Goal: Information Seeking & Learning: Learn about a topic

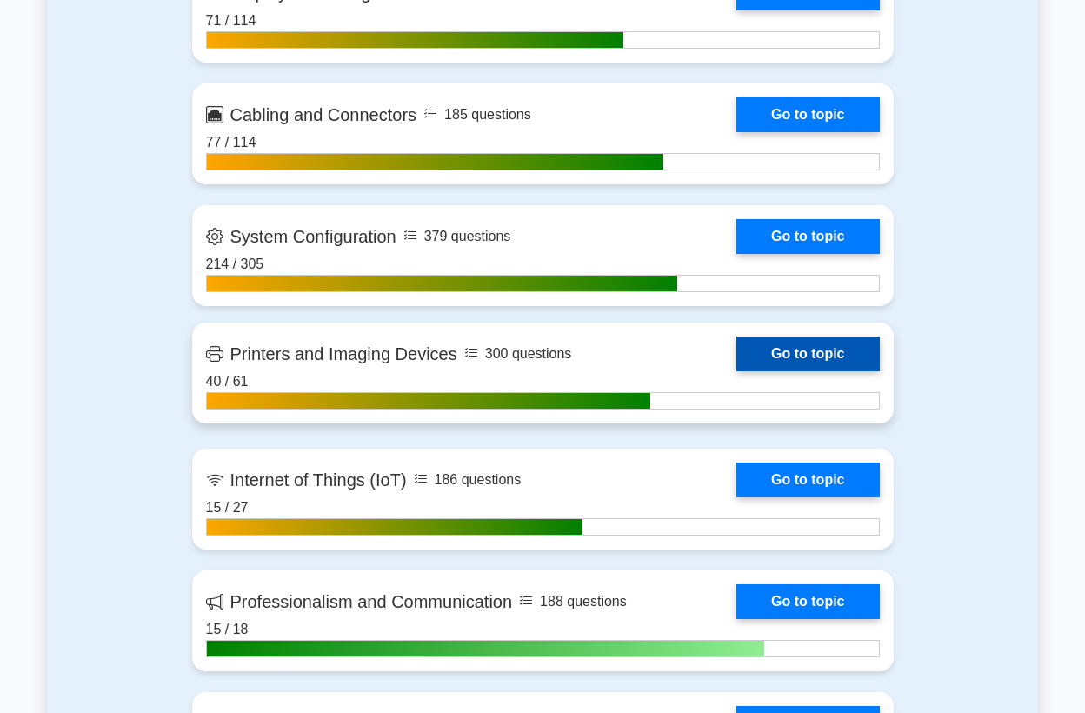
click at [772, 344] on link "Go to topic" at bounding box center [808, 354] width 143 height 35
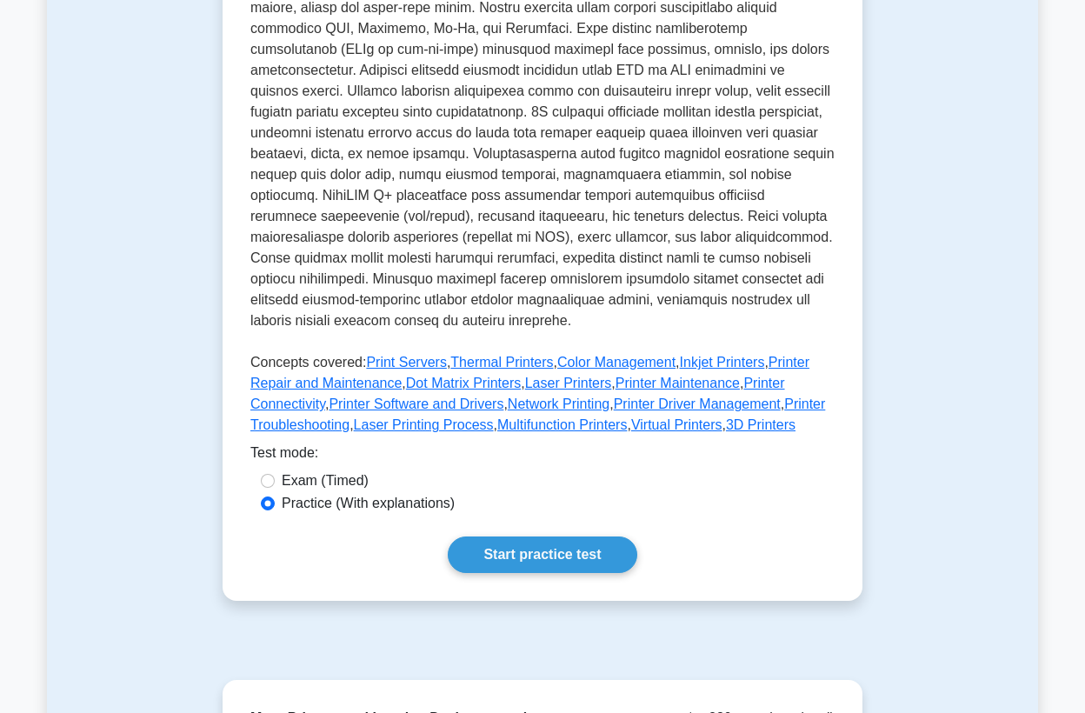
scroll to position [870, 0]
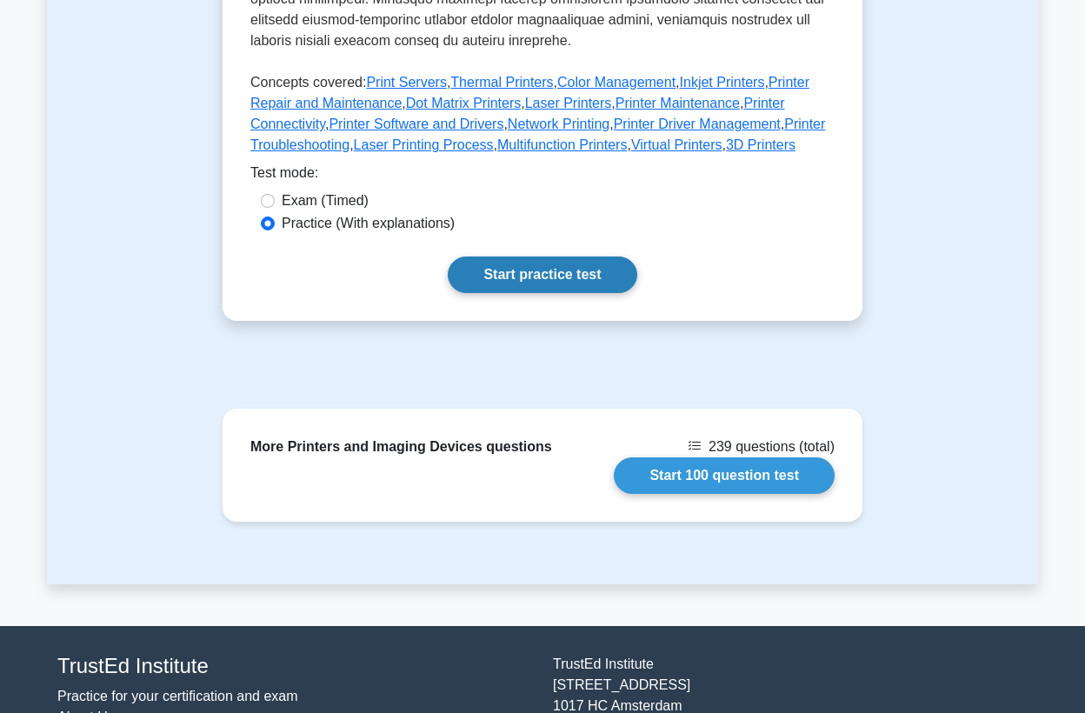
click at [561, 271] on link "Start practice test" at bounding box center [542, 275] width 189 height 37
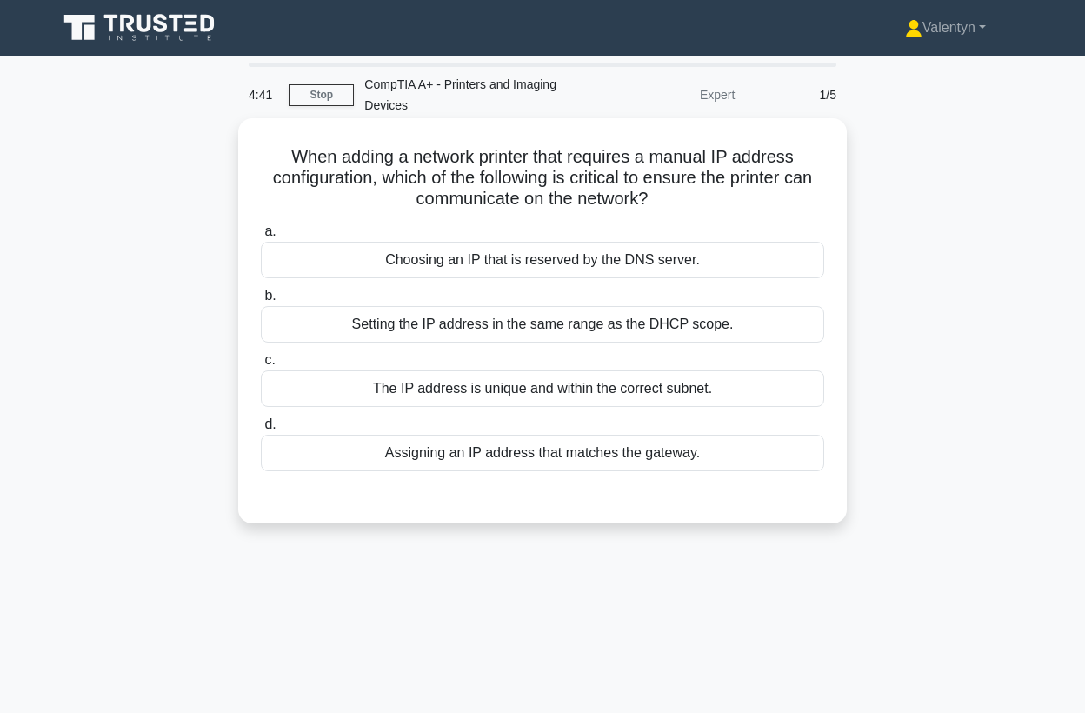
click at [564, 389] on div "The IP address is unique and within the correct subnet." at bounding box center [543, 388] width 564 height 37
click at [261, 366] on input "c. The IP address is unique and within the correct subnet." at bounding box center [261, 360] width 0 height 11
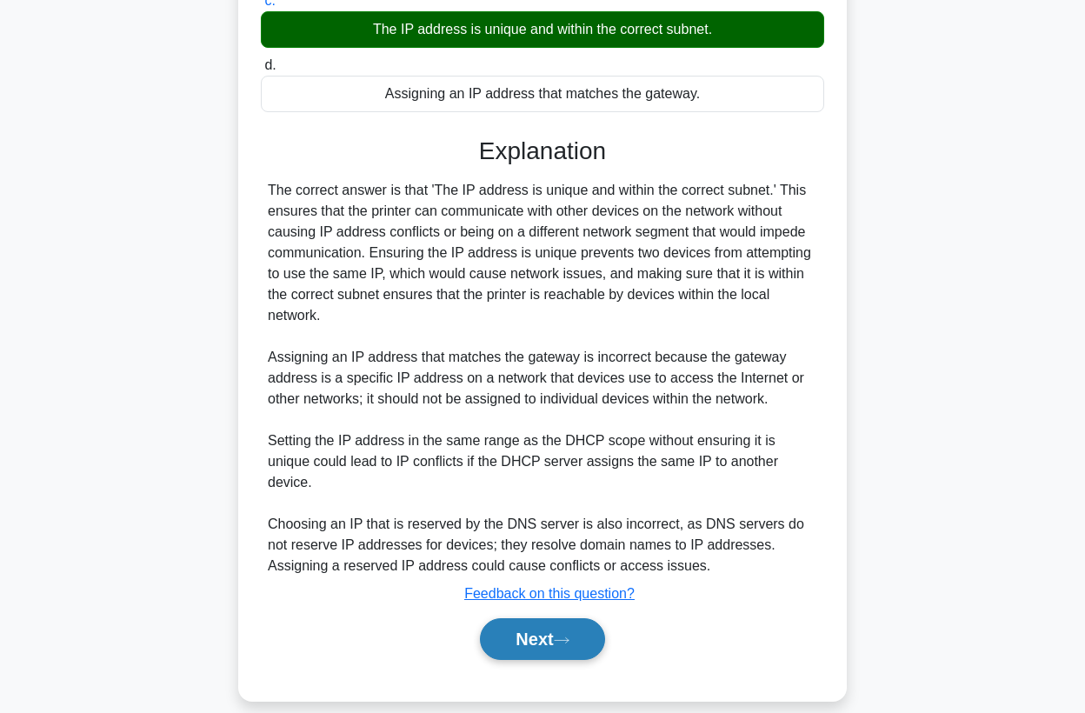
click at [523, 622] on button "Next" at bounding box center [542, 639] width 124 height 42
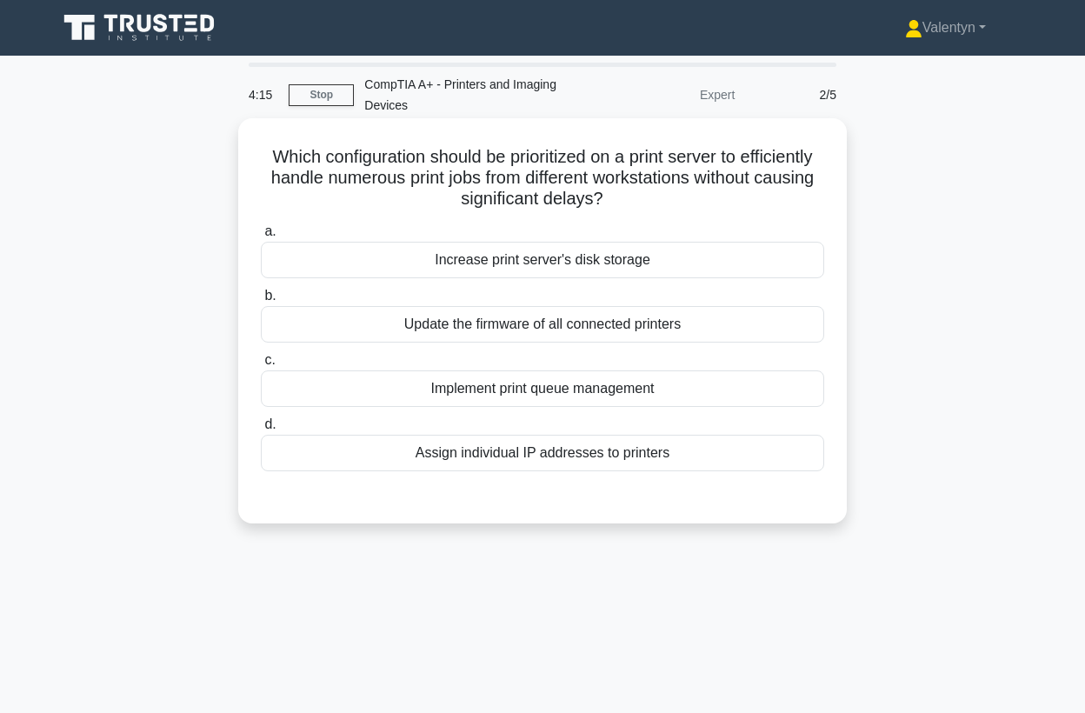
click at [609, 392] on div "Implement print queue management" at bounding box center [543, 388] width 564 height 37
click at [261, 366] on input "c. Implement print queue management" at bounding box center [261, 360] width 0 height 11
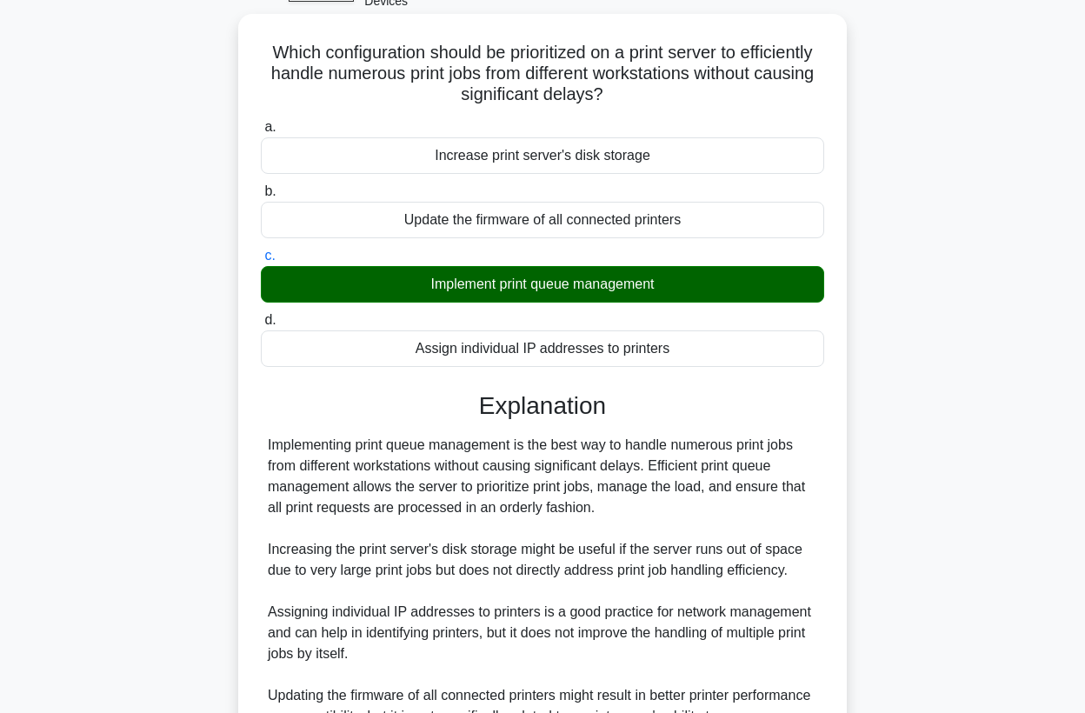
scroll to position [290, 0]
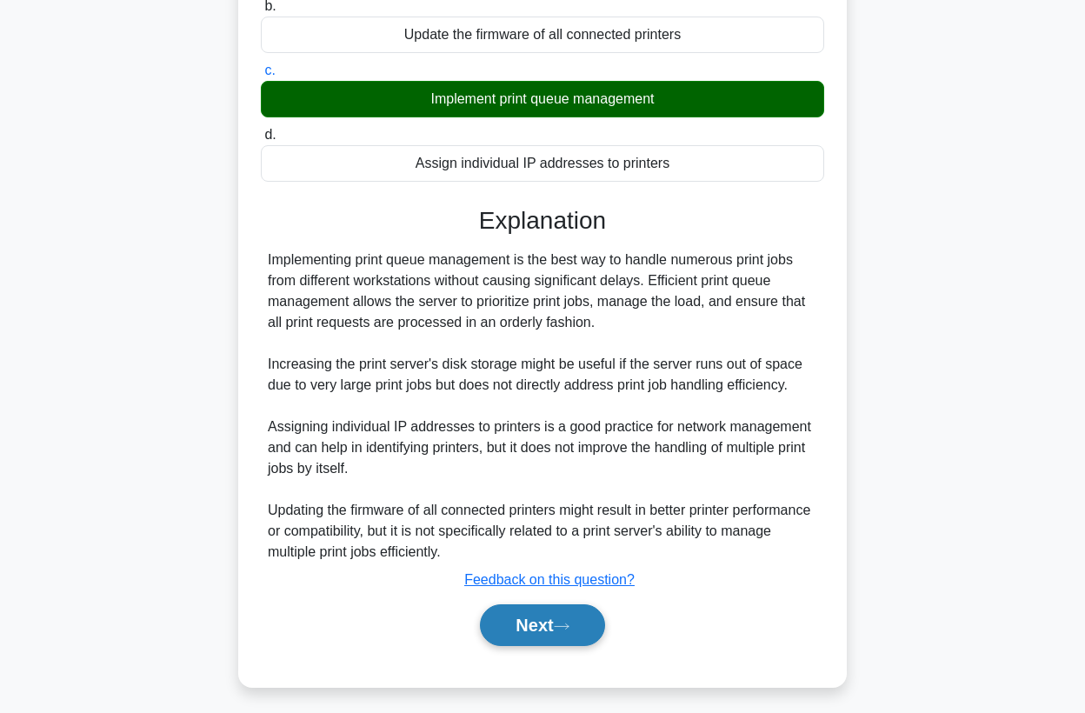
click at [538, 624] on button "Next" at bounding box center [542, 625] width 124 height 42
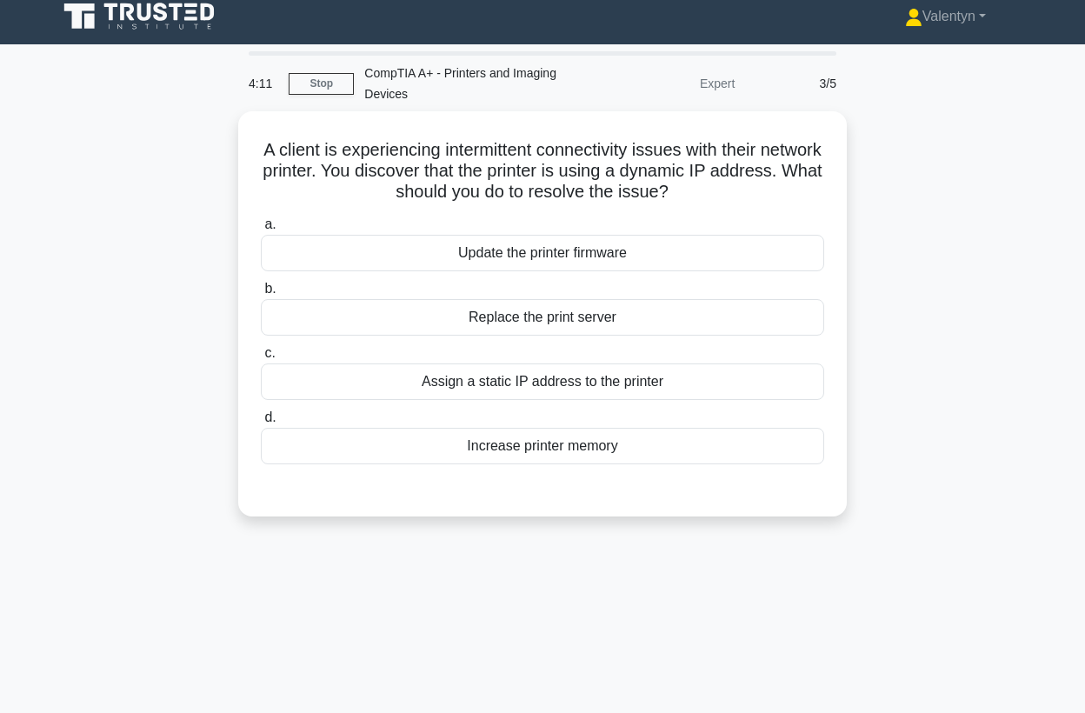
scroll to position [0, 0]
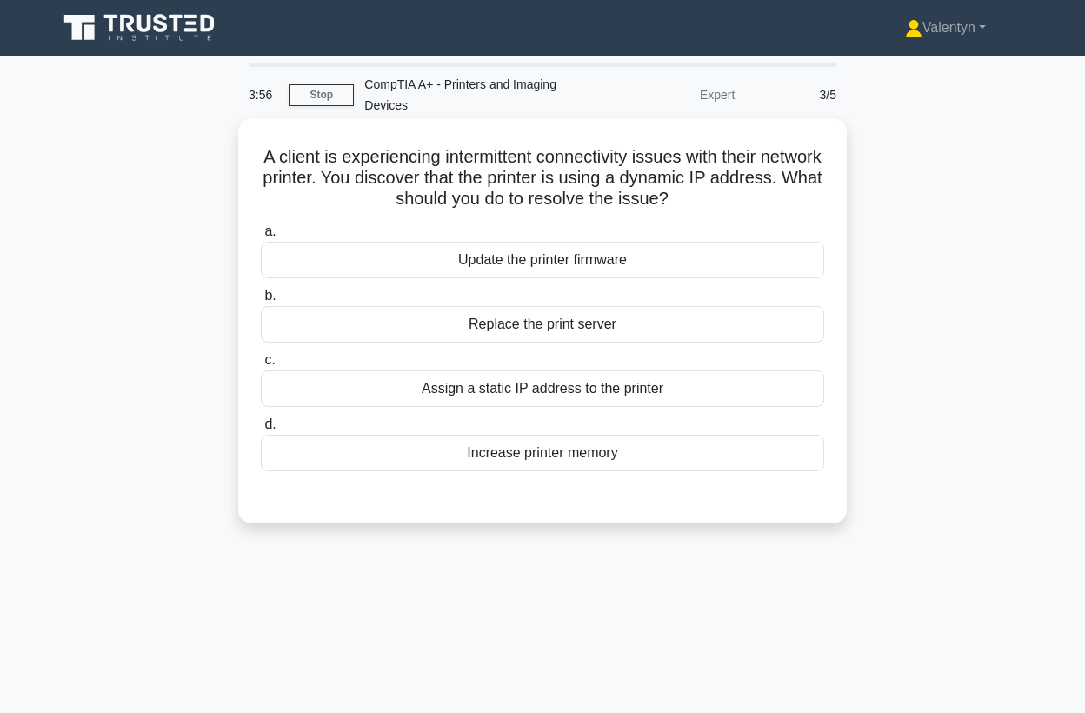
click at [595, 392] on div "Assign a static IP address to the printer" at bounding box center [543, 388] width 564 height 37
click at [261, 366] on input "c. Assign a static IP address to the printer" at bounding box center [261, 360] width 0 height 11
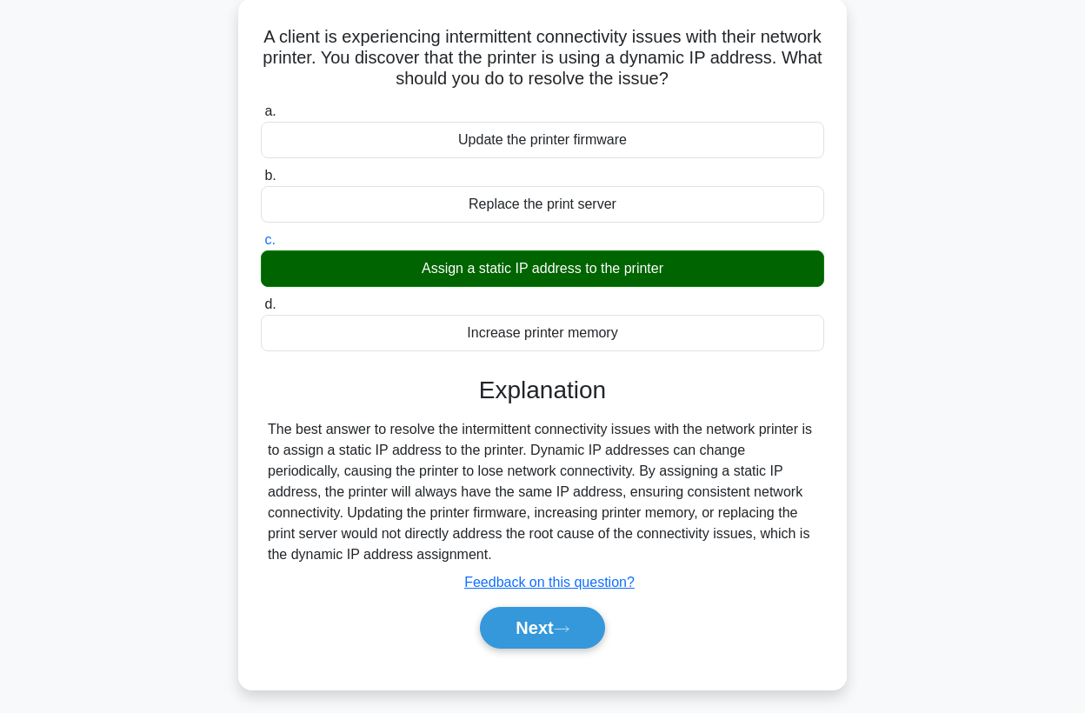
scroll to position [227, 0]
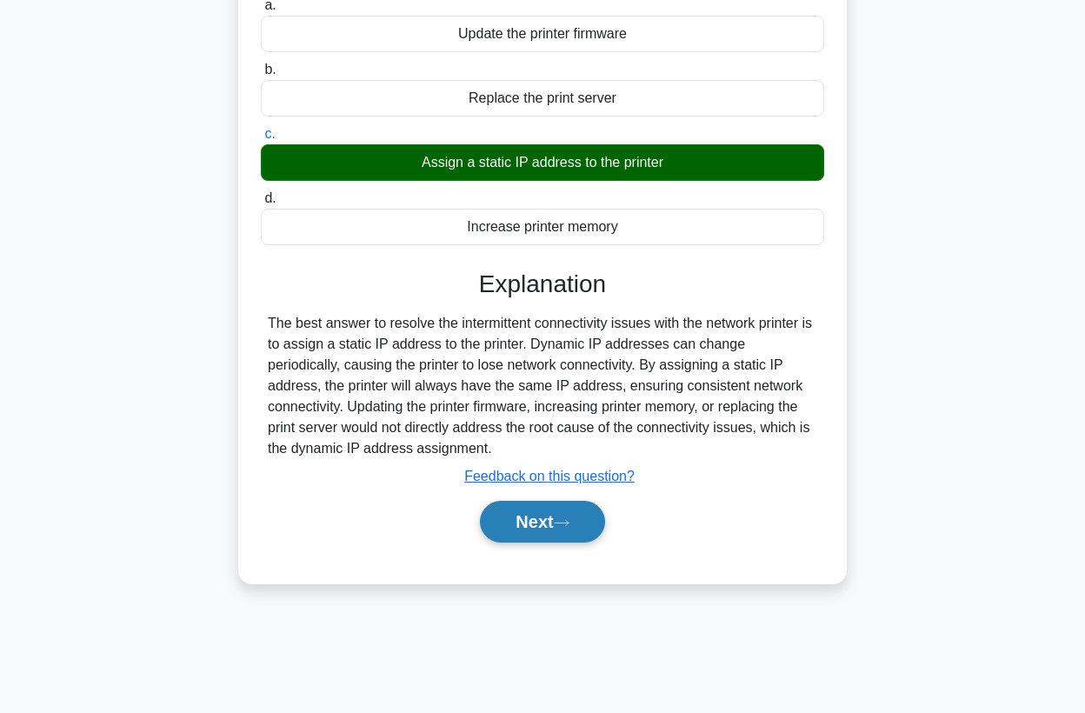
click at [578, 510] on button "Next" at bounding box center [542, 522] width 124 height 42
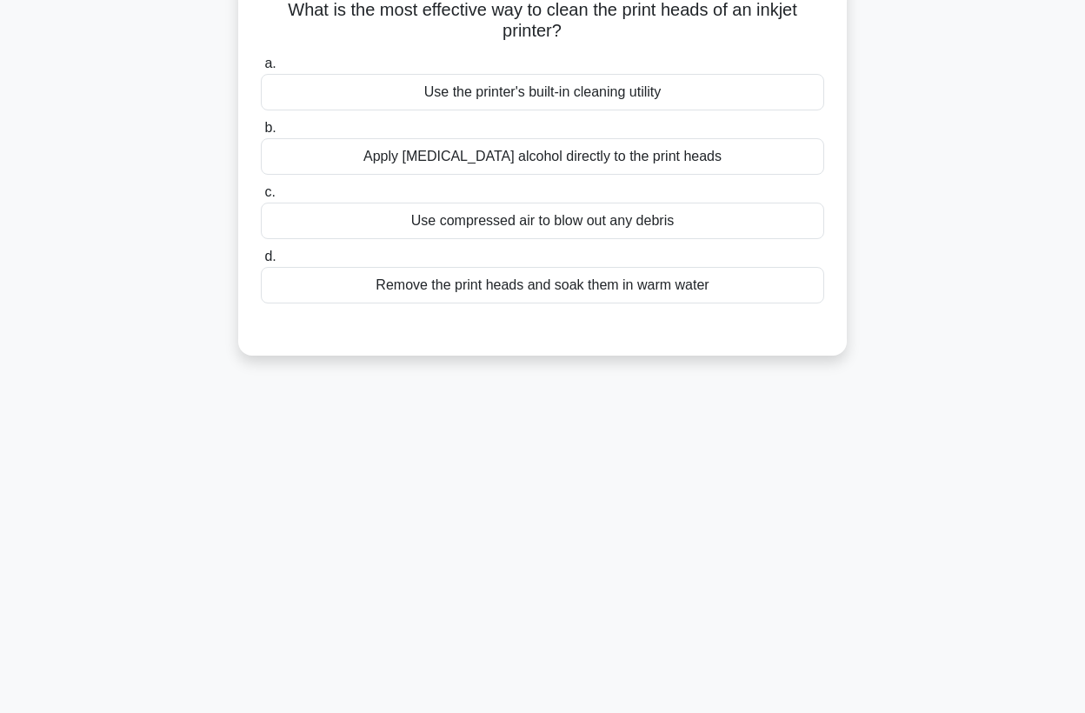
scroll to position [34, 0]
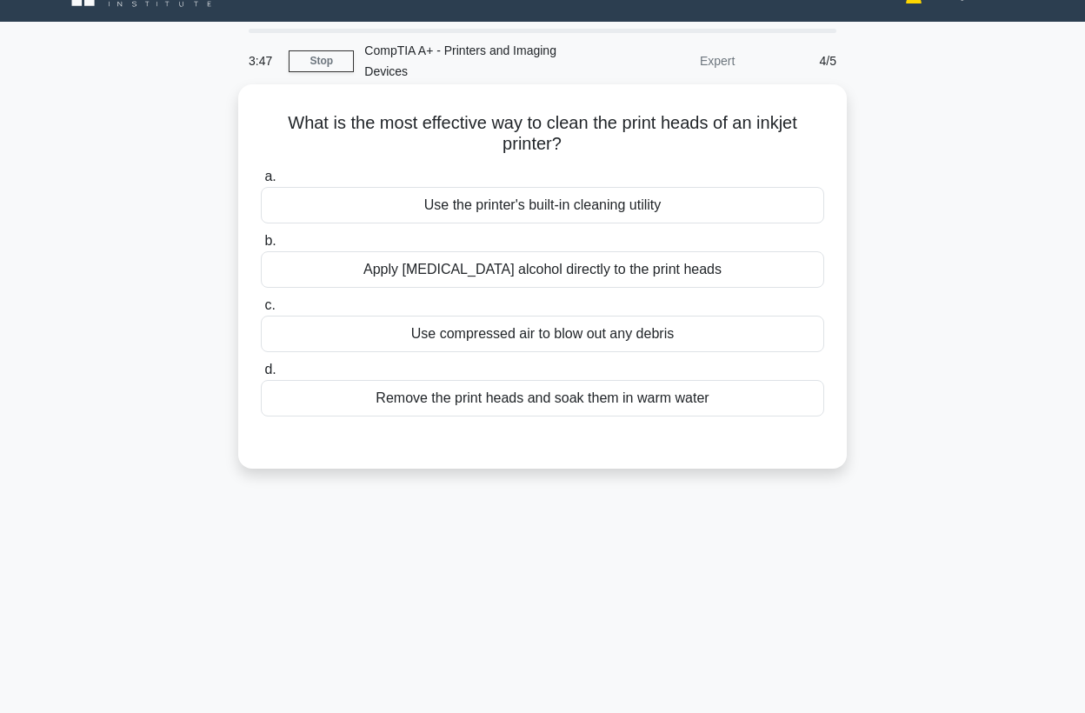
click at [552, 207] on div "Use the printer's built-in cleaning utility" at bounding box center [543, 205] width 564 height 37
click at [261, 183] on input "a. Use the printer's built-in cleaning utility" at bounding box center [261, 176] width 0 height 11
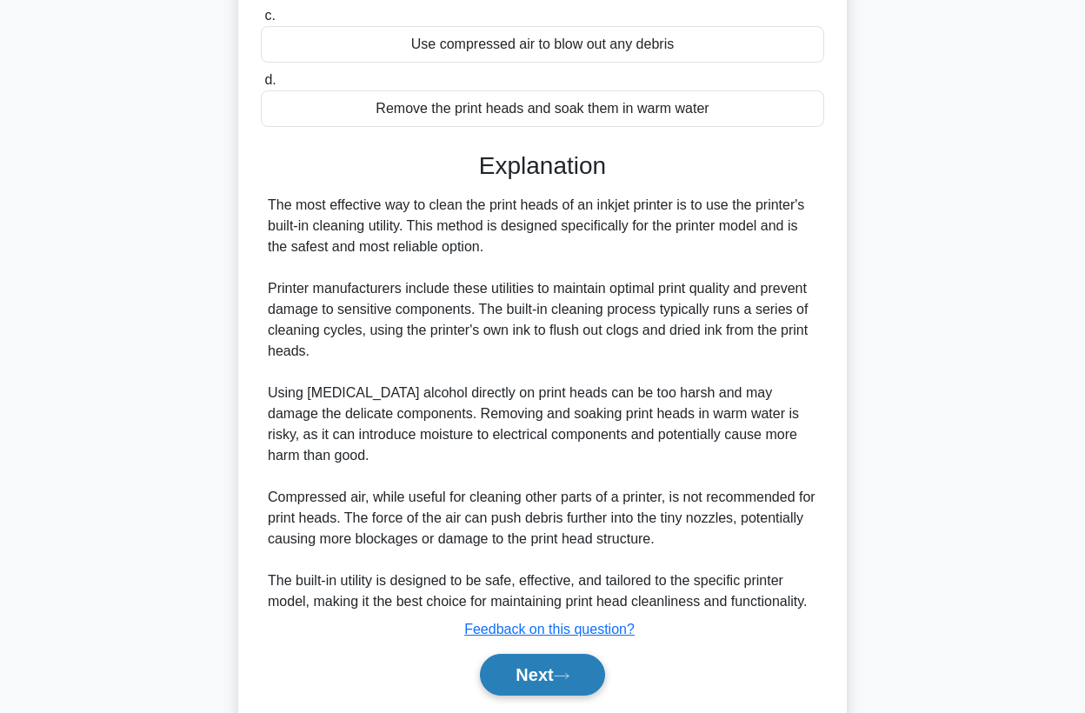
click at [543, 654] on button "Next" at bounding box center [542, 675] width 124 height 42
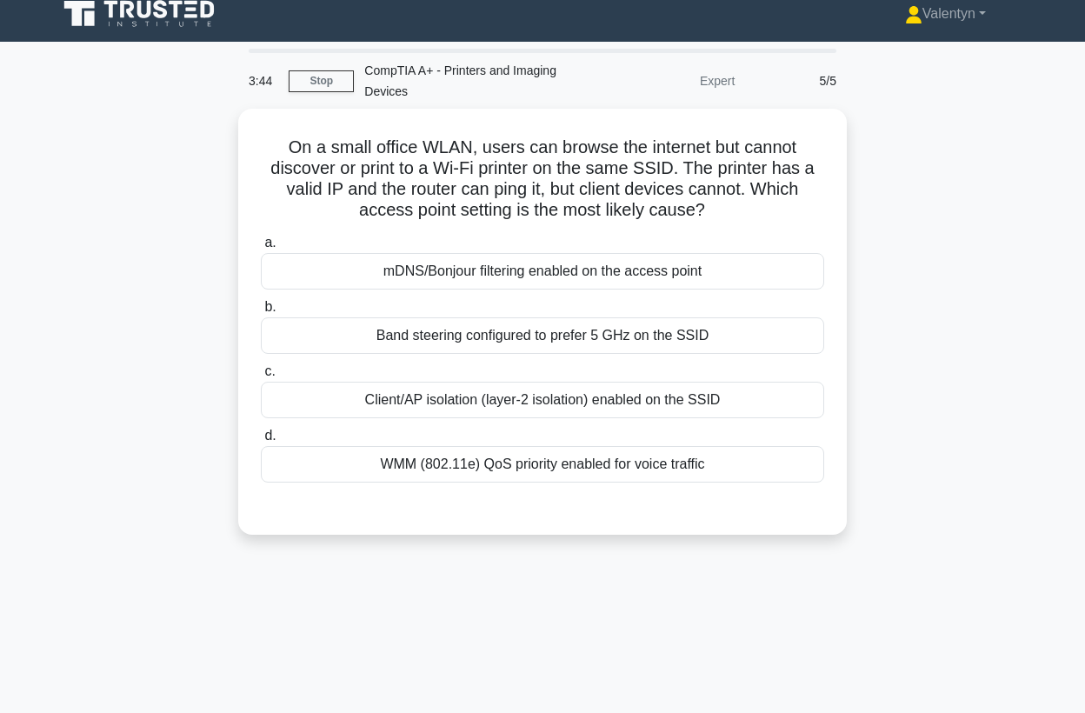
scroll to position [0, 0]
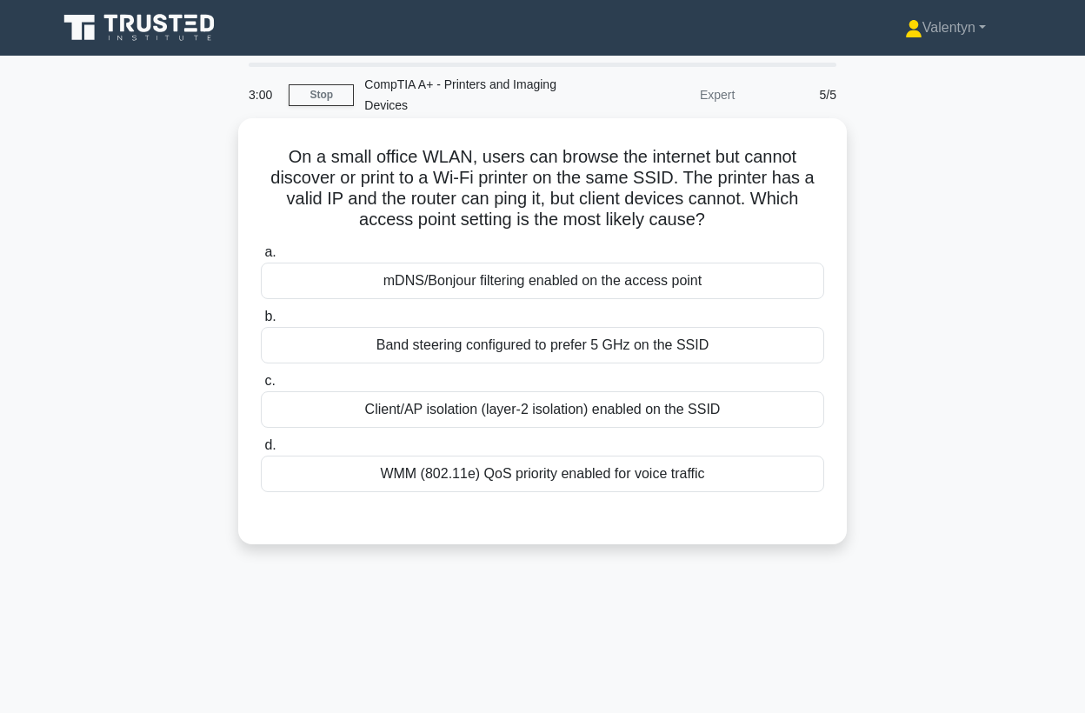
click at [562, 286] on div "mDNS/Bonjour filtering enabled on the access point" at bounding box center [543, 281] width 564 height 37
click at [261, 258] on input "a. mDNS/Bonjour filtering enabled on the access point" at bounding box center [261, 252] width 0 height 11
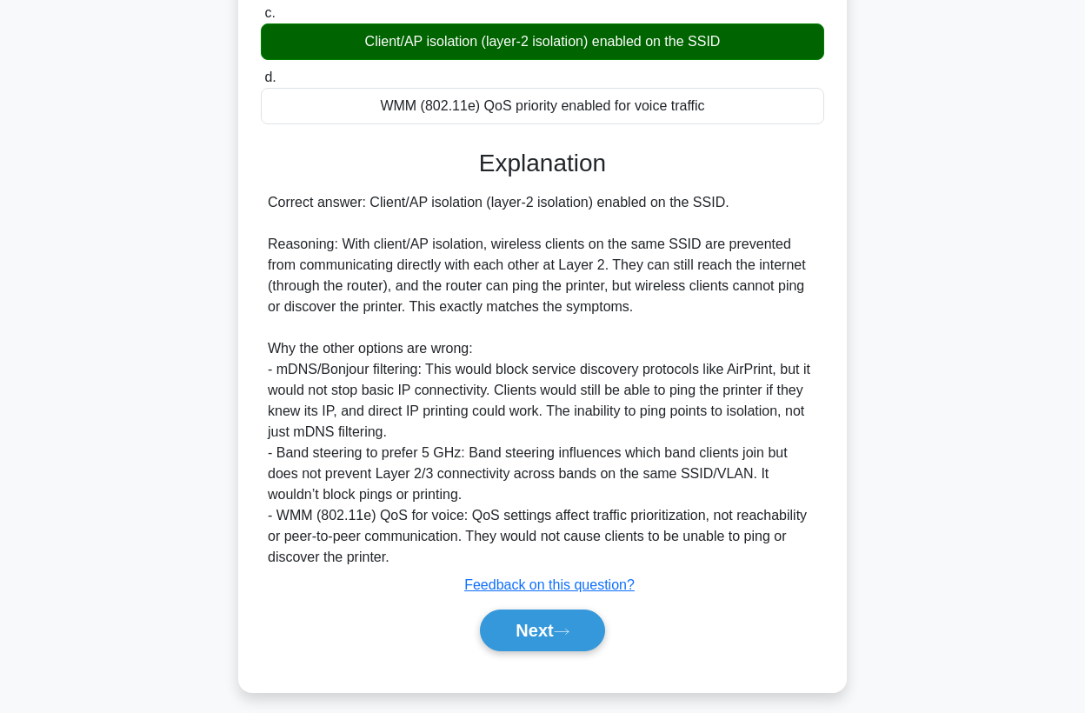
scroll to position [382, 0]
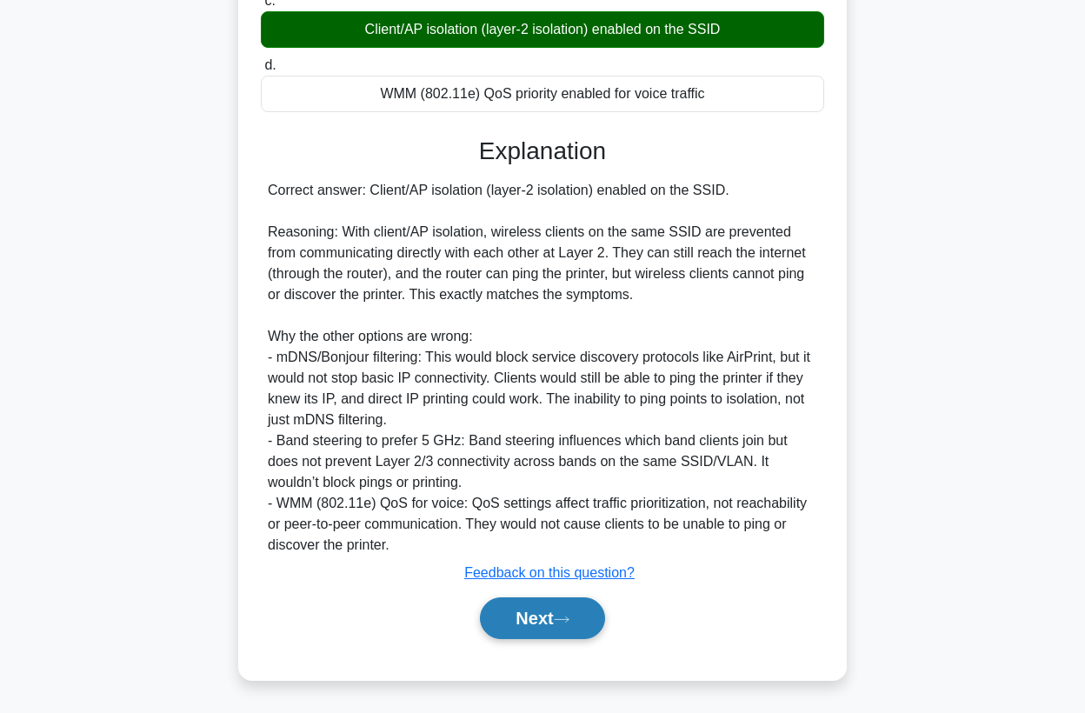
click at [521, 621] on button "Next" at bounding box center [542, 618] width 124 height 42
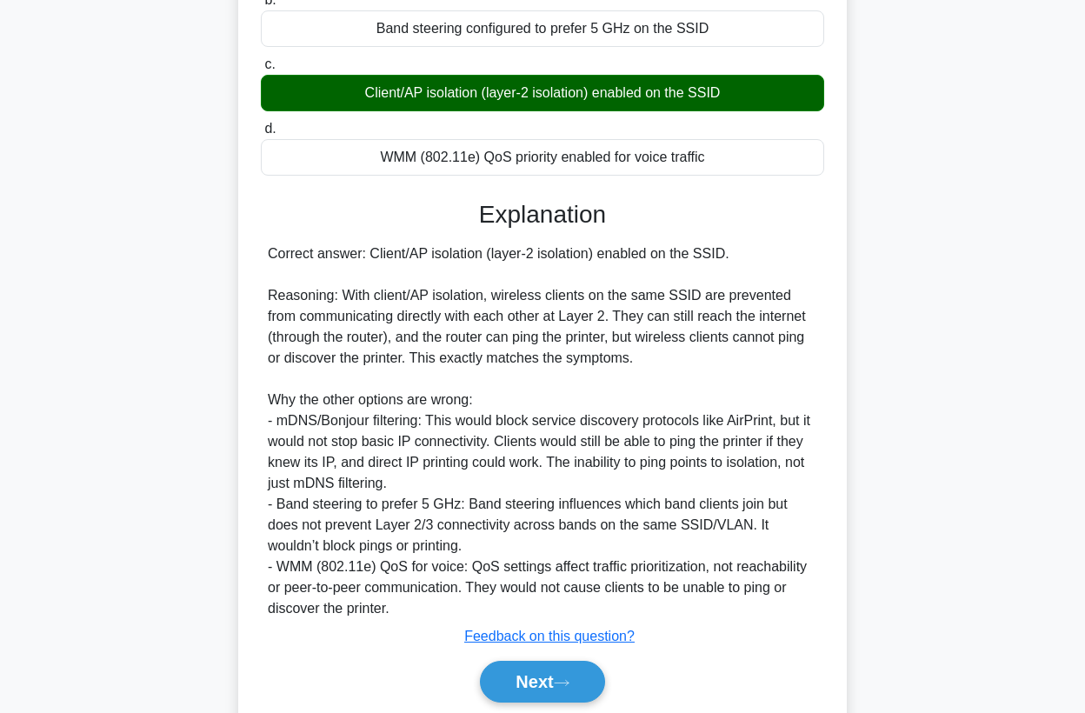
scroll to position [285, 0]
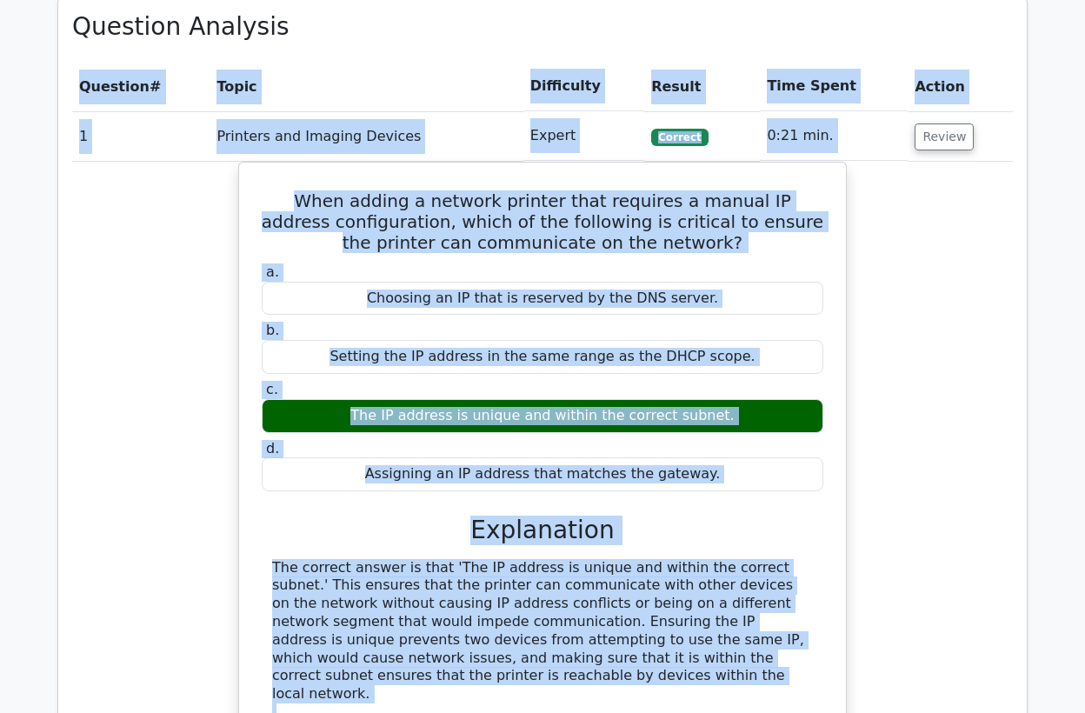
scroll to position [764, 0]
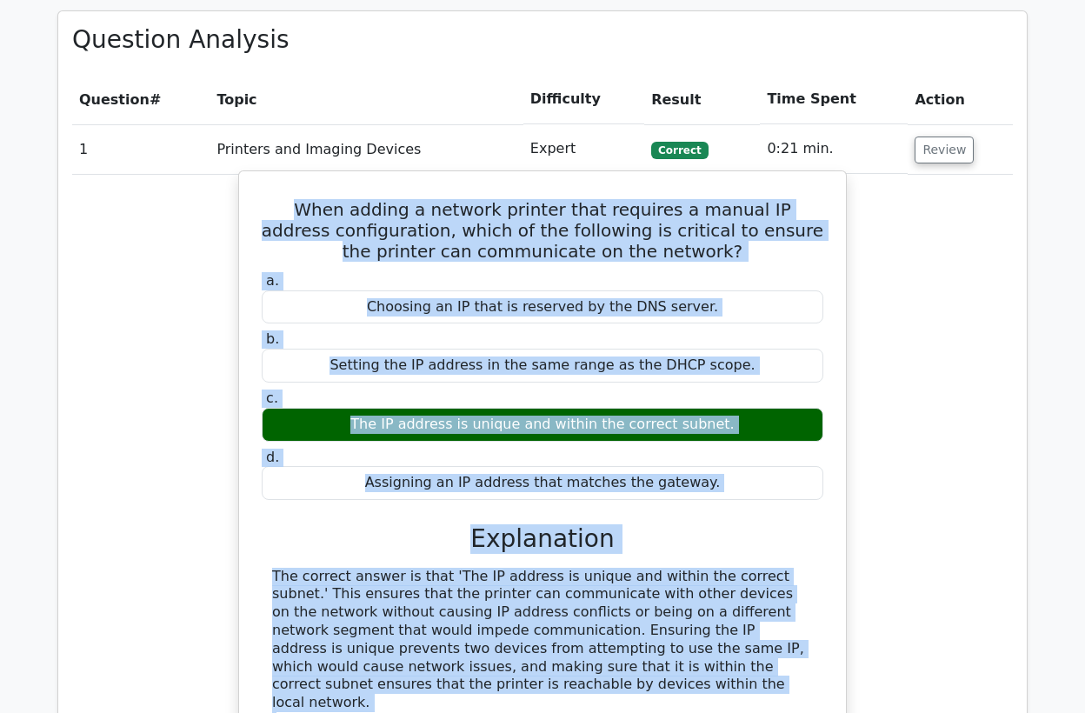
drag, startPoint x: 726, startPoint y: 604, endPoint x: 285, endPoint y: 197, distance: 599.5
click at [285, 197] on div "When adding a network printer that requires a manual IP address configuration, …" at bounding box center [542, 603] width 593 height 851
copy div "When adding a network printer that requires a manual IP address configuration, …"
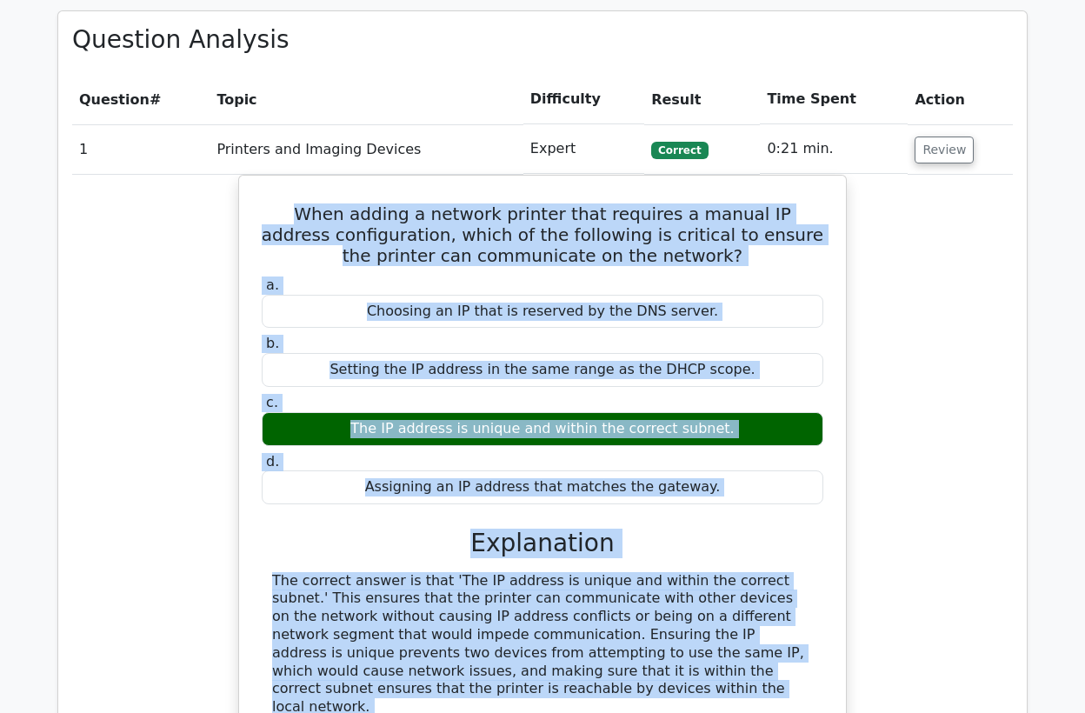
click at [181, 440] on div "When adding a network printer that requires a manual IP address configuration, …" at bounding box center [542, 619] width 941 height 888
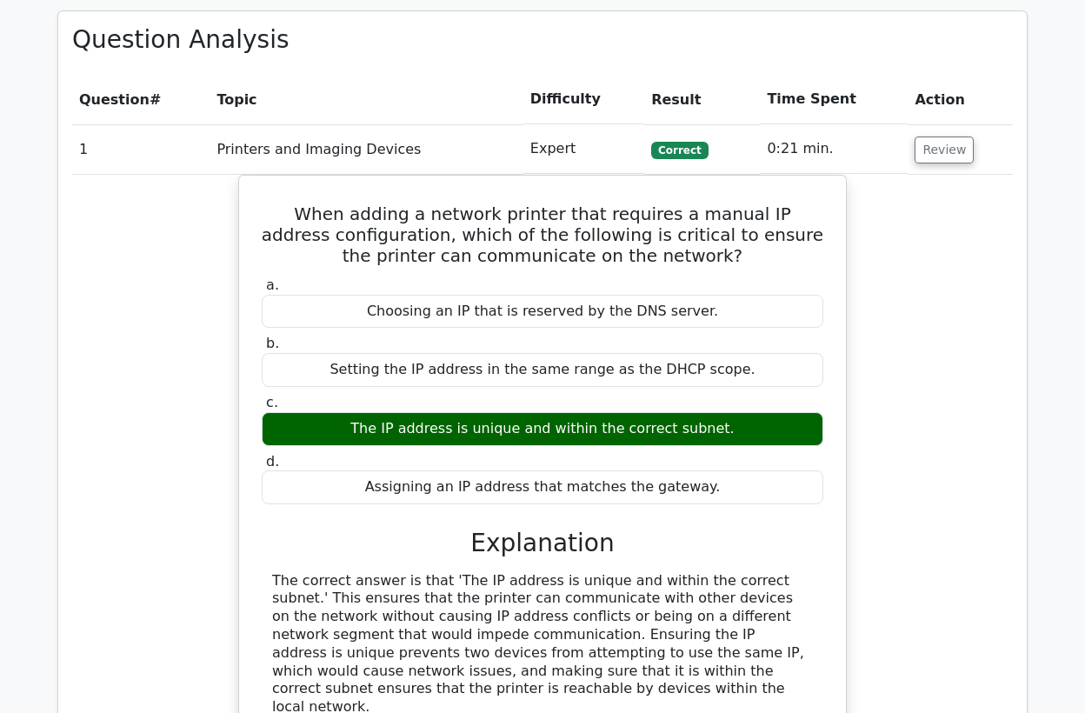
click at [205, 314] on div "When adding a network printer that requires a manual IP address configuration, …" at bounding box center [542, 619] width 941 height 888
click at [943, 155] on button "Review" at bounding box center [944, 150] width 59 height 27
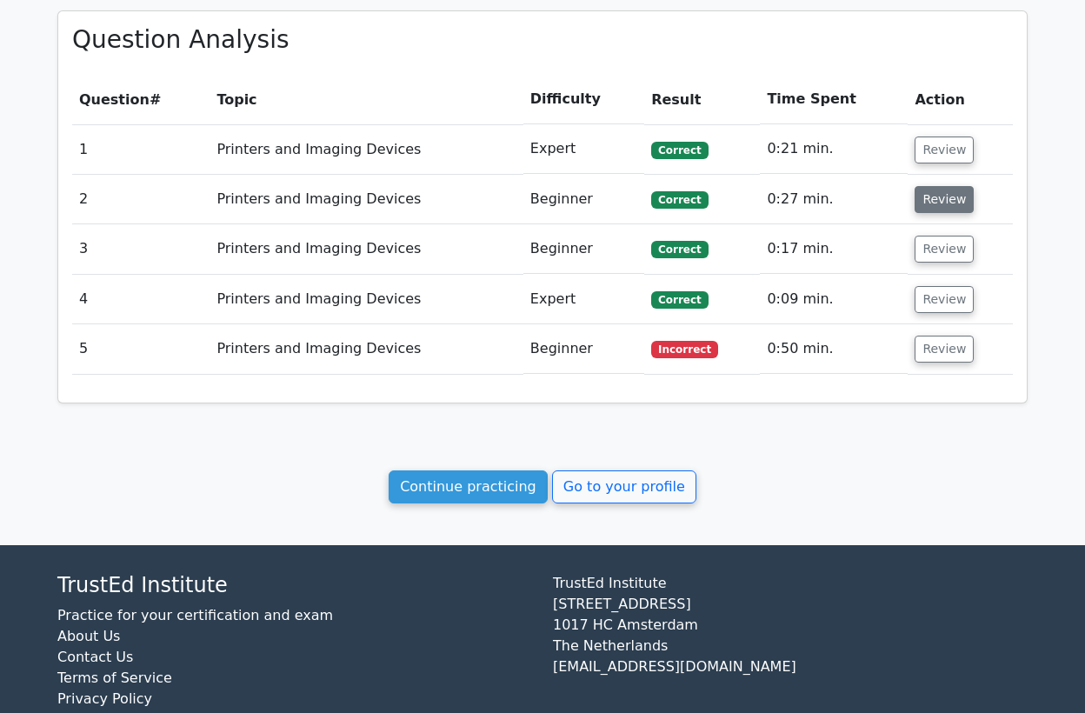
click at [939, 199] on button "Review" at bounding box center [944, 199] width 59 height 27
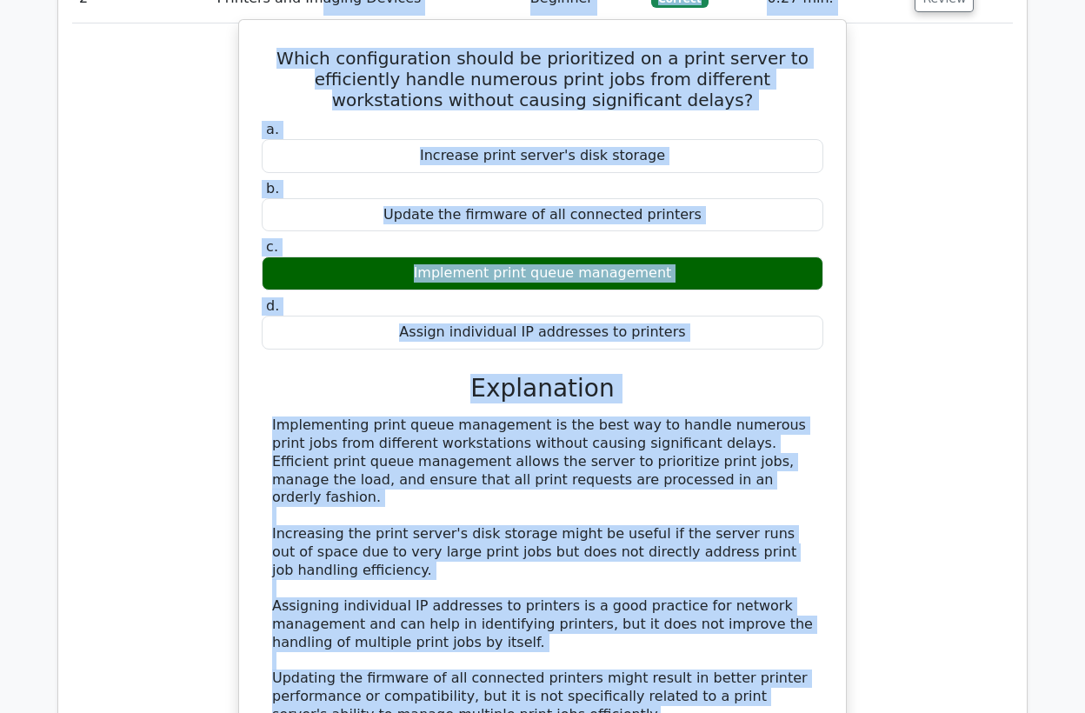
scroll to position [904, 0]
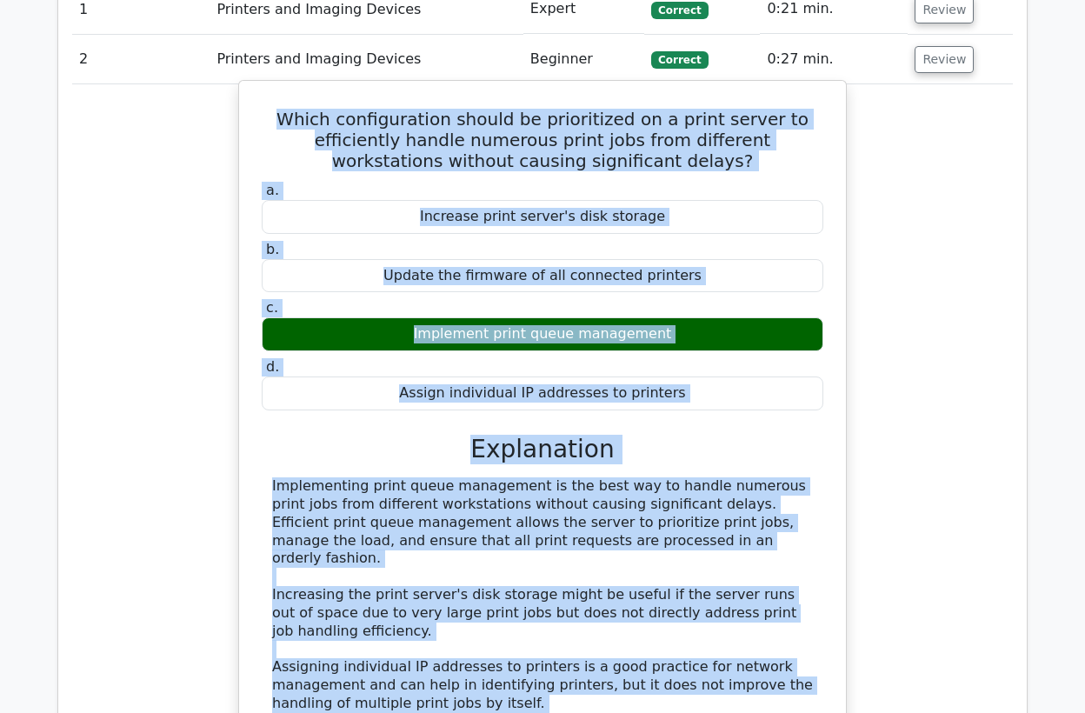
drag, startPoint x: 523, startPoint y: 393, endPoint x: 276, endPoint y: 115, distance: 372.1
click at [276, 115] on div "Which configuration should be prioritized on a print server to efficiently hand…" at bounding box center [542, 468] width 593 height 761
copy div "Which configuration should be prioritized on a print server to efficiently hand…"
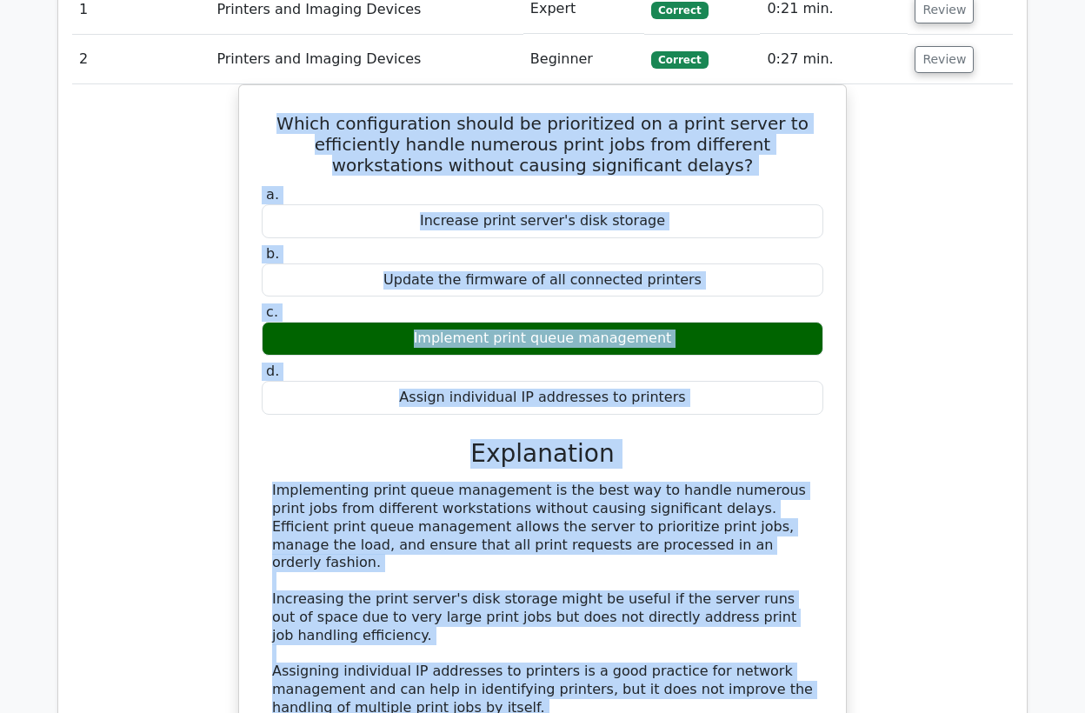
drag, startPoint x: 121, startPoint y: 266, endPoint x: 141, endPoint y: 254, distance: 23.4
click at [121, 266] on div "Which configuration should be prioritized on a print server to efficiently hand…" at bounding box center [542, 482] width 941 height 797
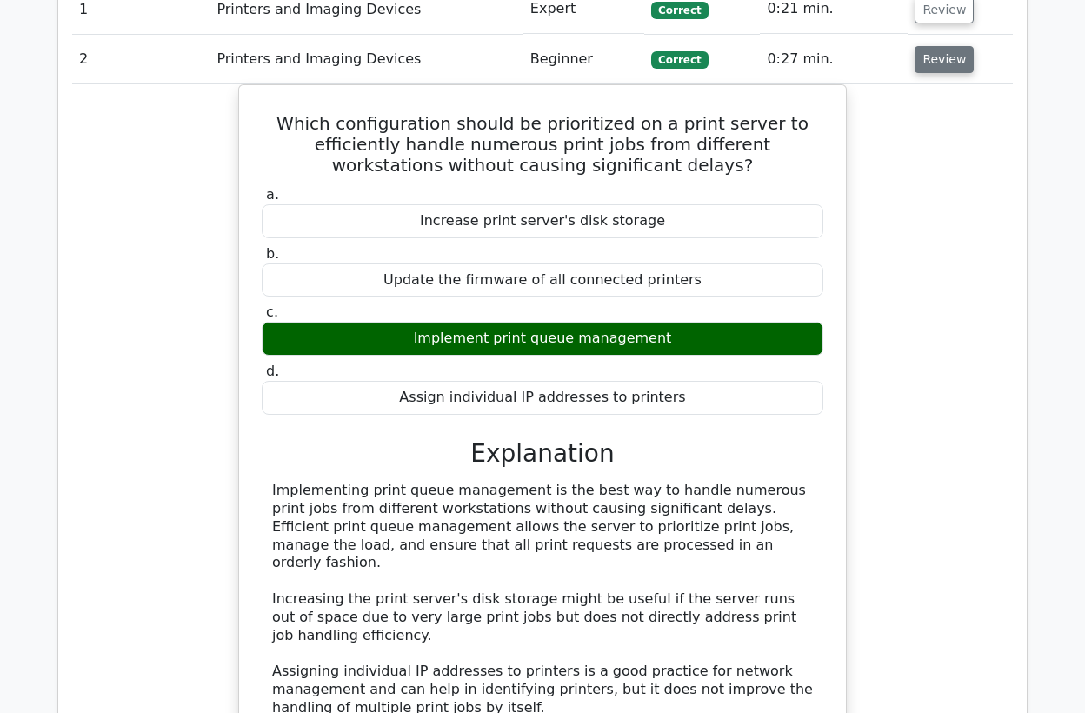
click at [956, 60] on button "Review" at bounding box center [944, 59] width 59 height 27
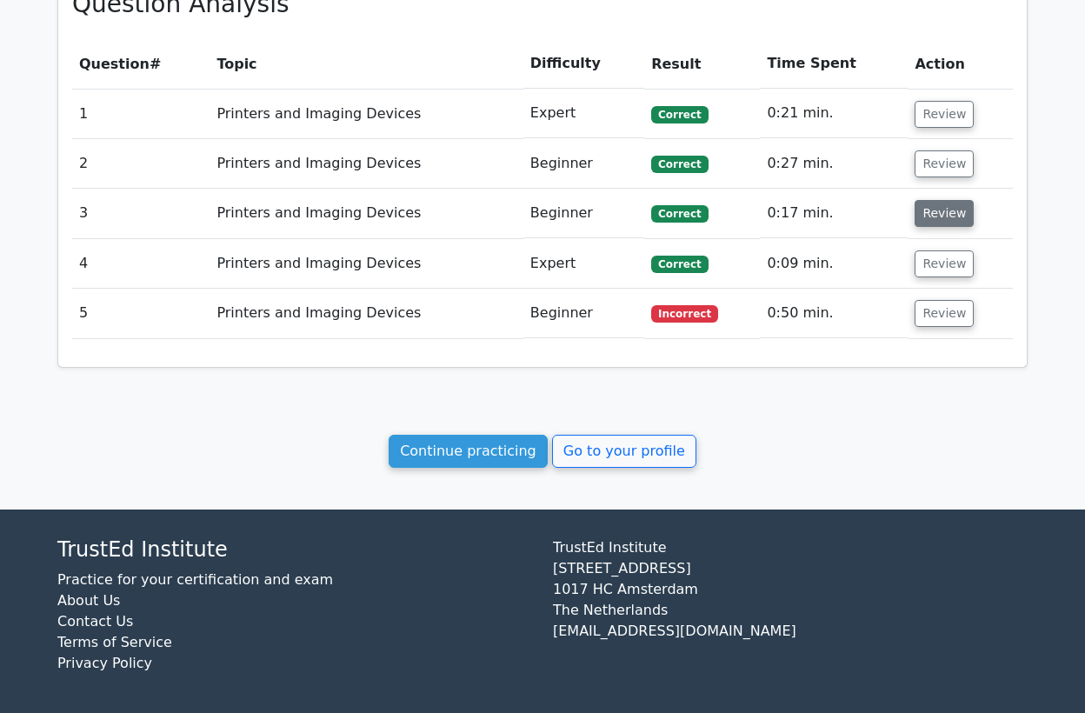
click at [928, 217] on button "Review" at bounding box center [944, 213] width 59 height 27
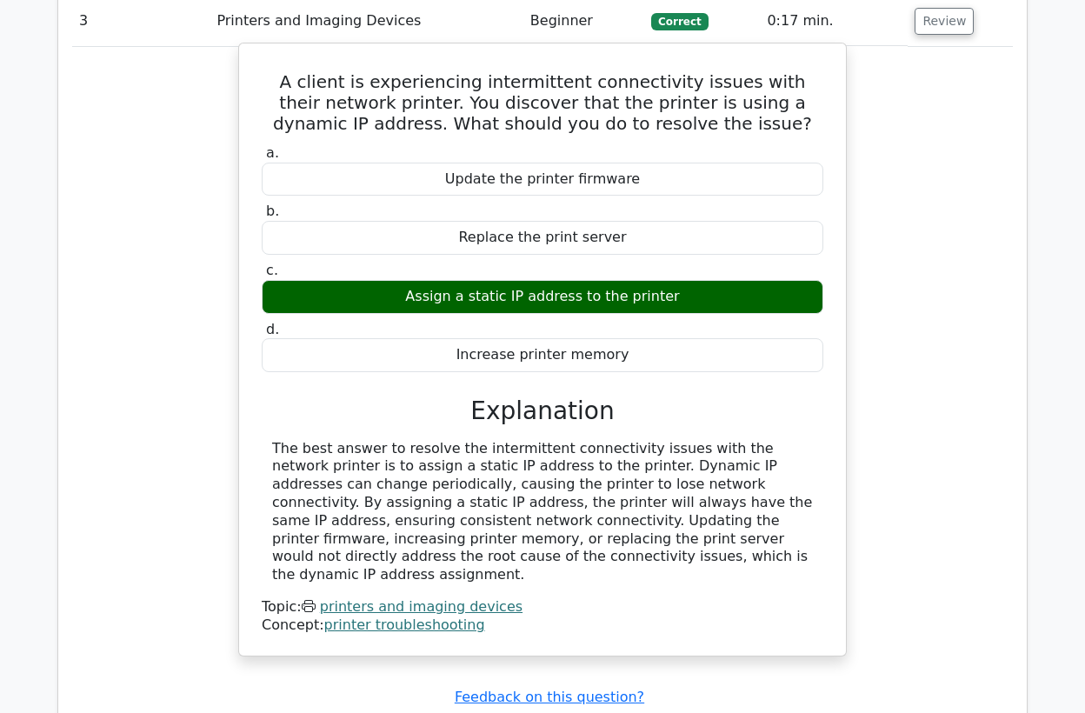
scroll to position [994, 0]
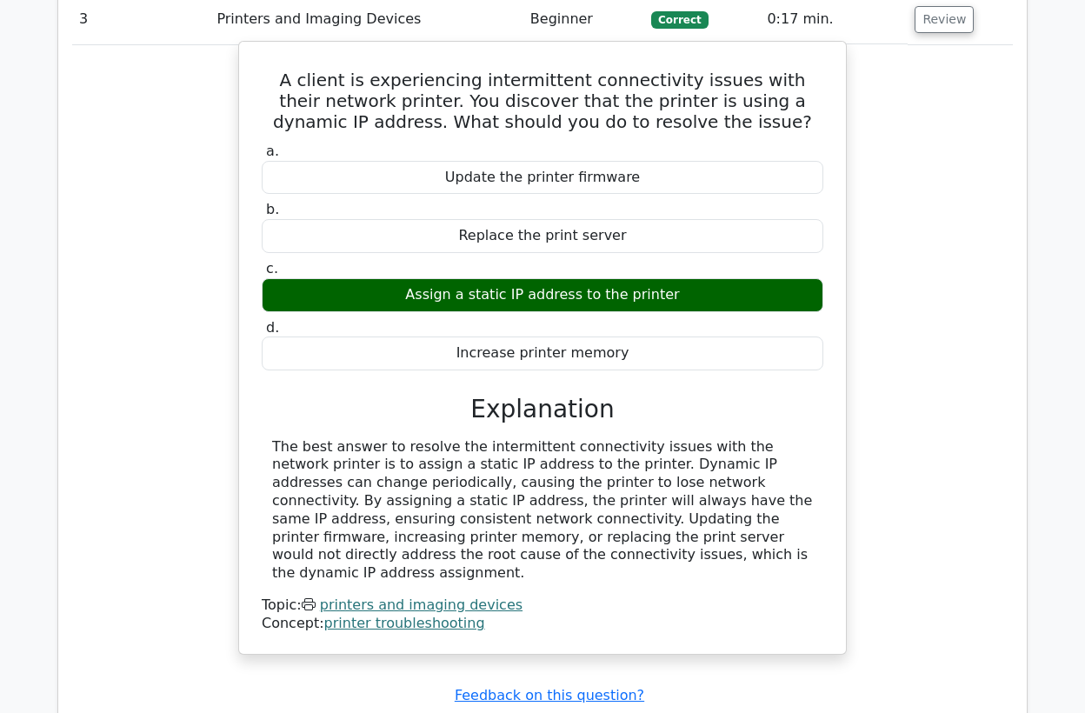
drag, startPoint x: 503, startPoint y: 551, endPoint x: 475, endPoint y: 541, distance: 29.7
click at [475, 541] on div "The best answer to resolve the intermittent connectivity issues with the networ…" at bounding box center [542, 510] width 541 height 144
click at [524, 557] on div "The best answer to resolve the intermittent connectivity issues with the networ…" at bounding box center [542, 510] width 541 height 144
drag, startPoint x: 509, startPoint y: 555, endPoint x: 282, endPoint y: 78, distance: 527.9
click at [282, 78] on div "A client is experiencing intermittent connectivity issues with their network pr…" at bounding box center [542, 348] width 593 height 598
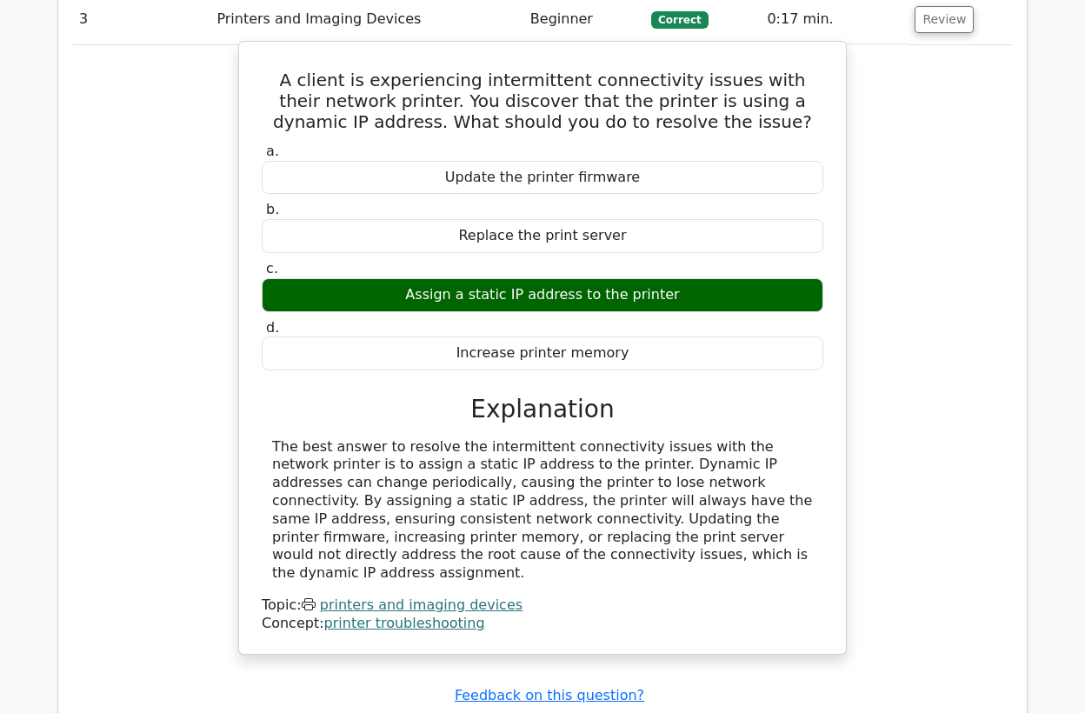
copy div "A client is experiencing intermittent connectivity issues with their network pr…"
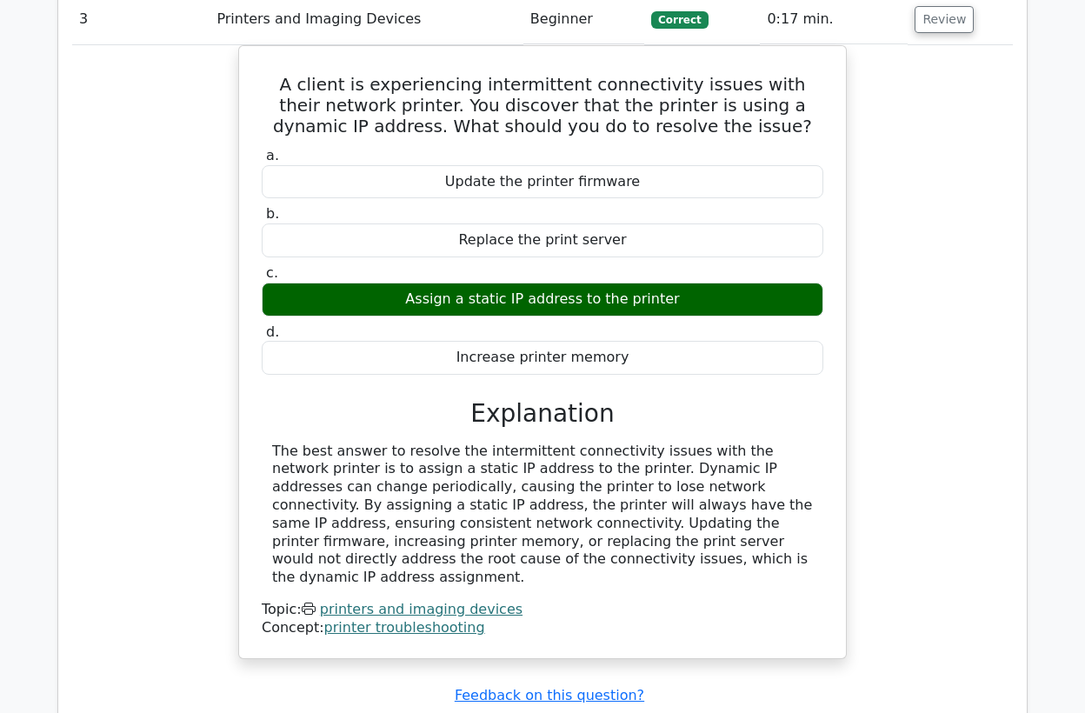
drag, startPoint x: 163, startPoint y: 128, endPoint x: 173, endPoint y: 125, distance: 10.8
click at [162, 129] on div "A client is experiencing intermittent connectivity issues with their network pr…" at bounding box center [542, 362] width 941 height 635
click at [919, 18] on button "Review" at bounding box center [944, 19] width 59 height 27
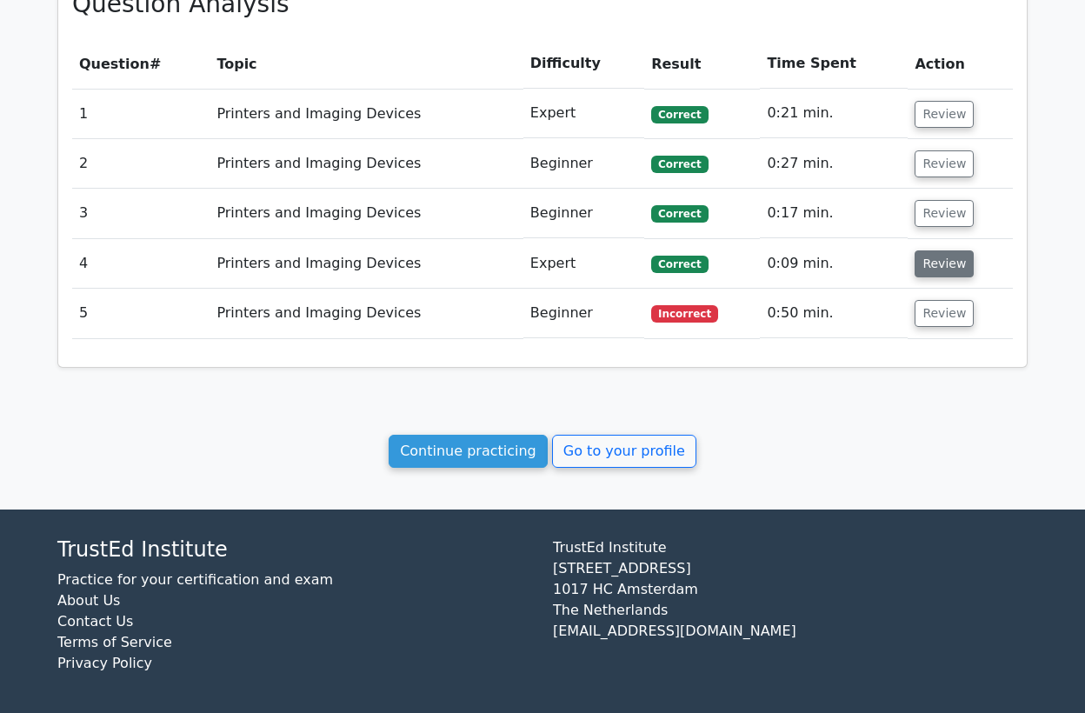
click at [945, 270] on button "Review" at bounding box center [944, 263] width 59 height 27
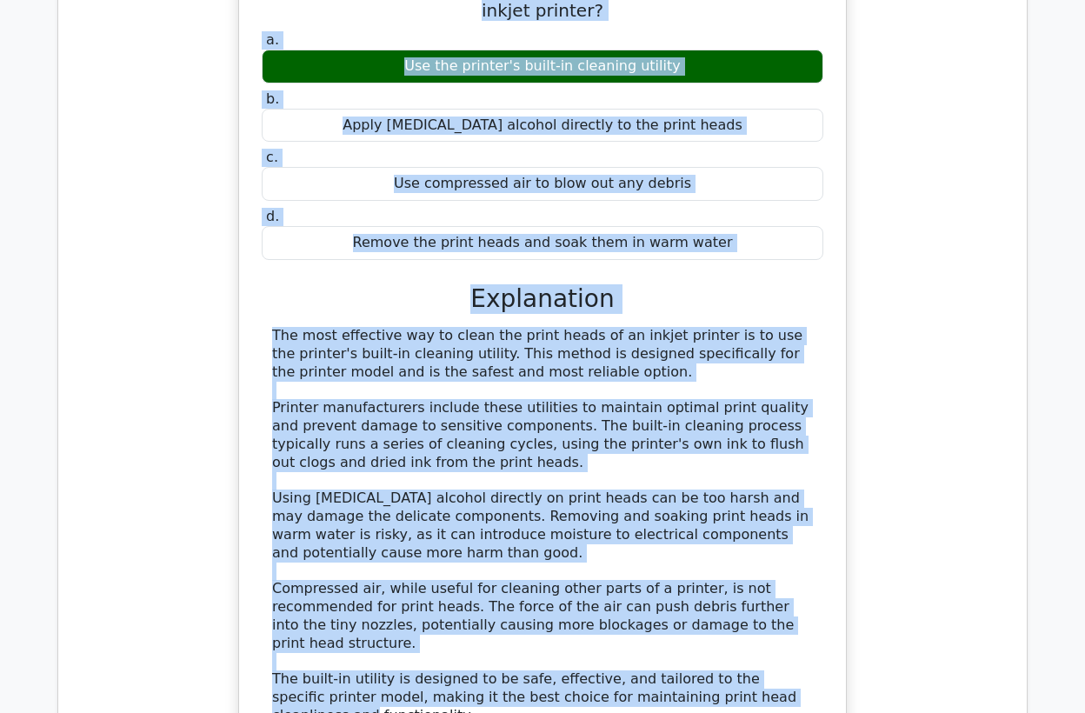
scroll to position [951, 0]
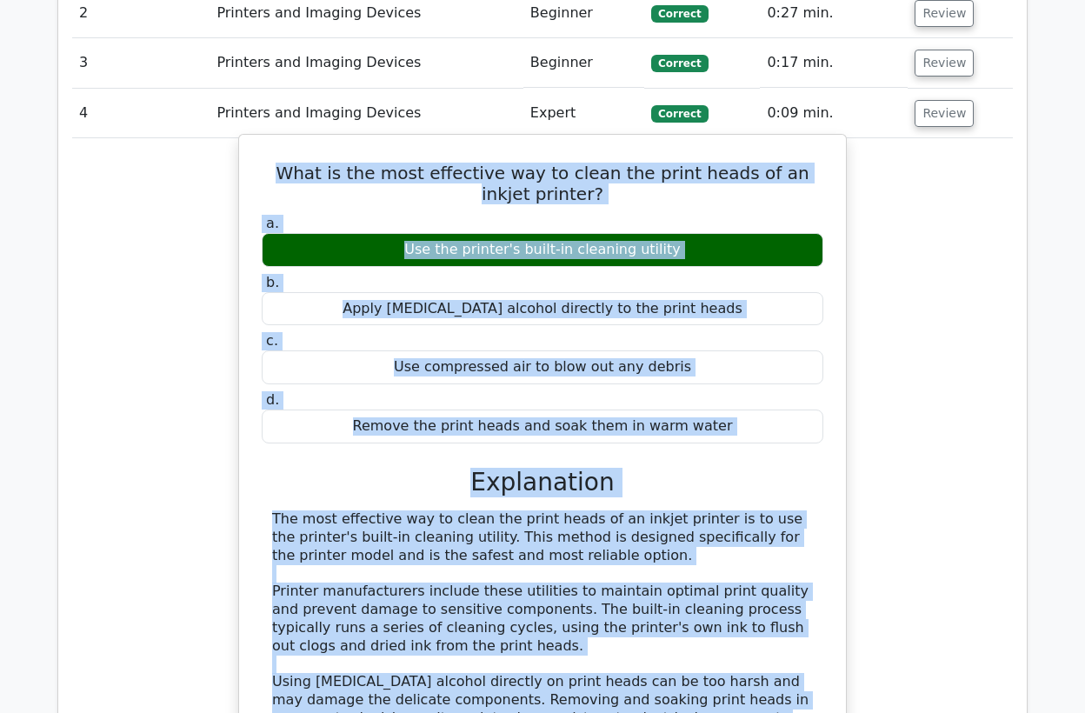
drag, startPoint x: 761, startPoint y: 524, endPoint x: 283, endPoint y: 167, distance: 597.1
click at [283, 167] on div "What is the most effective way to clean the print heads of an inkjet printer? a…" at bounding box center [542, 557] width 593 height 831
copy div "What is the most effective way to clean the print heads of an inkjet printer? a…"
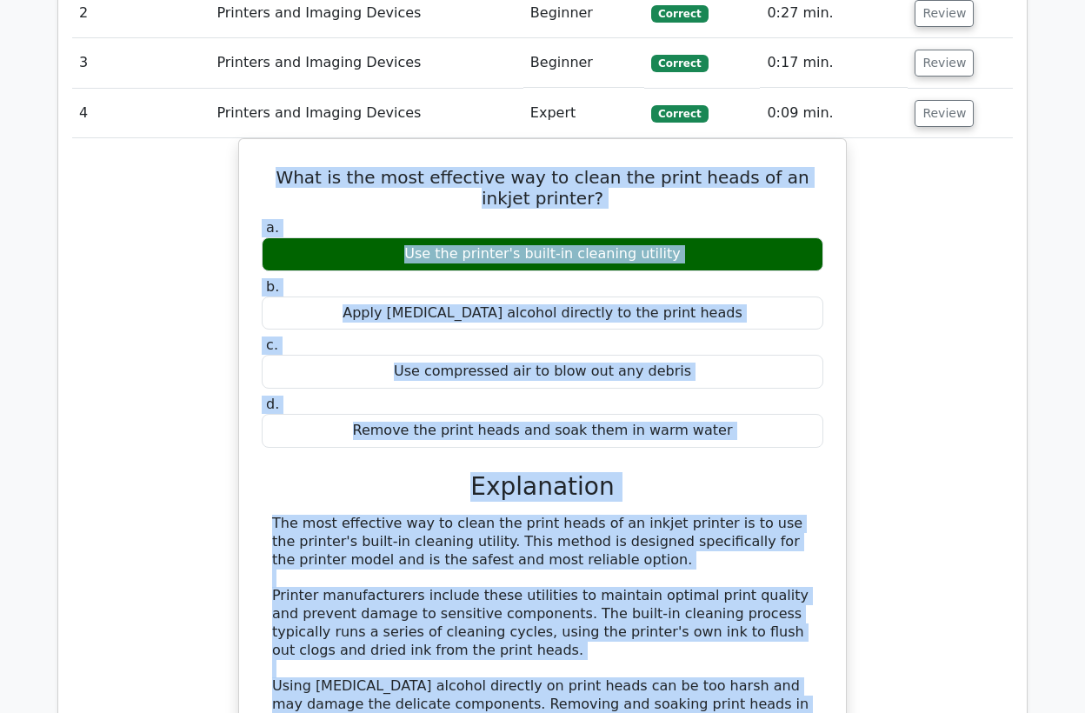
click at [189, 502] on div "What is the most effective way to clean the print heads of an inkjet printer? a…" at bounding box center [542, 571] width 941 height 867
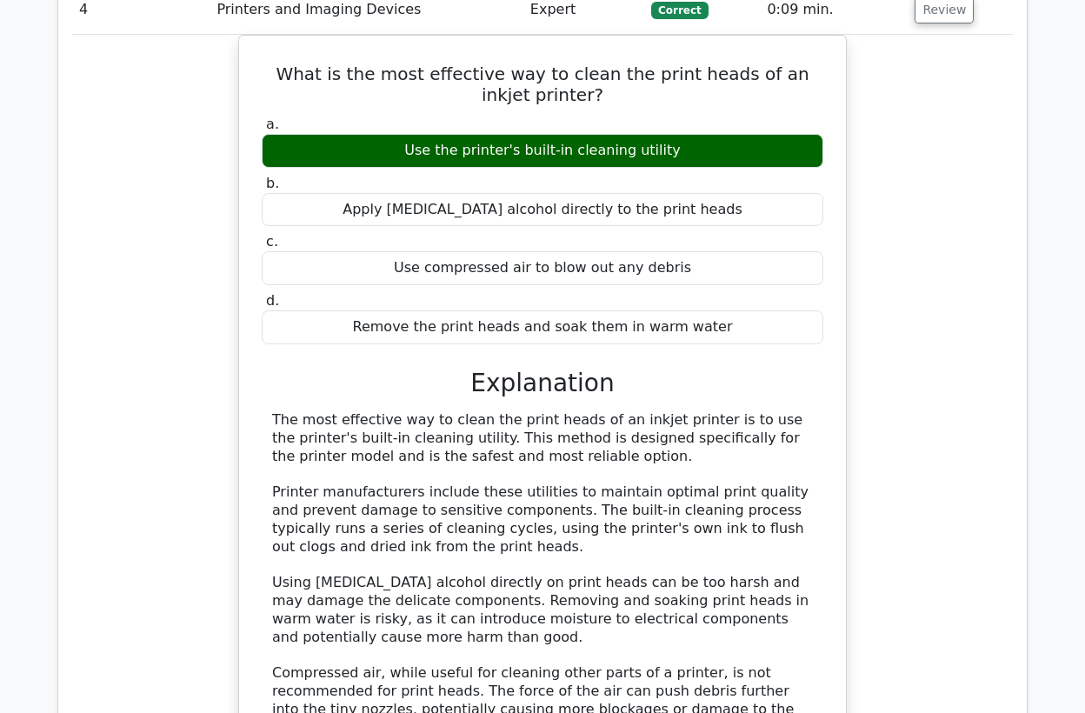
scroll to position [1047, 0]
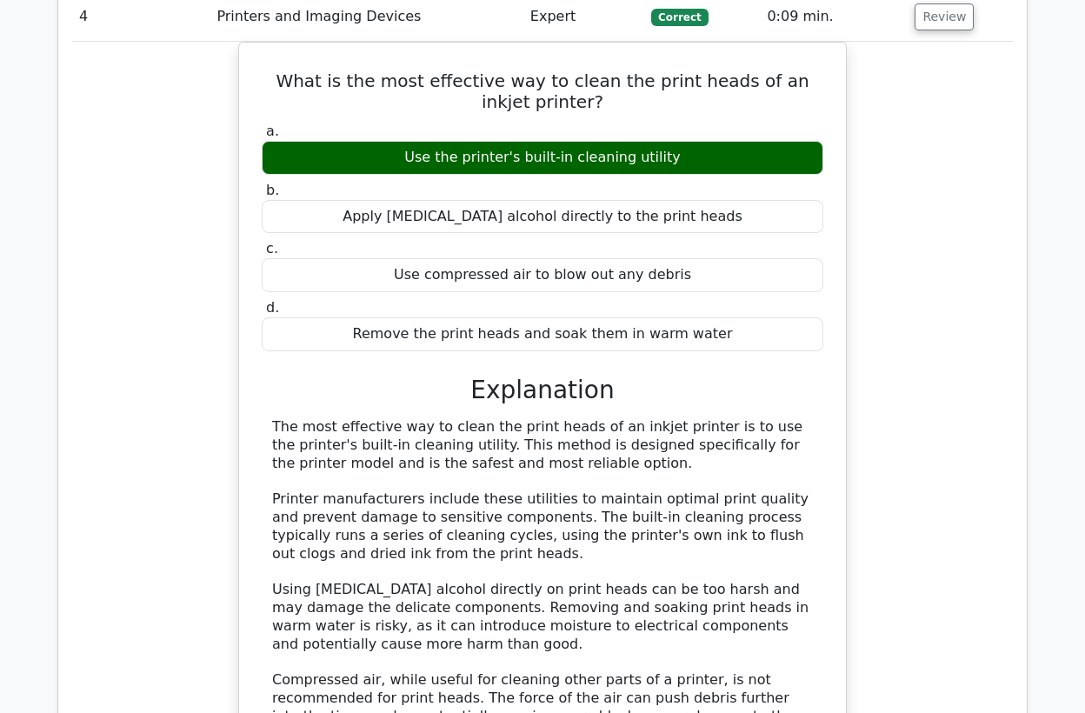
click at [181, 401] on div "What is the most effective way to clean the print heads of an inkjet printer? a…" at bounding box center [542, 475] width 941 height 867
click at [177, 68] on div "What is the most effective way to clean the print heads of an inkjet printer? a…" at bounding box center [542, 475] width 941 height 867
click at [928, 20] on button "Review" at bounding box center [944, 16] width 59 height 27
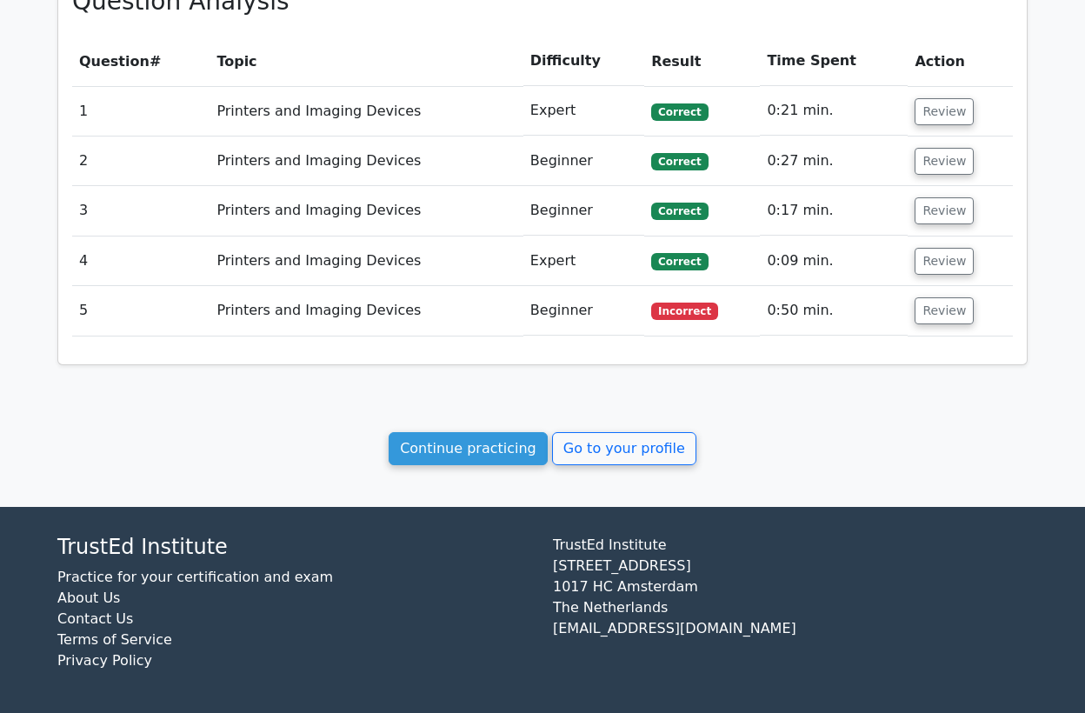
scroll to position [800, 0]
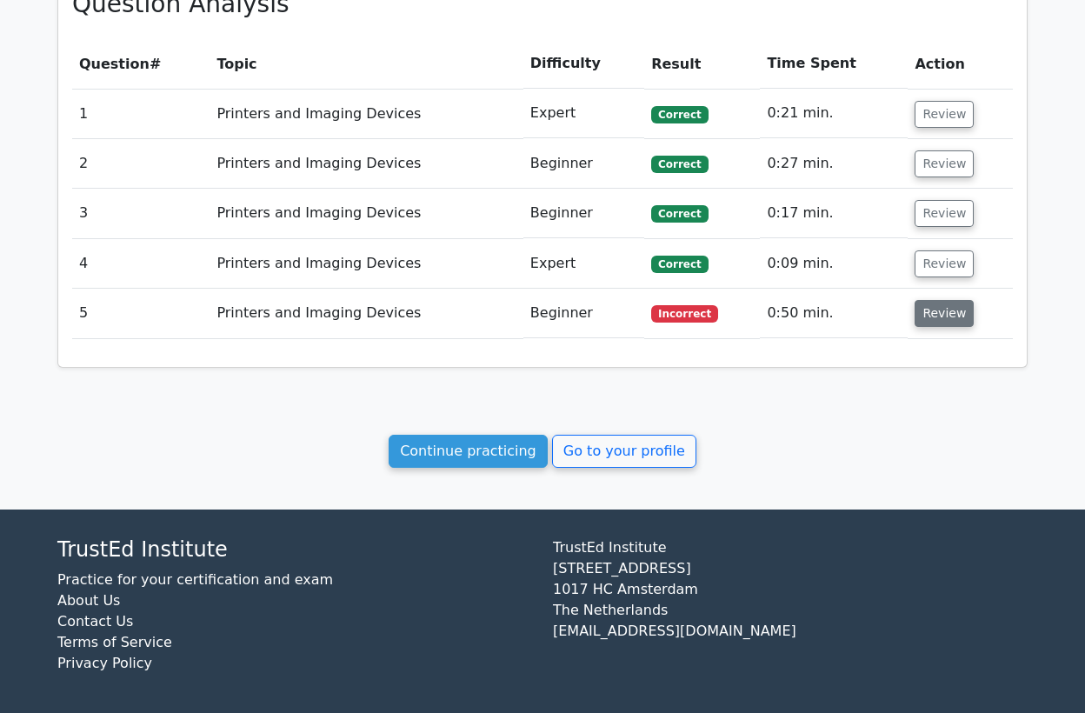
click at [932, 320] on button "Review" at bounding box center [944, 313] width 59 height 27
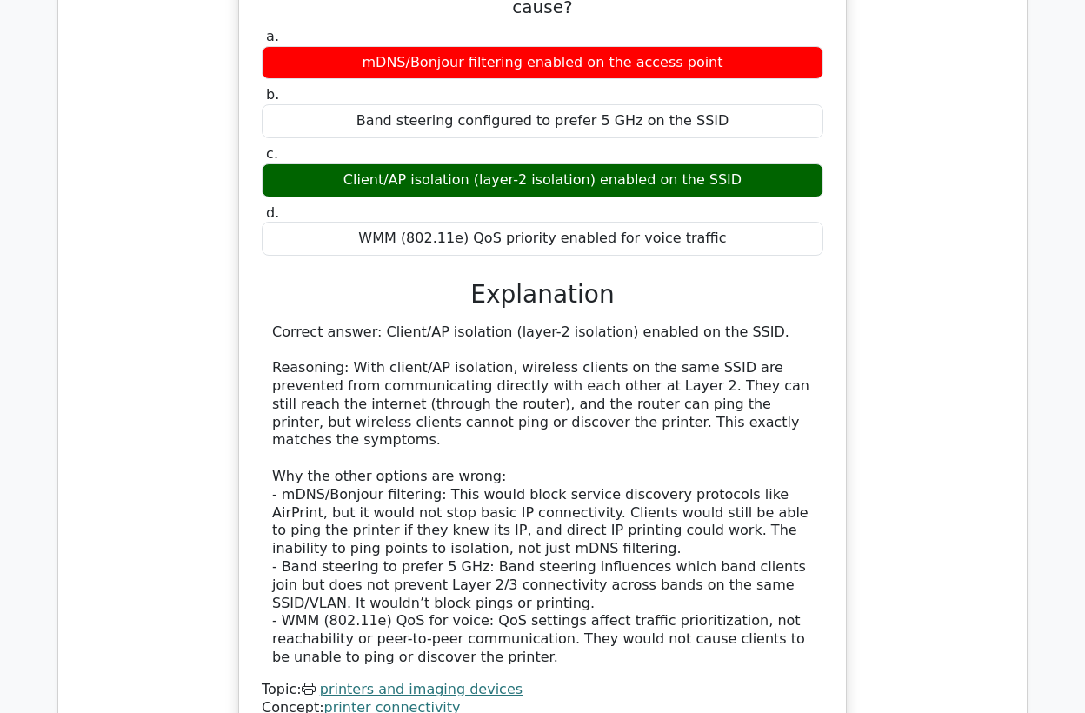
scroll to position [1284, 0]
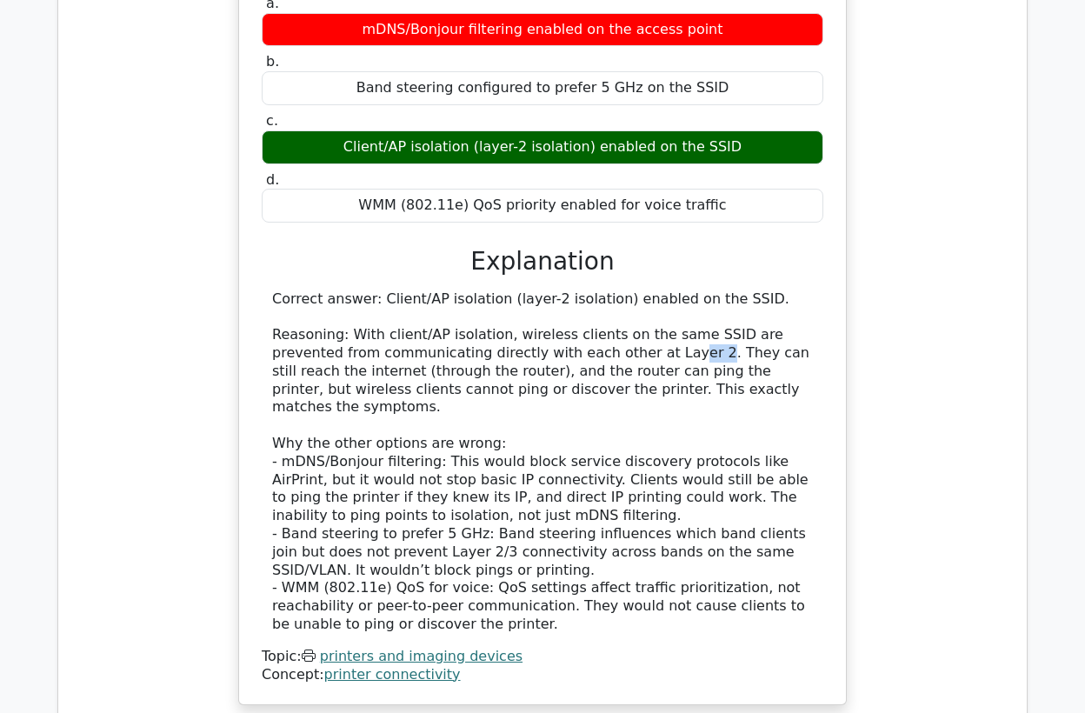
drag, startPoint x: 612, startPoint y: 330, endPoint x: 587, endPoint y: 333, distance: 25.4
click at [587, 333] on div "Correct answer: Client/AP isolation (layer-2 isolation) enabled on the SSID. Re…" at bounding box center [542, 462] width 541 height 344
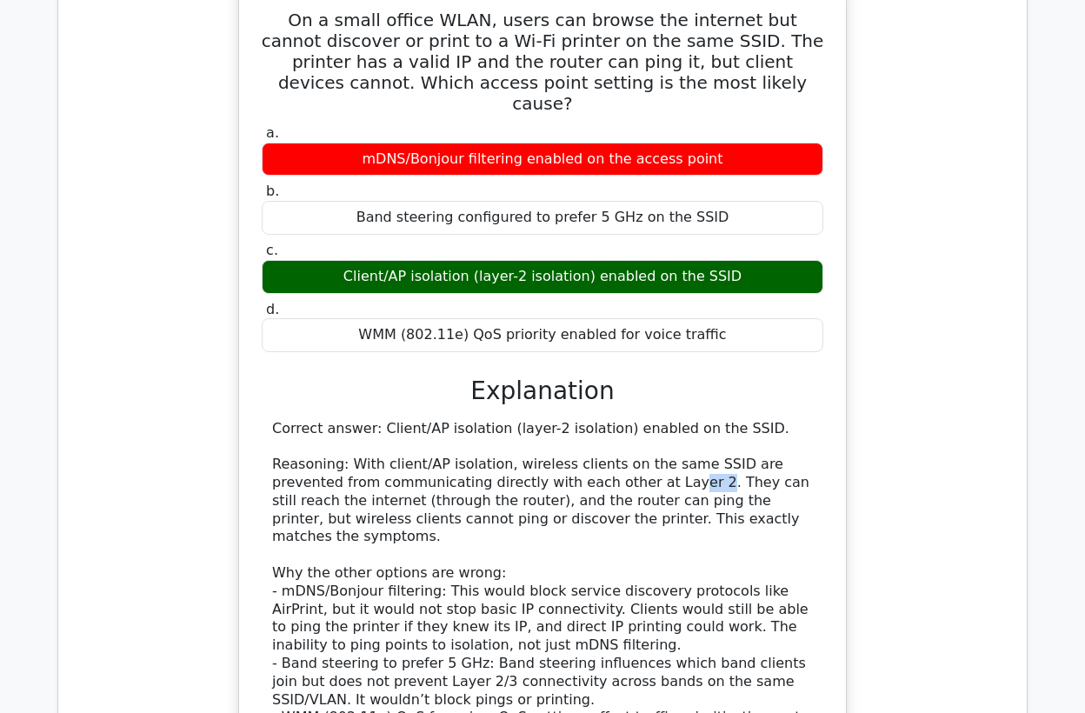
scroll to position [1187, 0]
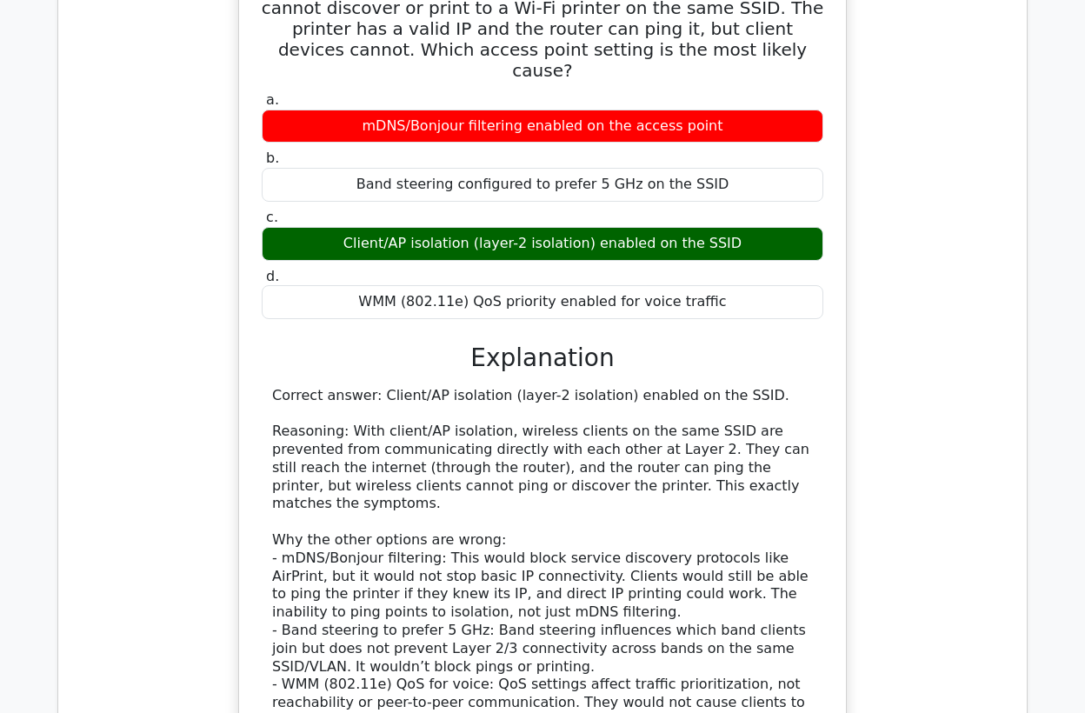
click at [786, 442] on div "Correct answer: Client/AP isolation (layer-2 isolation) enabled on the SSID. Re…" at bounding box center [542, 559] width 541 height 344
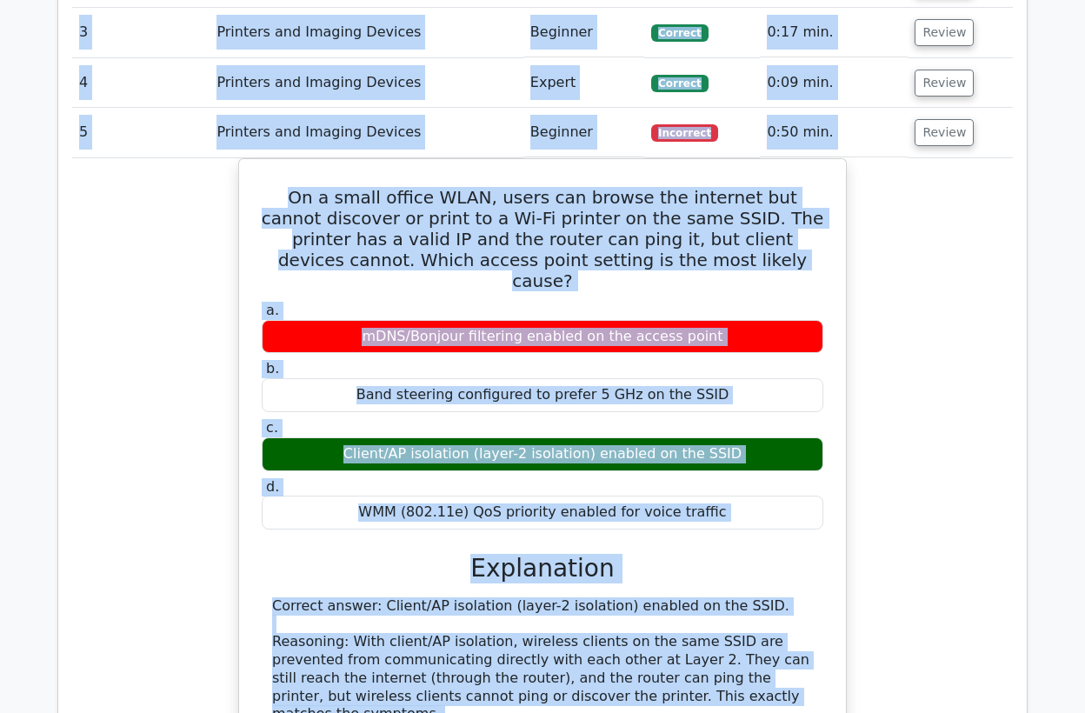
scroll to position [830, 0]
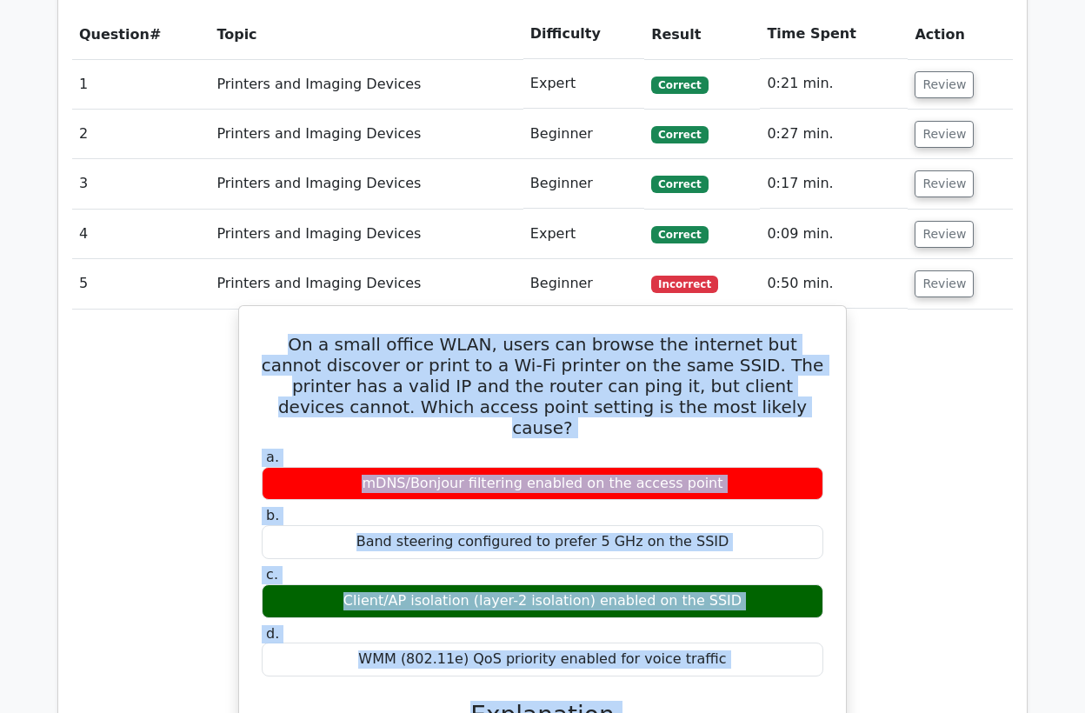
drag, startPoint x: 401, startPoint y: 479, endPoint x: 272, endPoint y: 337, distance: 191.5
copy div "On a small office WLAN, users can browse the internet but cannot discover or pr…"
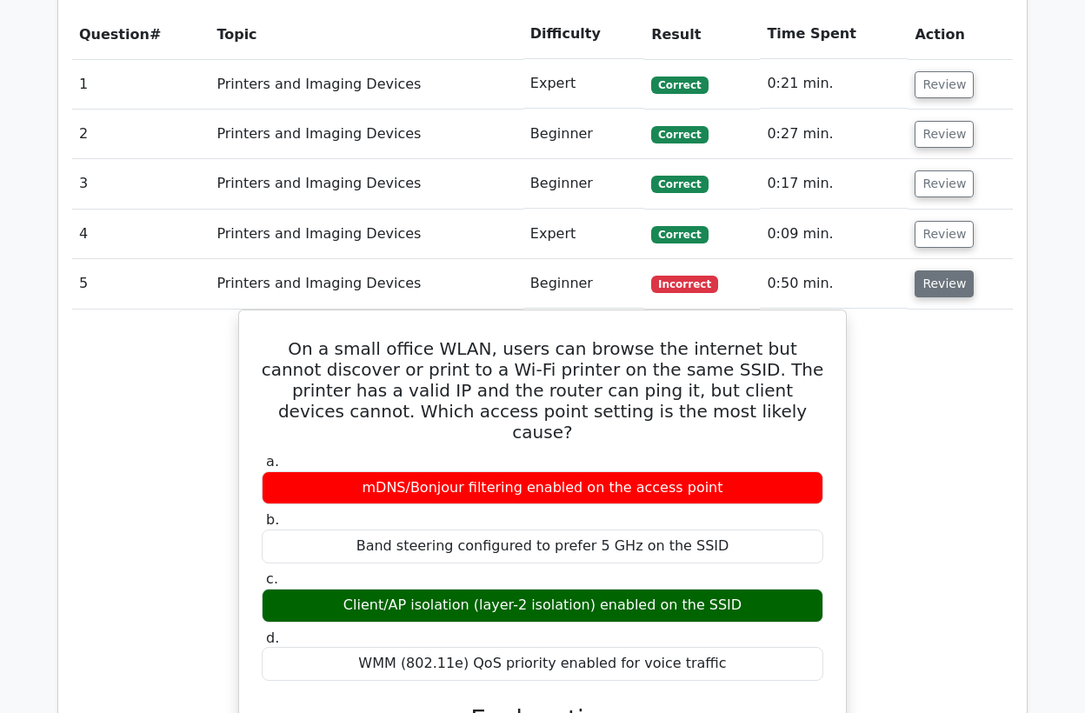
click at [956, 282] on button "Review" at bounding box center [944, 283] width 59 height 27
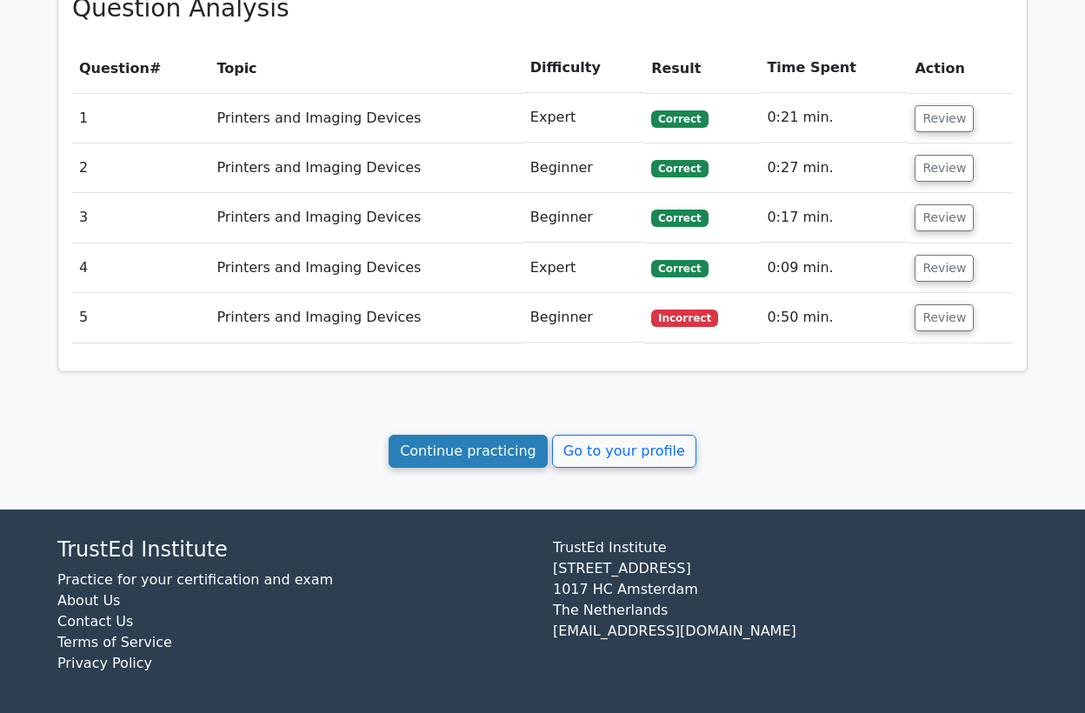
click at [430, 444] on link "Continue practicing" at bounding box center [468, 451] width 159 height 33
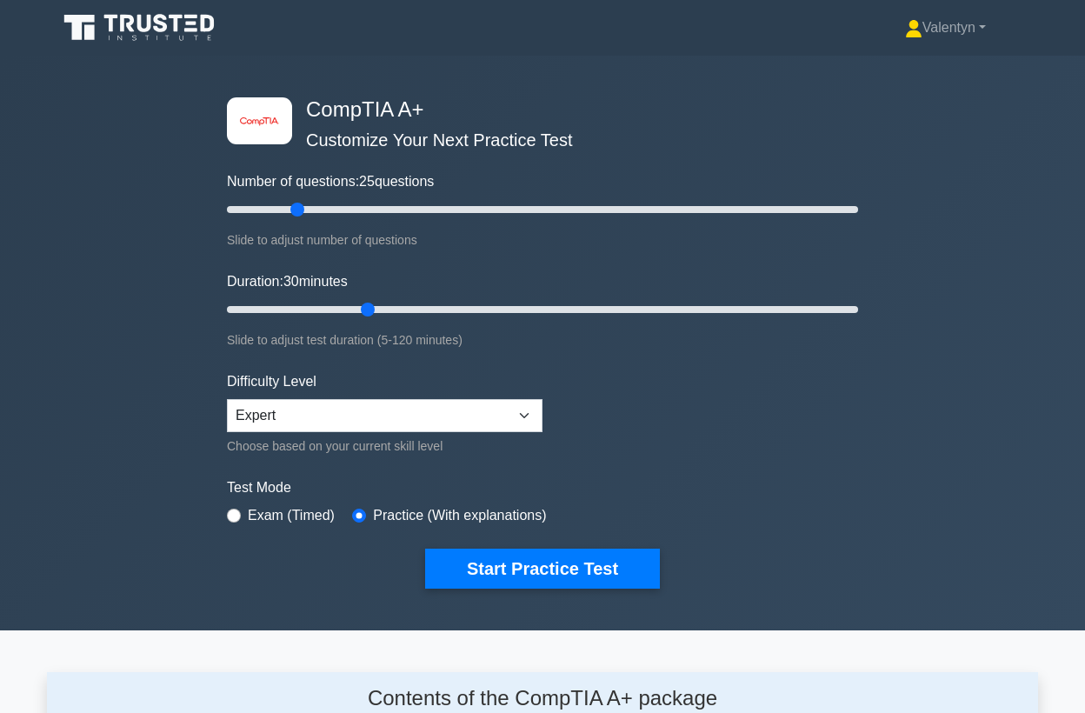
scroll to position [2402, 0]
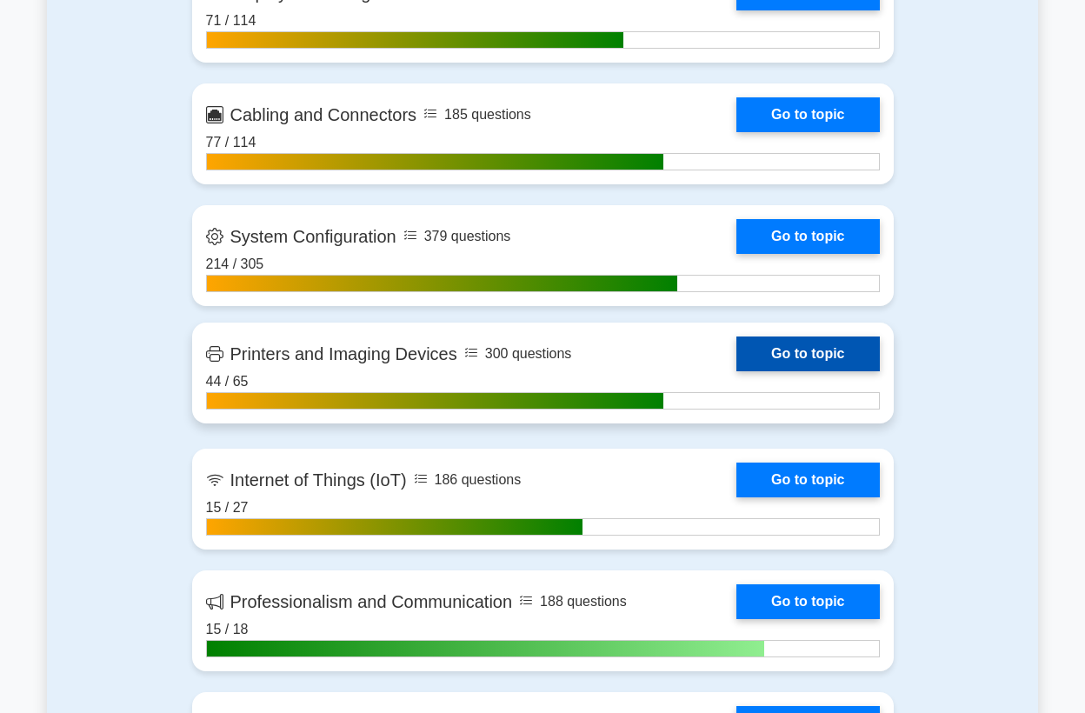
click at [784, 345] on link "Go to topic" at bounding box center [808, 354] width 143 height 35
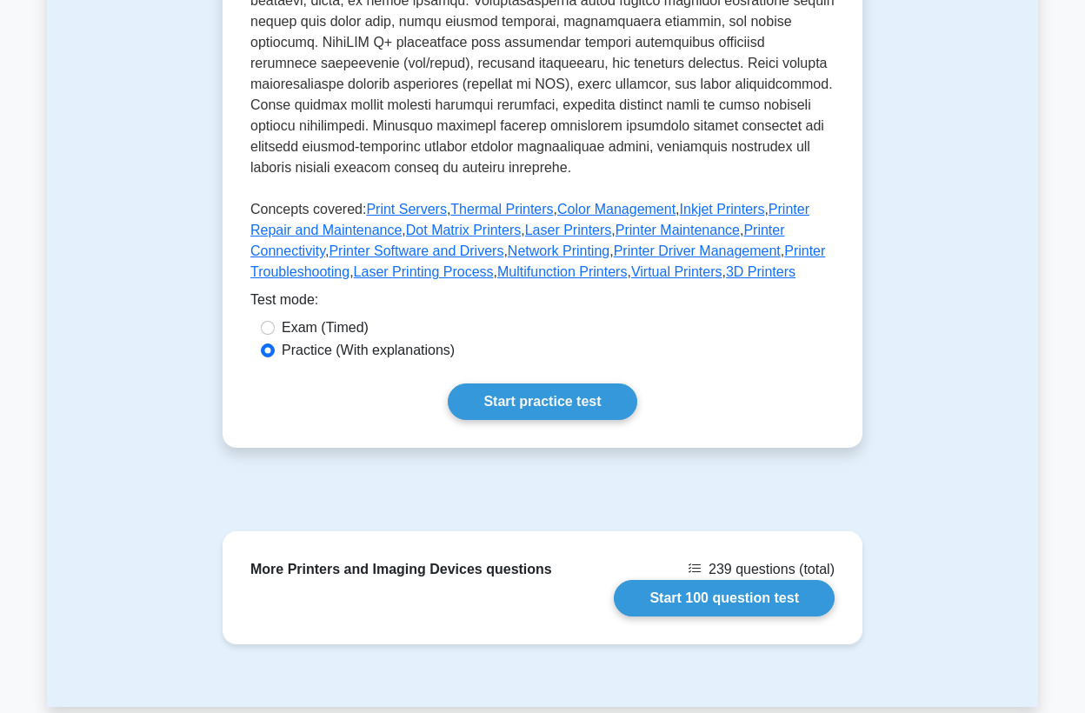
scroll to position [772, 0]
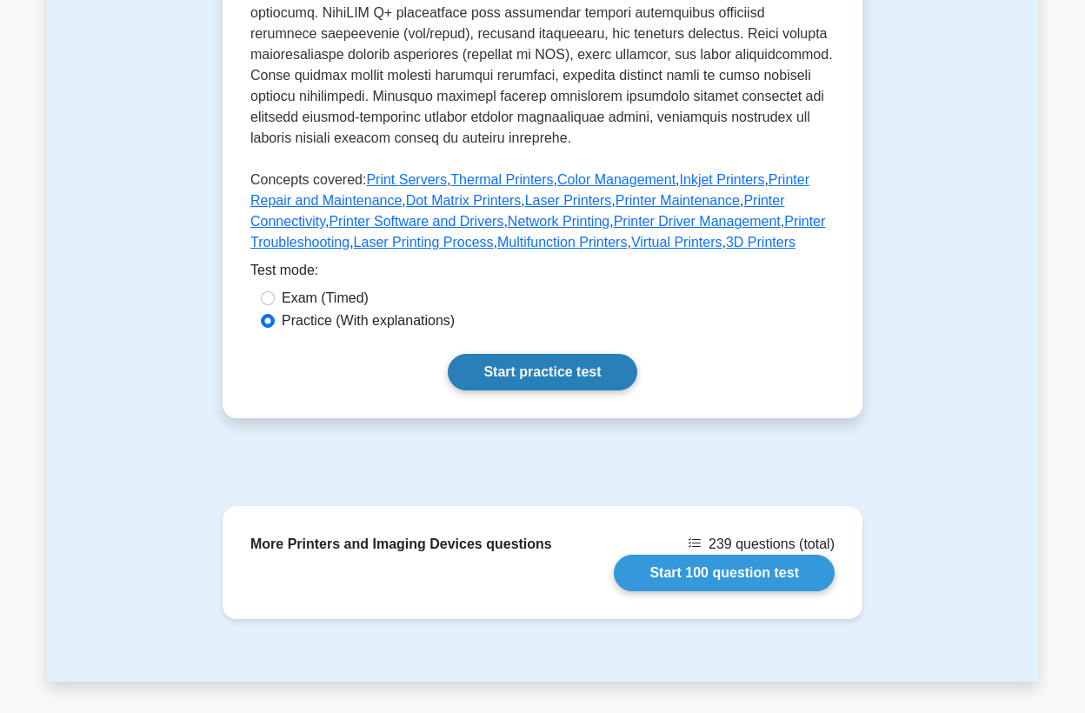
click at [546, 368] on link "Start practice test" at bounding box center [542, 372] width 189 height 37
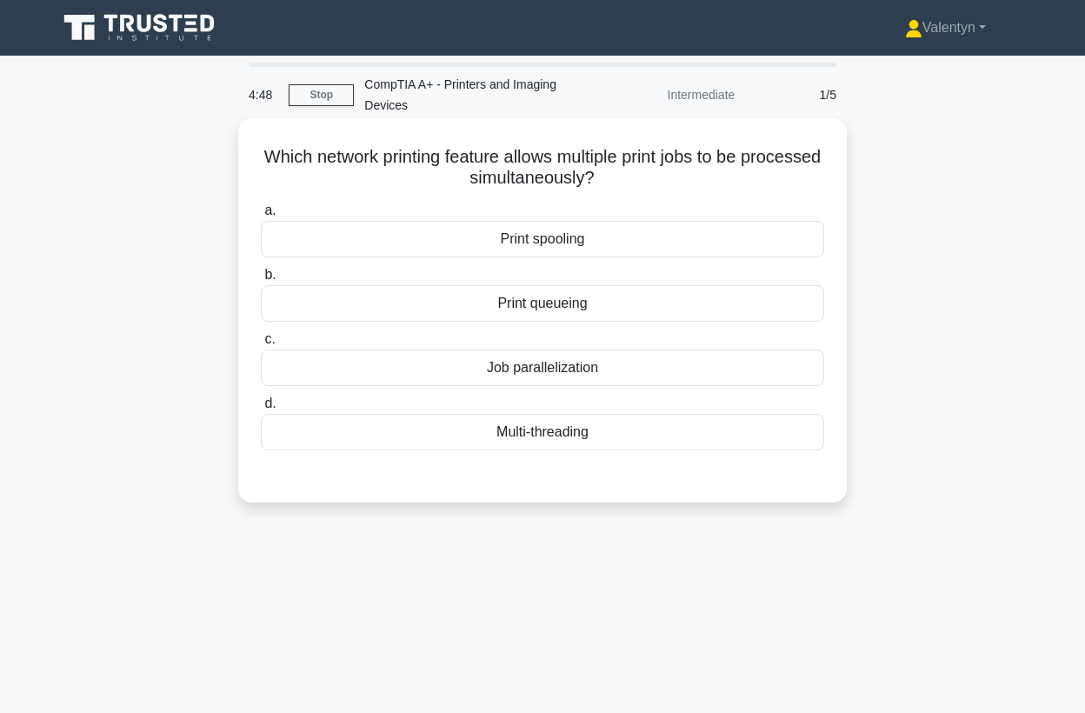
click at [567, 364] on div "Job parallelization" at bounding box center [543, 368] width 564 height 37
click at [261, 345] on input "c. Job parallelization" at bounding box center [261, 339] width 0 height 11
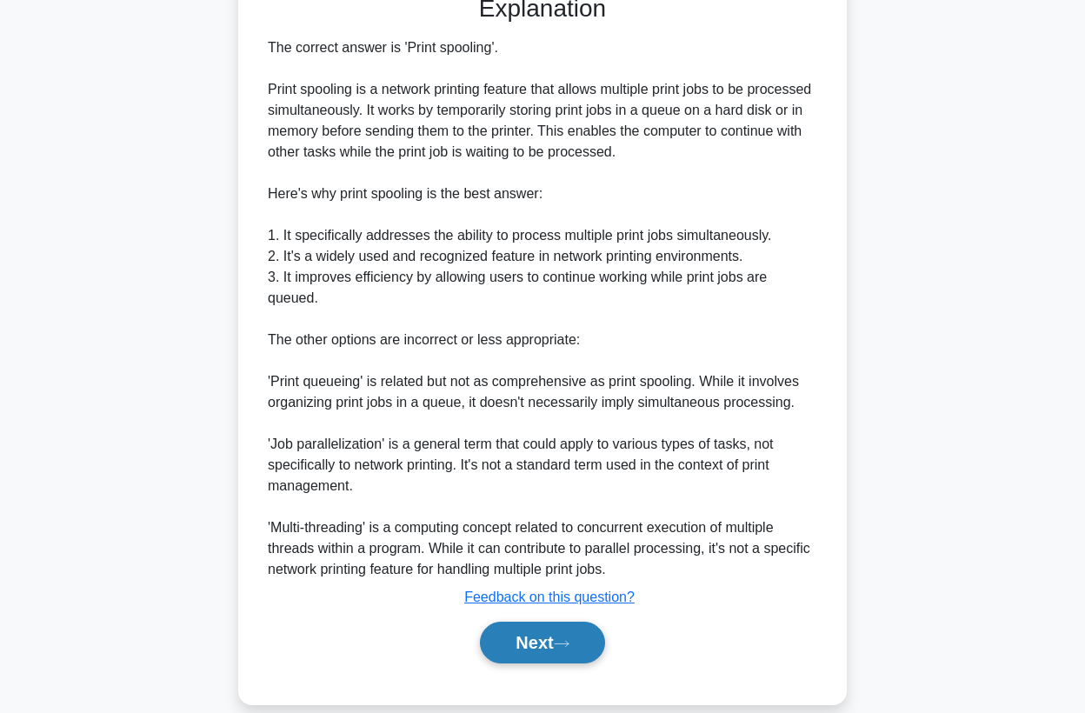
click at [527, 644] on button "Next" at bounding box center [542, 643] width 124 height 42
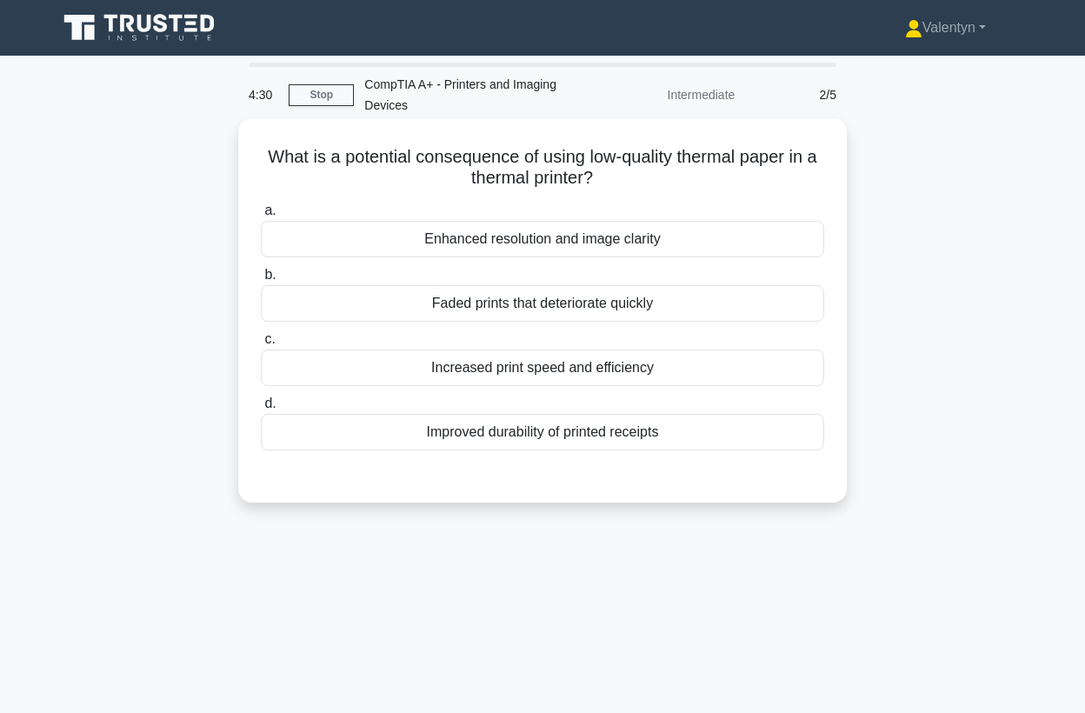
click at [501, 306] on div "Faded prints that deteriorate quickly" at bounding box center [543, 303] width 564 height 37
click at [261, 281] on input "b. Faded prints that deteriorate quickly" at bounding box center [261, 275] width 0 height 11
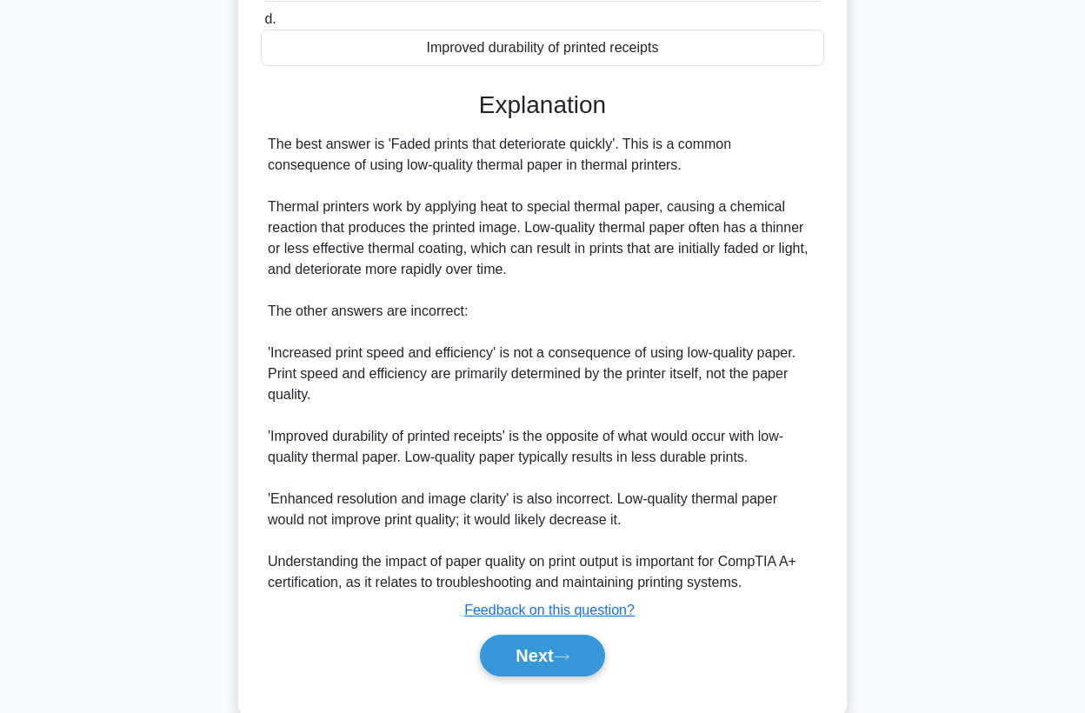
scroll to position [386, 0]
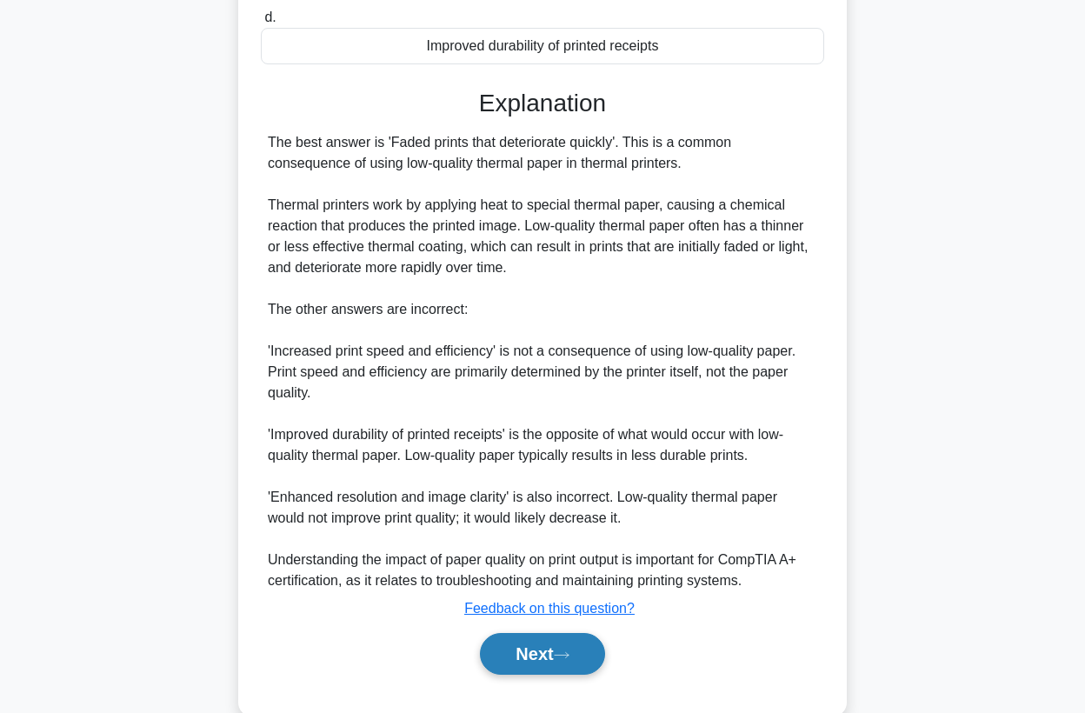
click at [510, 652] on button "Next" at bounding box center [542, 654] width 124 height 42
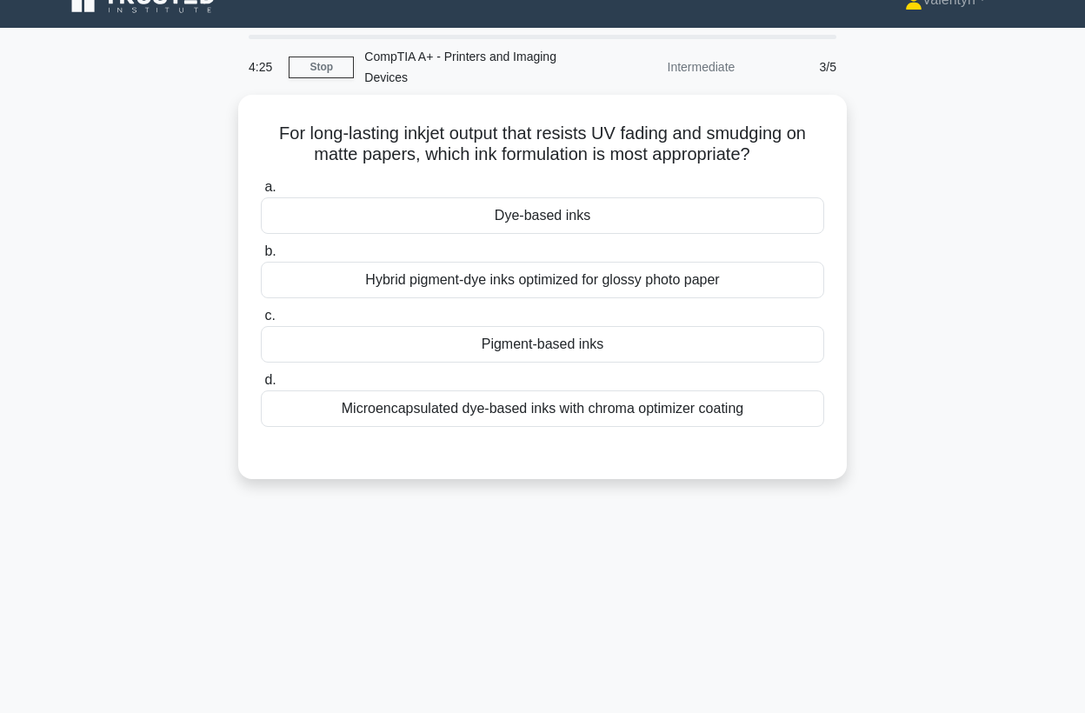
scroll to position [0, 0]
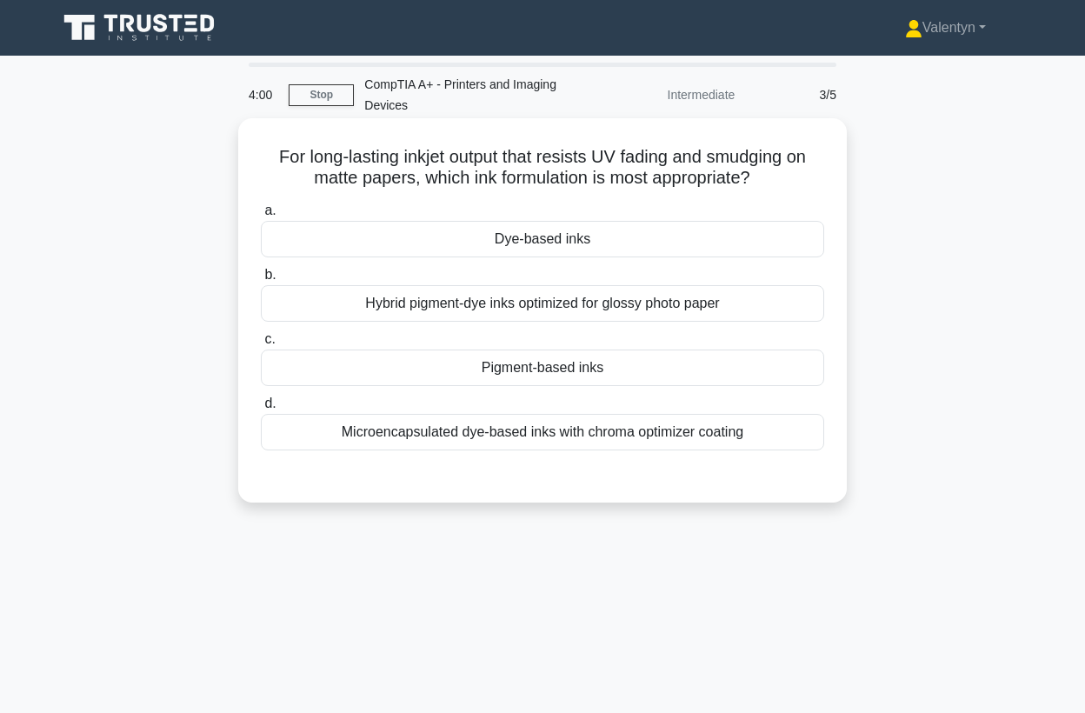
click at [520, 424] on div "Microencapsulated dye-based inks with chroma optimizer coating" at bounding box center [543, 432] width 564 height 37
click at [261, 410] on input "d. Microencapsulated dye-based inks with chroma optimizer coating" at bounding box center [261, 403] width 0 height 11
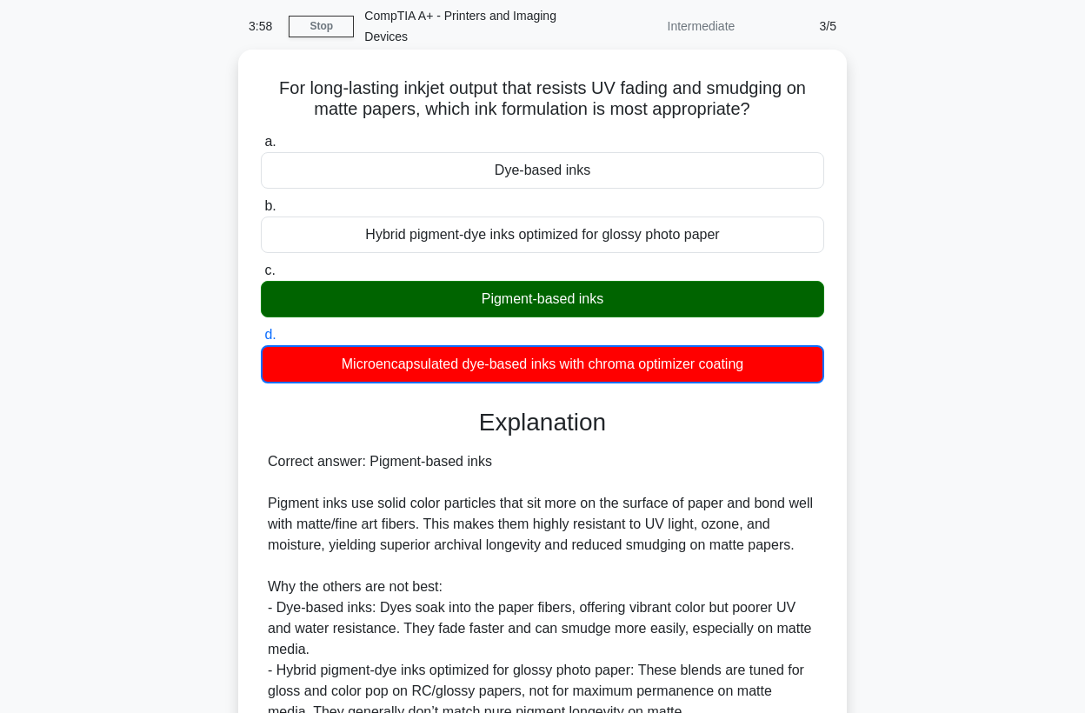
scroll to position [298, 0]
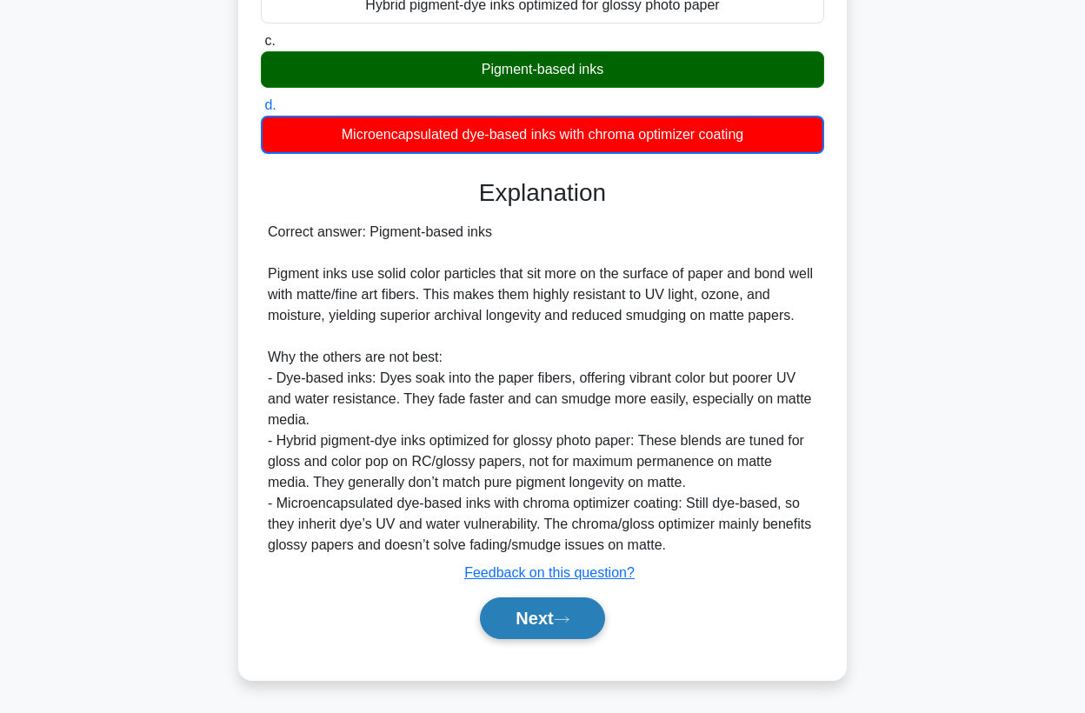
click at [552, 614] on button "Next" at bounding box center [542, 618] width 124 height 42
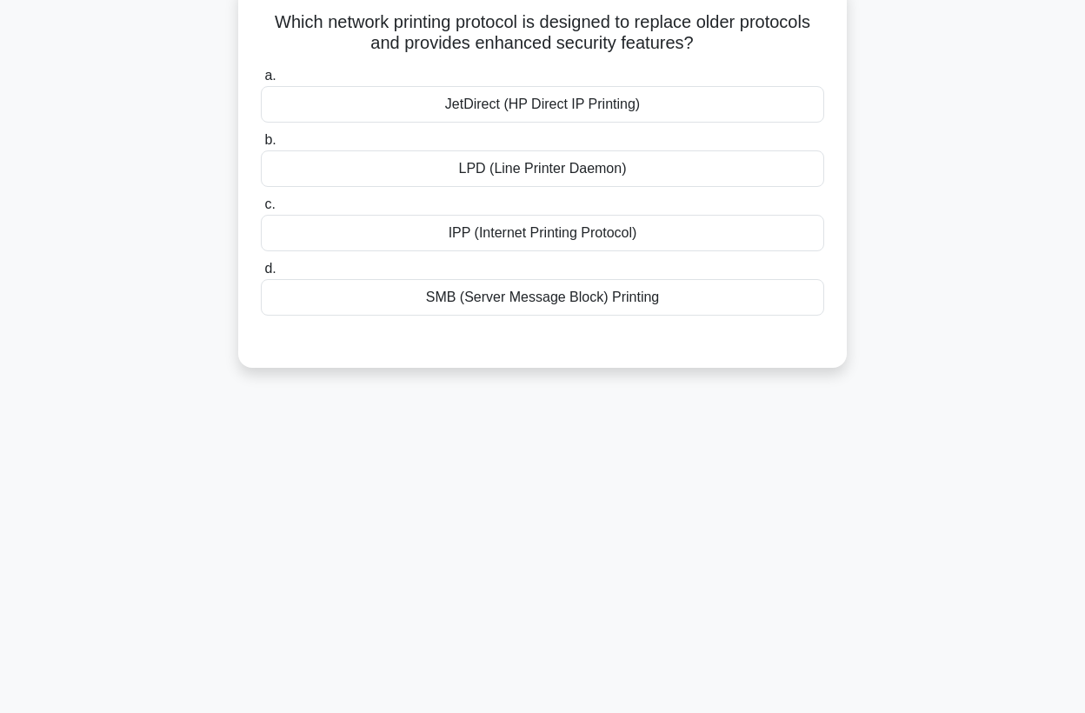
scroll to position [0, 0]
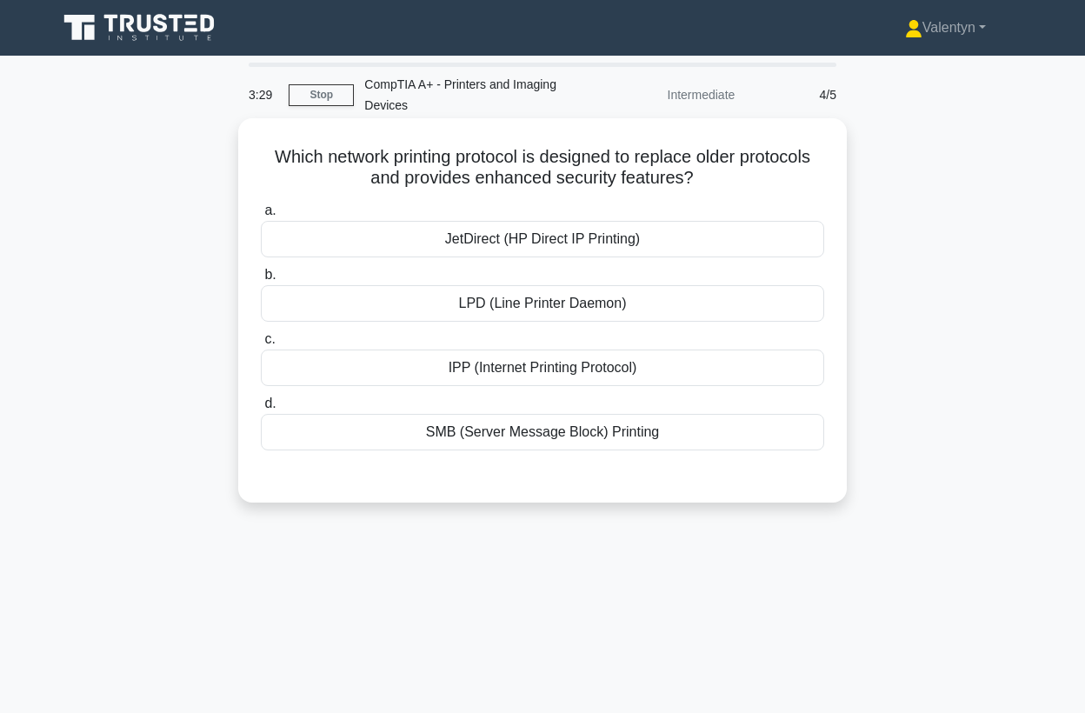
click at [605, 370] on div "IPP (Internet Printing Protocol)" at bounding box center [543, 368] width 564 height 37
click at [261, 345] on input "c. IPP (Internet Printing Protocol)" at bounding box center [261, 339] width 0 height 11
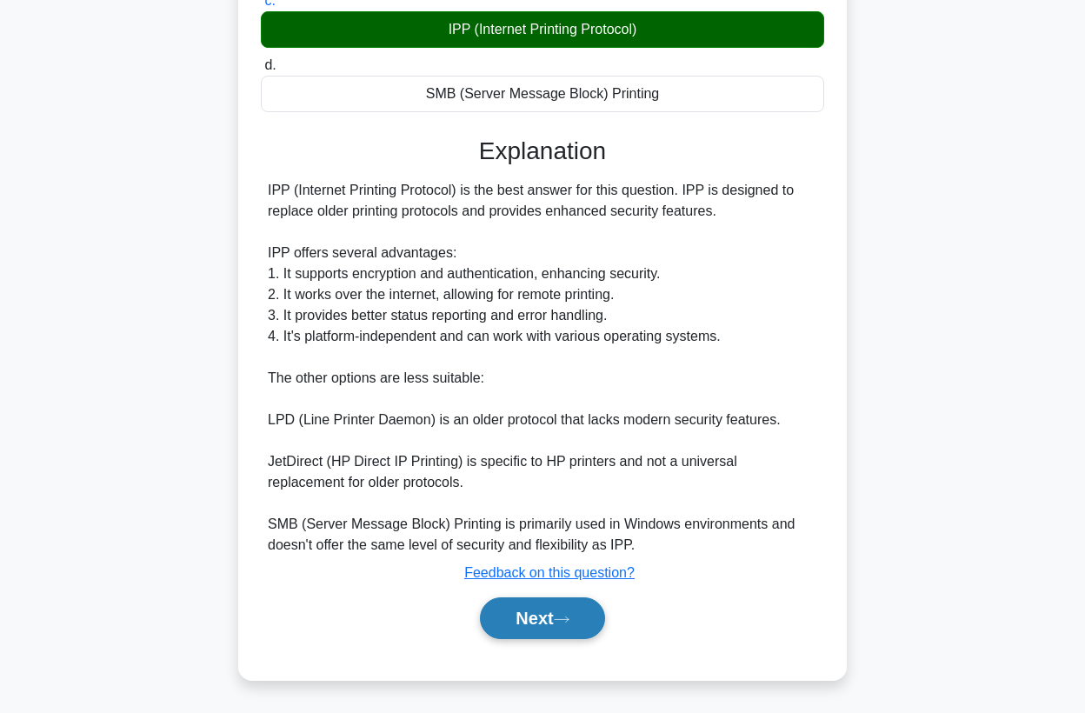
click at [580, 612] on button "Next" at bounding box center [542, 618] width 124 height 42
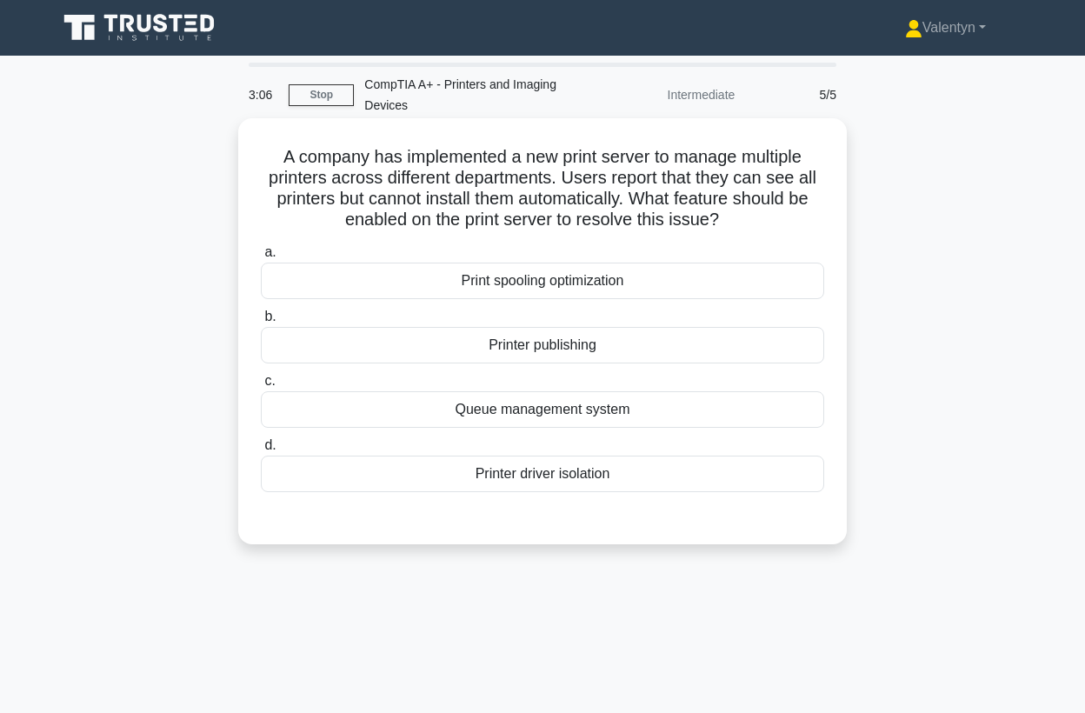
click at [591, 349] on div "Printer publishing" at bounding box center [543, 345] width 564 height 37
click at [261, 323] on input "b. Printer publishing" at bounding box center [261, 316] width 0 height 11
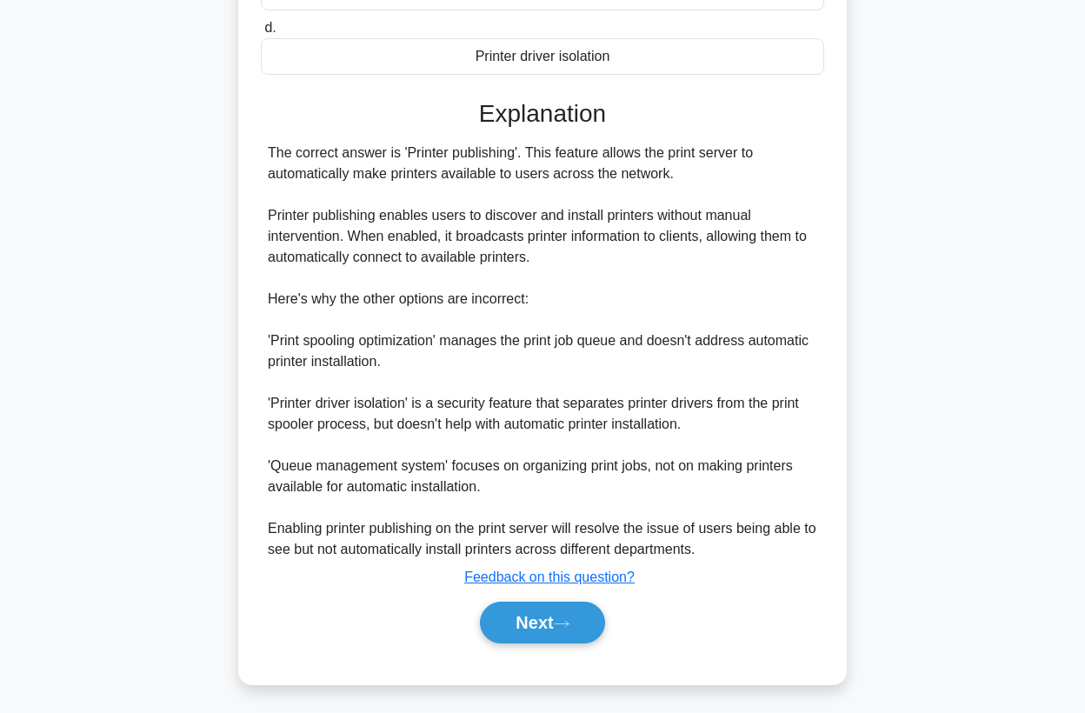
scroll to position [422, 0]
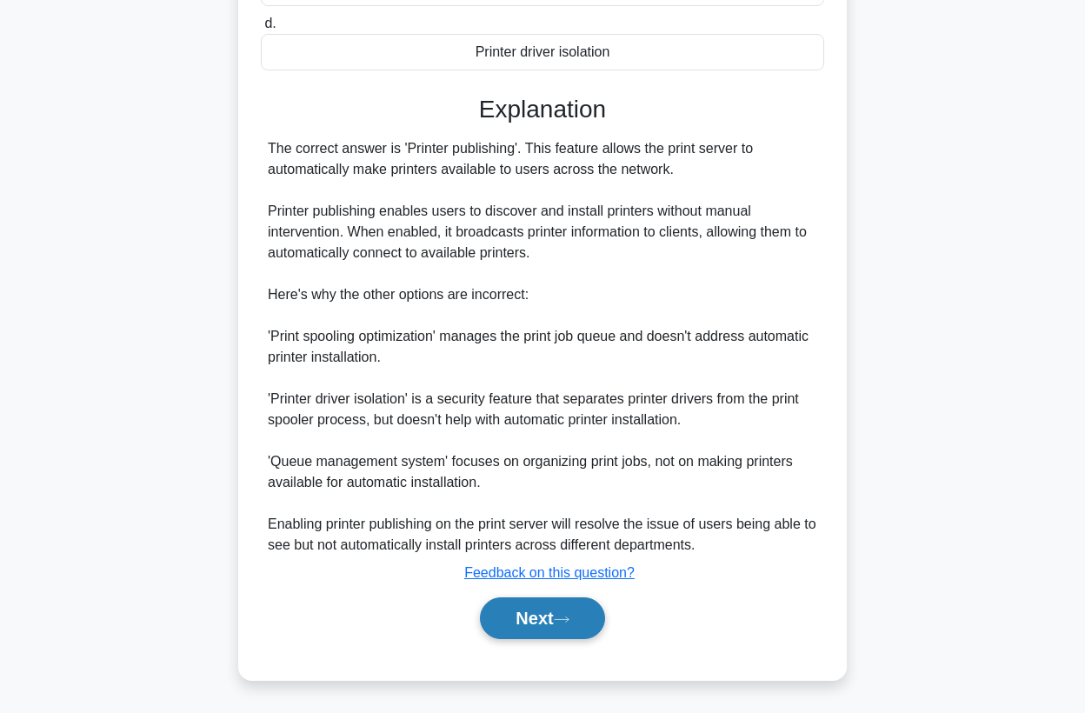
click at [525, 621] on button "Next" at bounding box center [542, 618] width 124 height 42
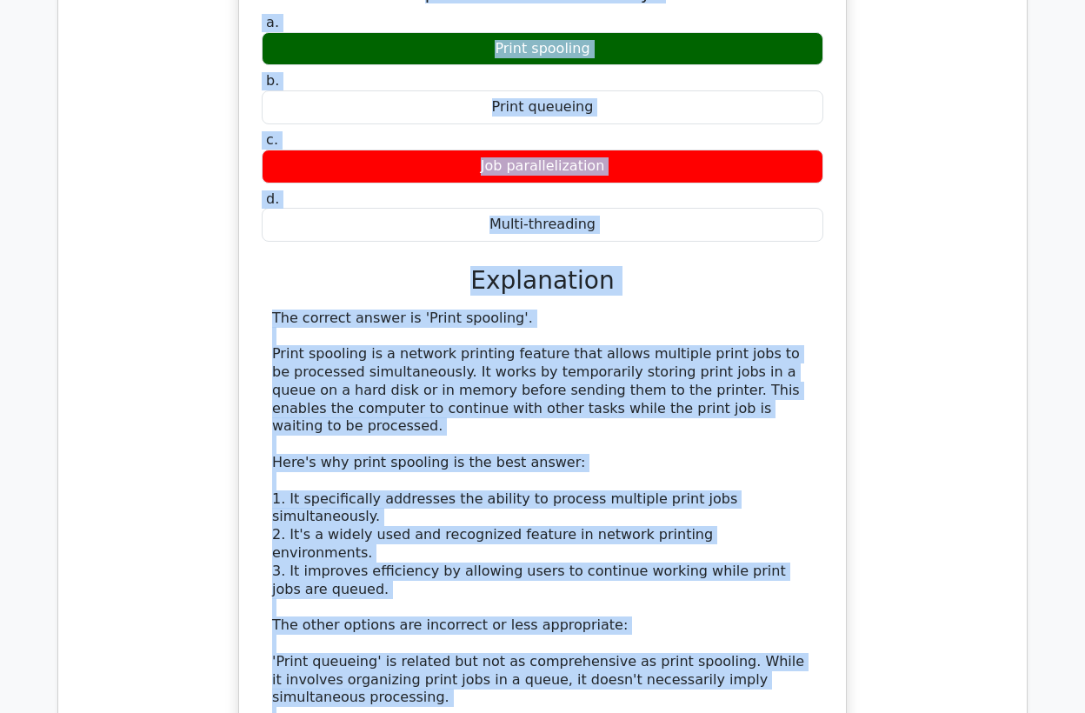
scroll to position [900, 0]
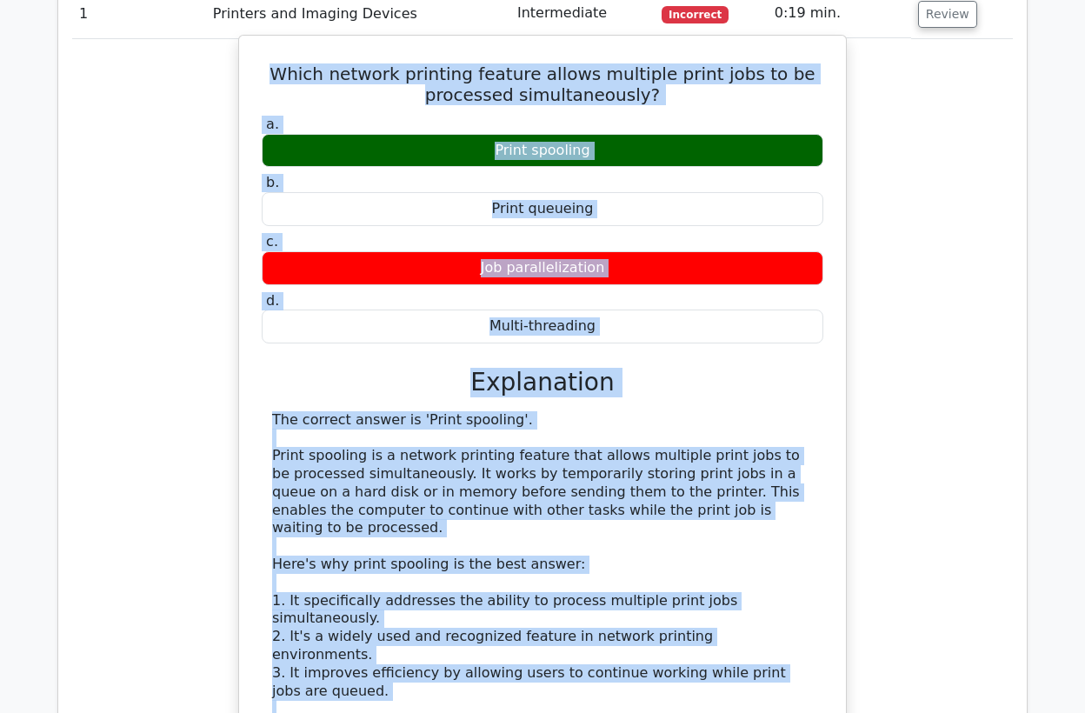
drag, startPoint x: 684, startPoint y: 607, endPoint x: 259, endPoint y: 63, distance: 689.6
click at [259, 63] on div "Which network printing feature allows multiple print jobs to be processed simul…" at bounding box center [542, 539] width 593 height 993
copy div "Which network printing feature allows multiple print jobs to be processed simul…"
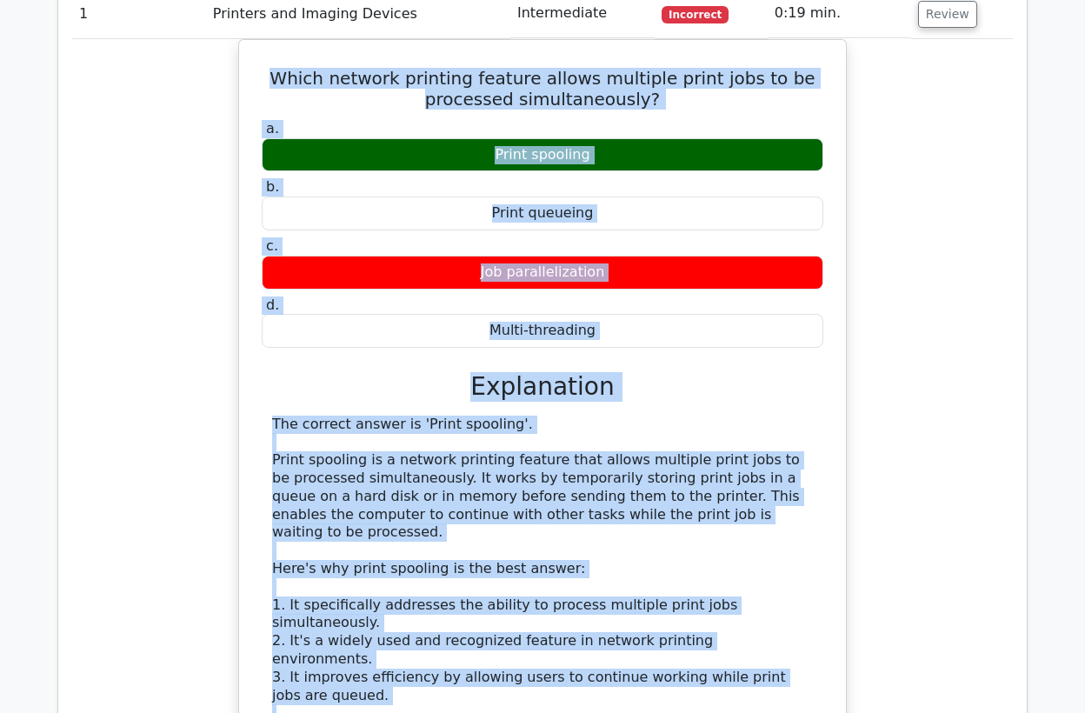
click at [210, 375] on div "Which network printing feature allows multiple print jobs to be processed simul…" at bounding box center [542, 554] width 941 height 1030
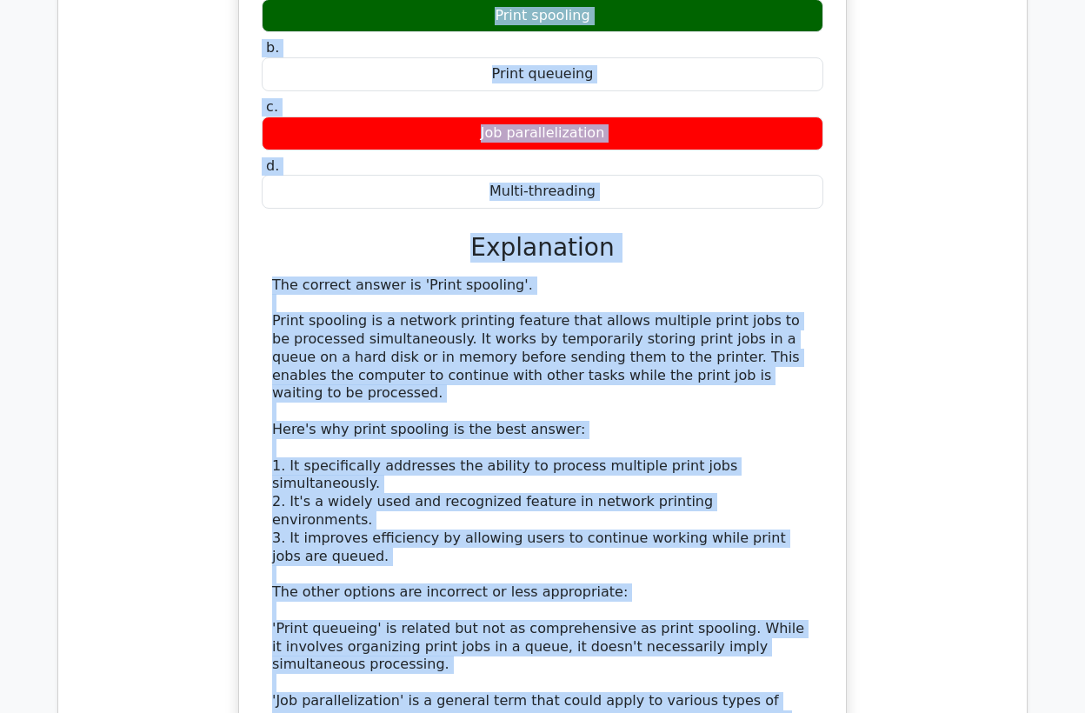
scroll to position [878, 0]
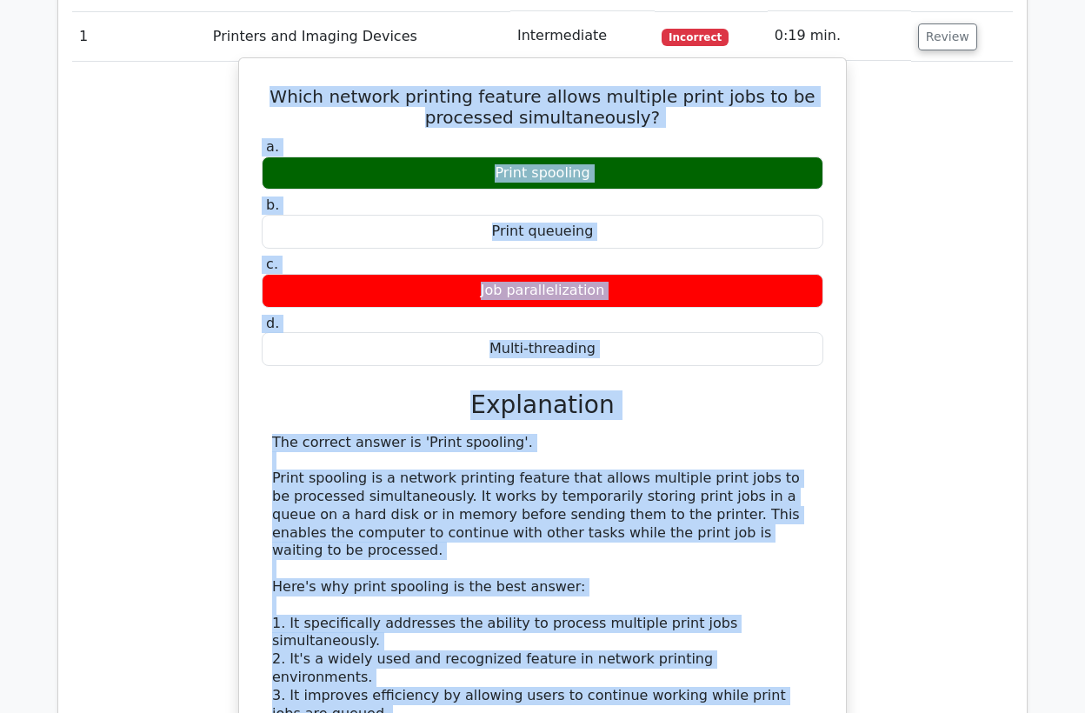
drag, startPoint x: 680, startPoint y: 487, endPoint x: 292, endPoint y: 85, distance: 558.5
click at [292, 85] on div "Which network printing feature allows multiple print jobs to be processed simul…" at bounding box center [542, 561] width 593 height 993
copy div "Which network printing feature allows multiple print jobs to be processed simul…"
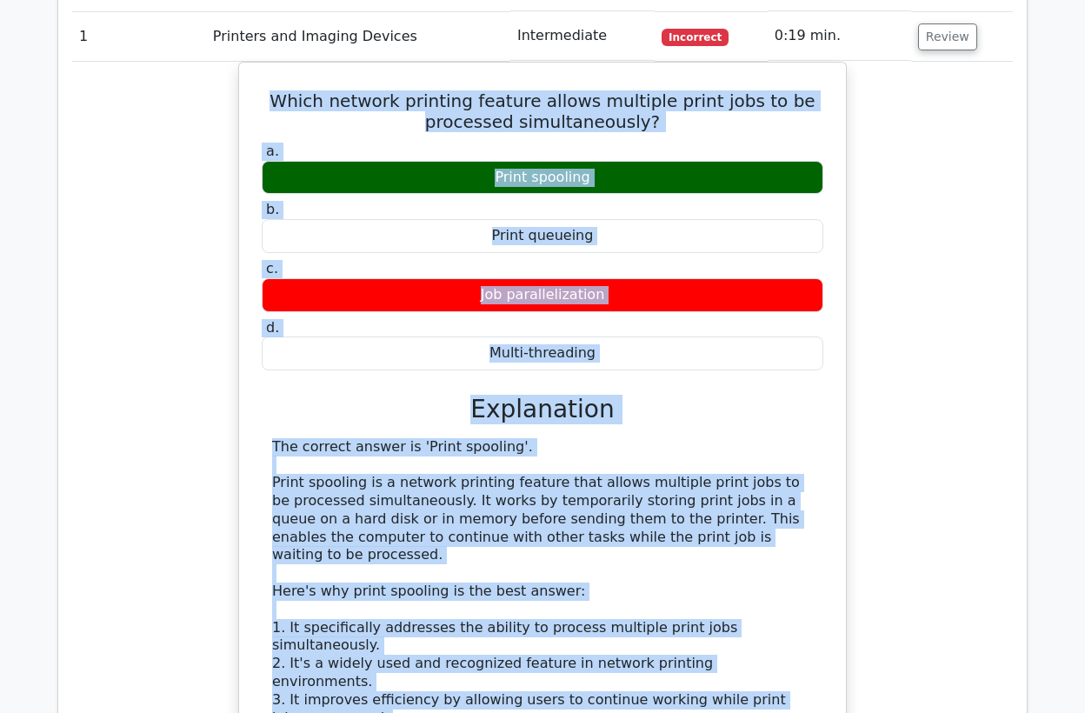
click at [230, 128] on div "Which network printing feature allows multiple print jobs to be processed simul…" at bounding box center [542, 577] width 941 height 1030
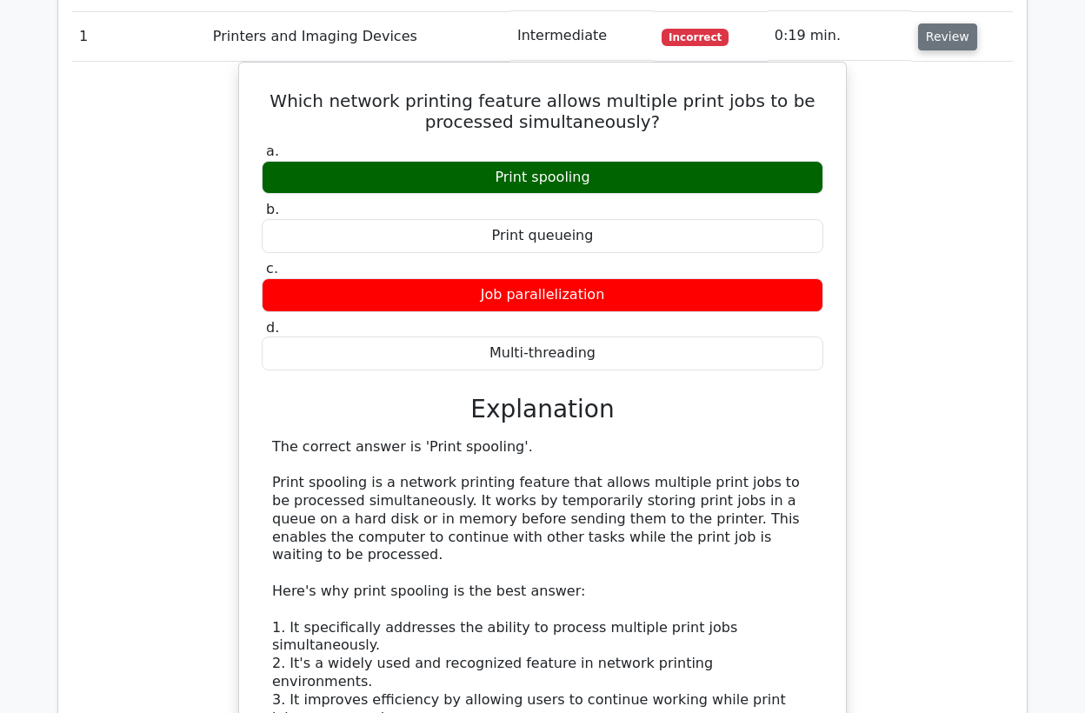
click at [934, 37] on button "Review" at bounding box center [947, 36] width 59 height 27
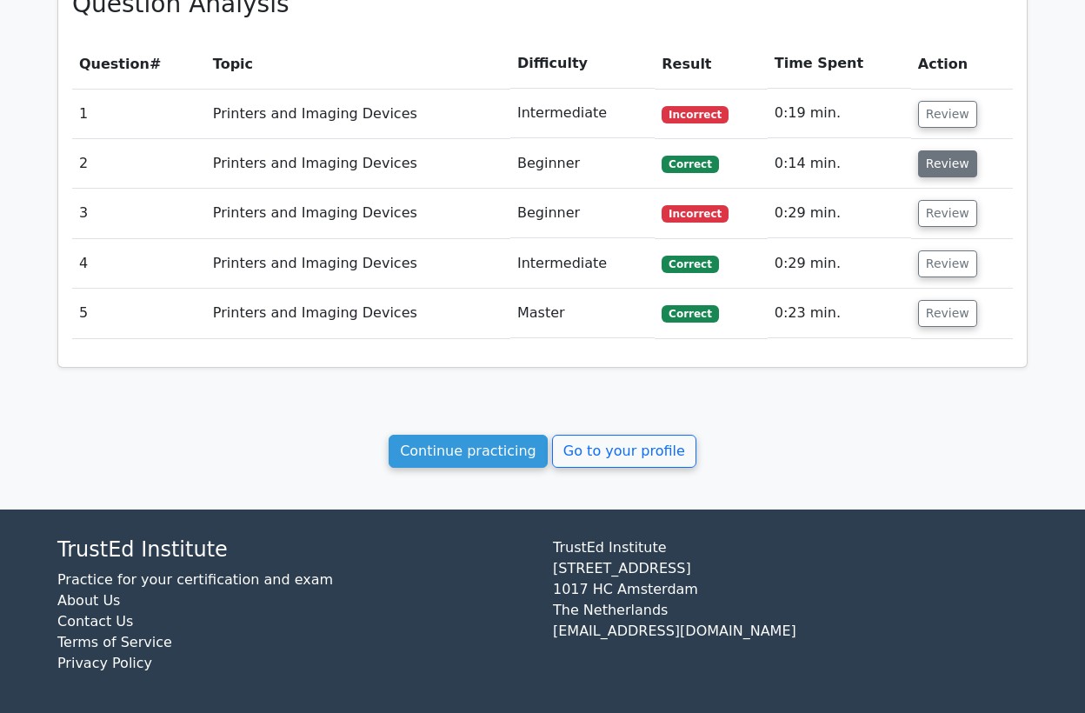
click at [939, 157] on button "Review" at bounding box center [947, 163] width 59 height 27
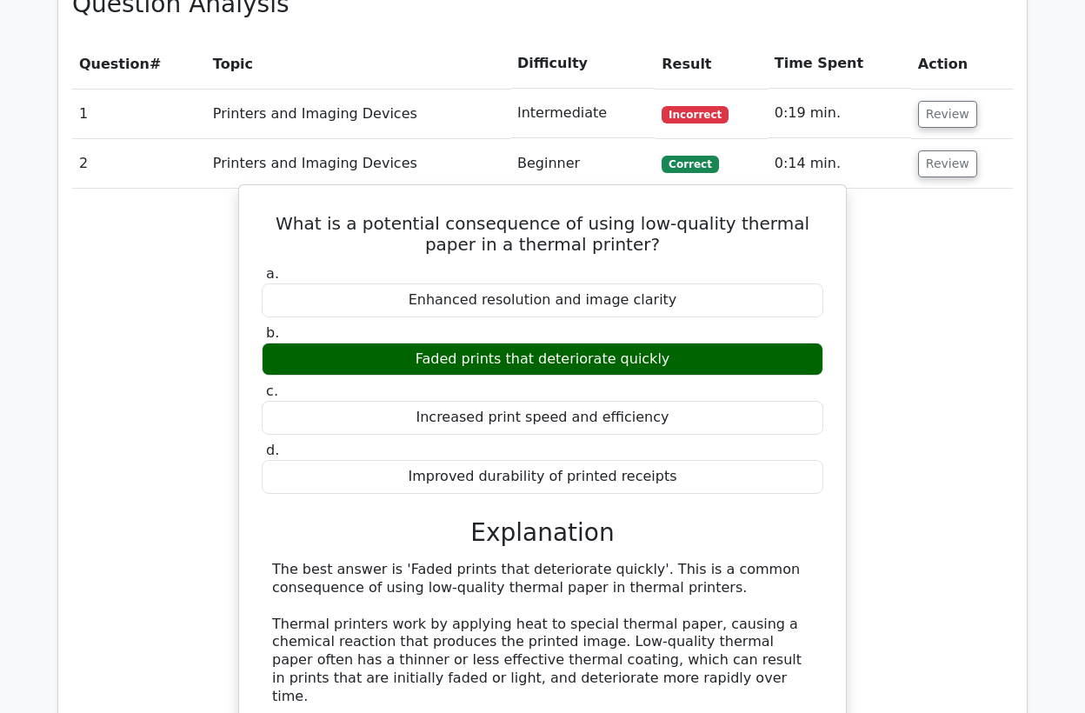
drag, startPoint x: 674, startPoint y: 357, endPoint x: 426, endPoint y: 353, distance: 247.9
click at [426, 353] on div "Faded prints that deteriorate quickly" at bounding box center [543, 360] width 562 height 34
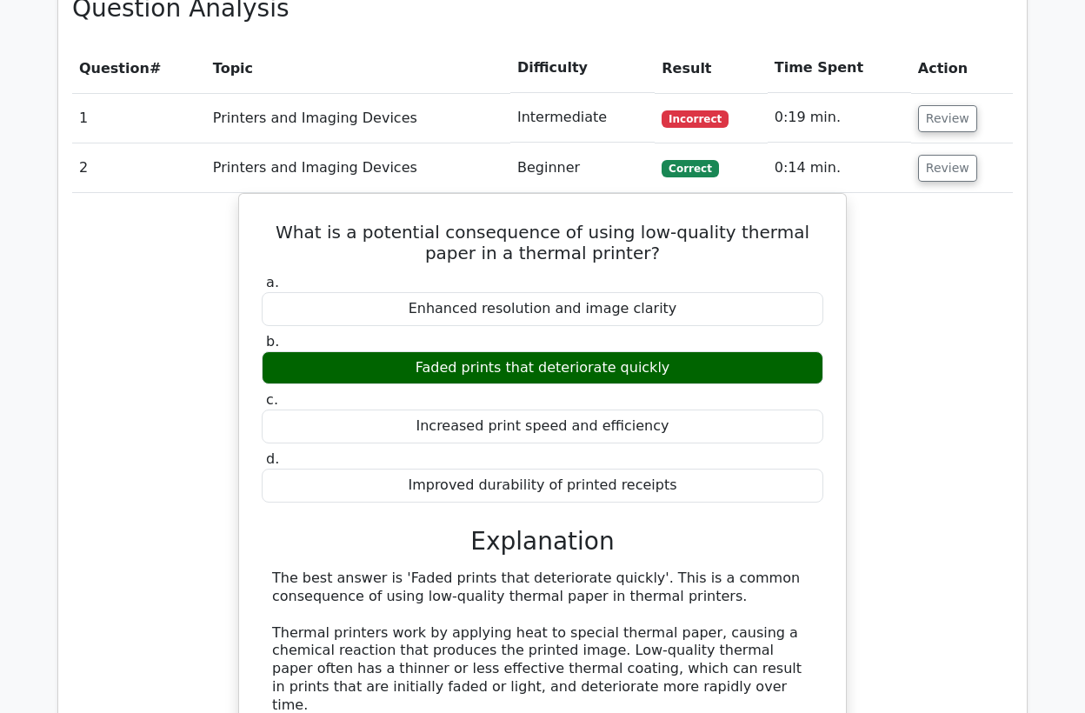
click at [415, 324] on div at bounding box center [415, 324] width 0 height 0
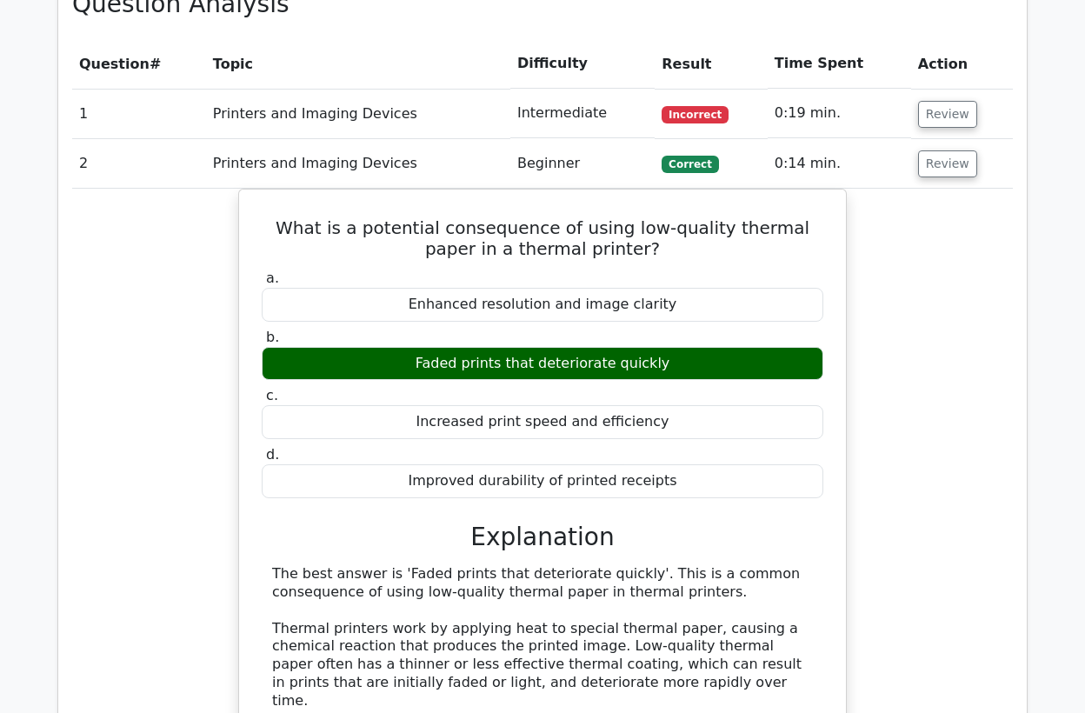
click at [911, 528] on div "What is a potential consequence of using low-quality thermal paper in a thermal…" at bounding box center [542, 649] width 941 height 921
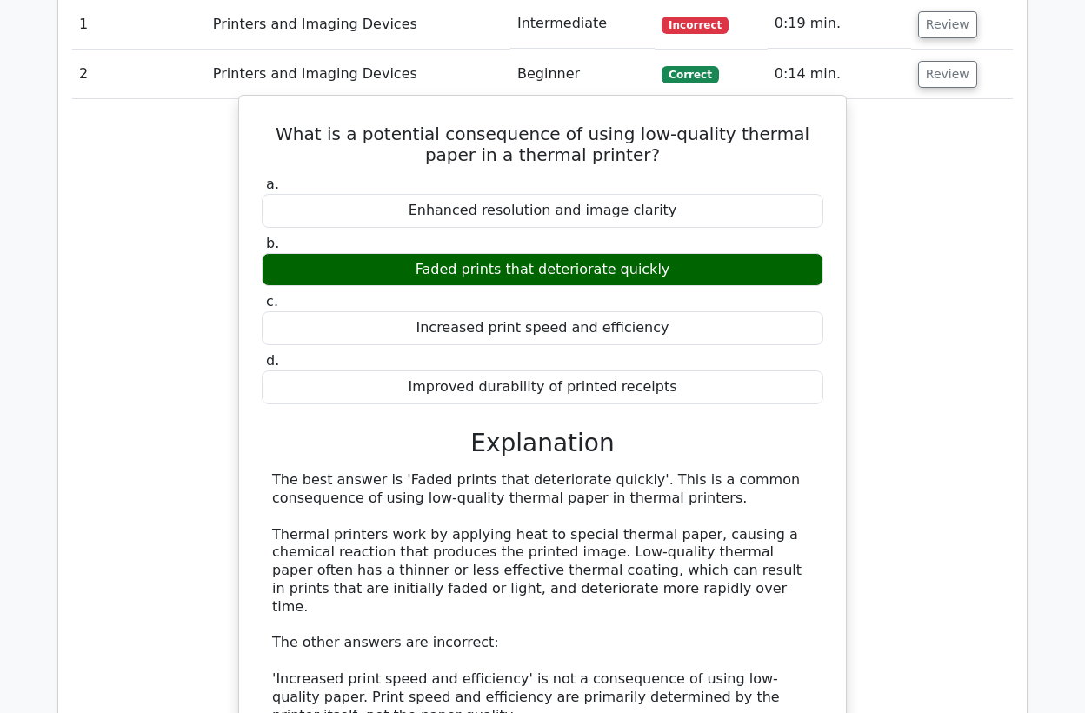
scroll to position [994, 0]
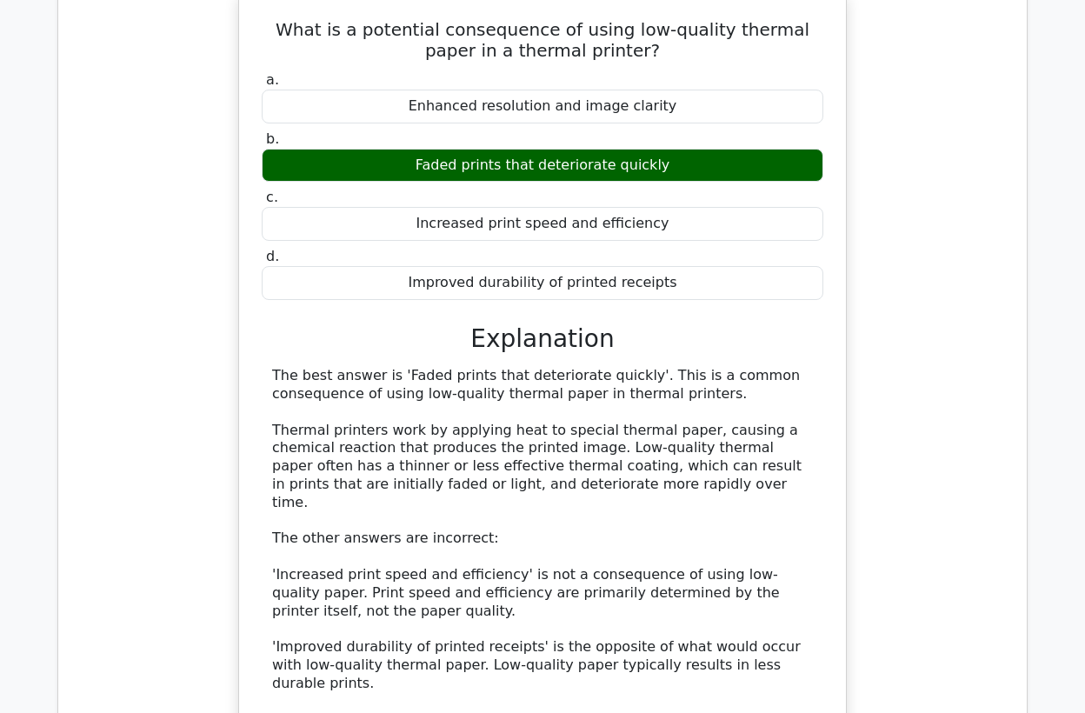
drag, startPoint x: 608, startPoint y: 161, endPoint x: 539, endPoint y: 163, distance: 68.8
click at [539, 163] on div "Faded prints that deteriorate quickly" at bounding box center [543, 166] width 562 height 34
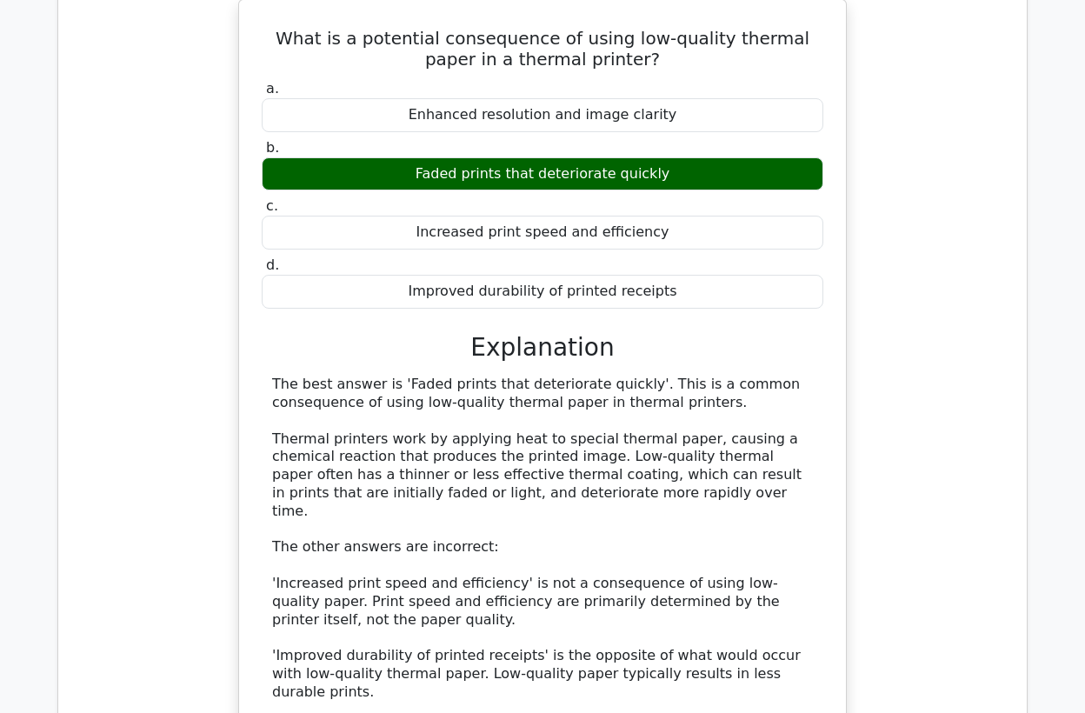
click at [528, 173] on div at bounding box center [528, 173] width 0 height 0
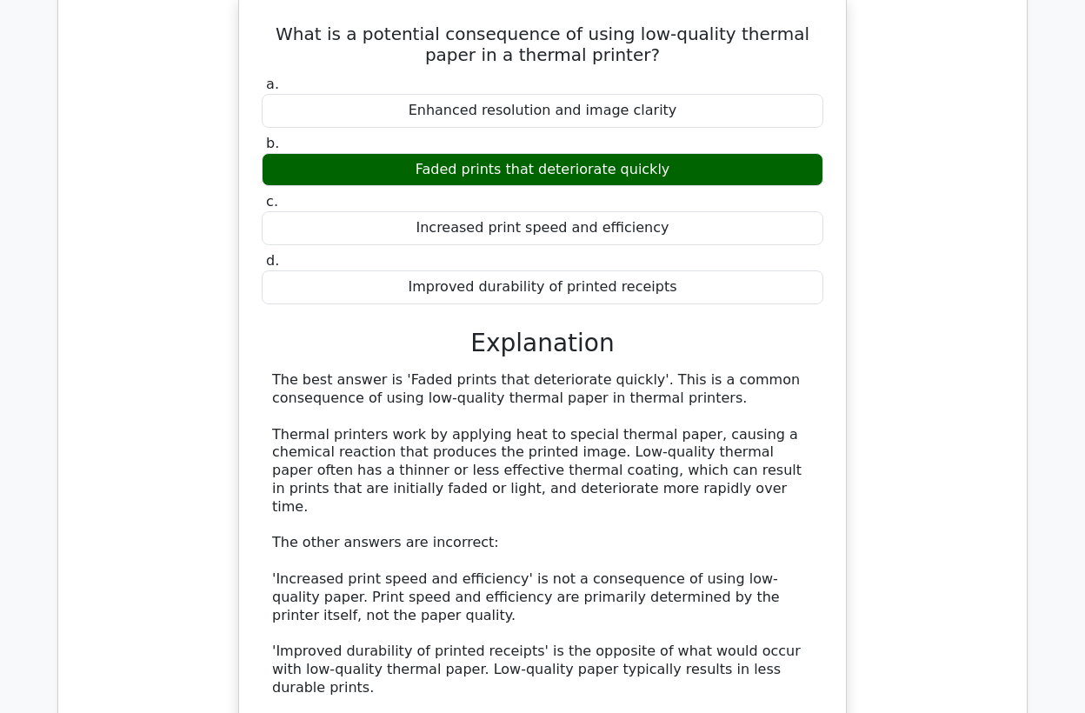
click at [927, 470] on div "What is a potential consequence of using low-quality thermal paper in a thermal…" at bounding box center [542, 455] width 941 height 921
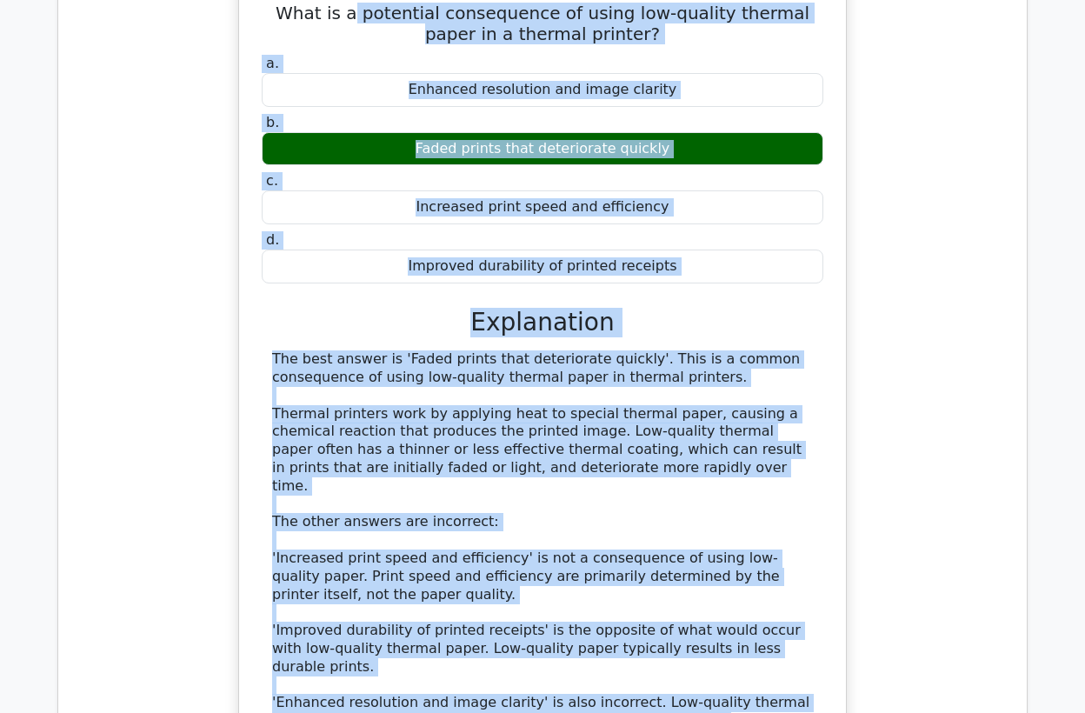
scroll to position [977, 0]
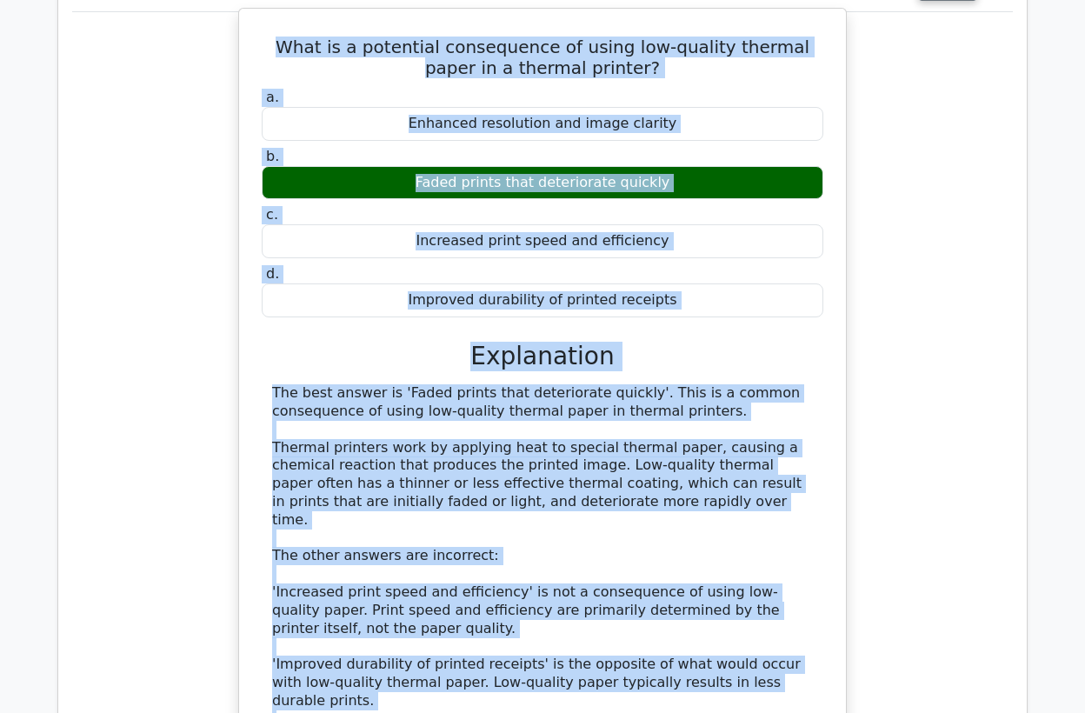
drag, startPoint x: 761, startPoint y: 563, endPoint x: 256, endPoint y: 50, distance: 719.5
click at [257, 50] on div "What is a potential consequence of using low-quality thermal paper in a thermal…" at bounding box center [542, 458] width 593 height 884
copy div "What is a potential consequence of using low-quality thermal paper in a thermal…"
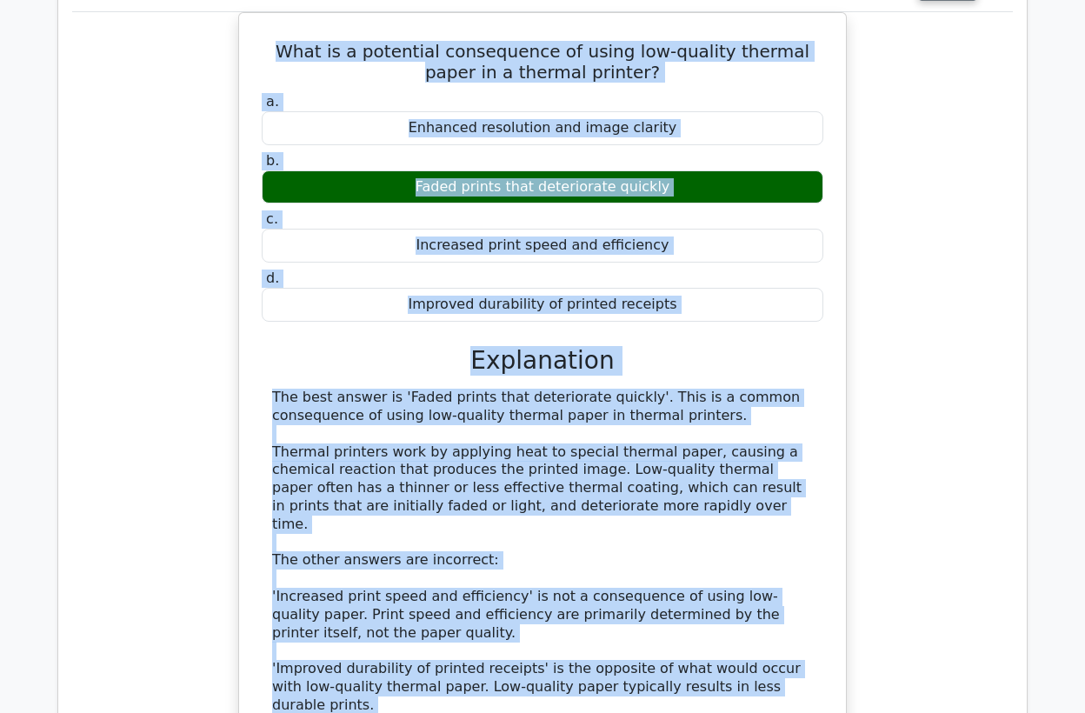
click at [177, 284] on div "What is a potential consequence of using low-quality thermal paper in a thermal…" at bounding box center [542, 472] width 941 height 921
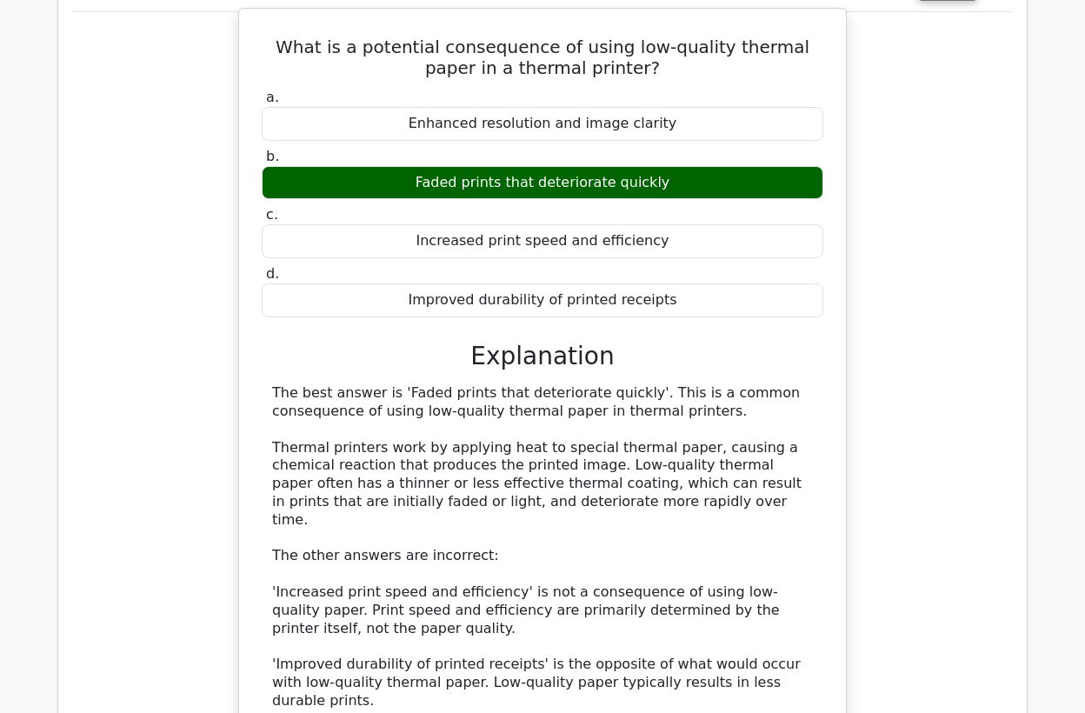
drag, startPoint x: 466, startPoint y: 177, endPoint x: 425, endPoint y: 179, distance: 40.9
click at [425, 179] on div "Faded prints that deteriorate quickly" at bounding box center [543, 183] width 562 height 34
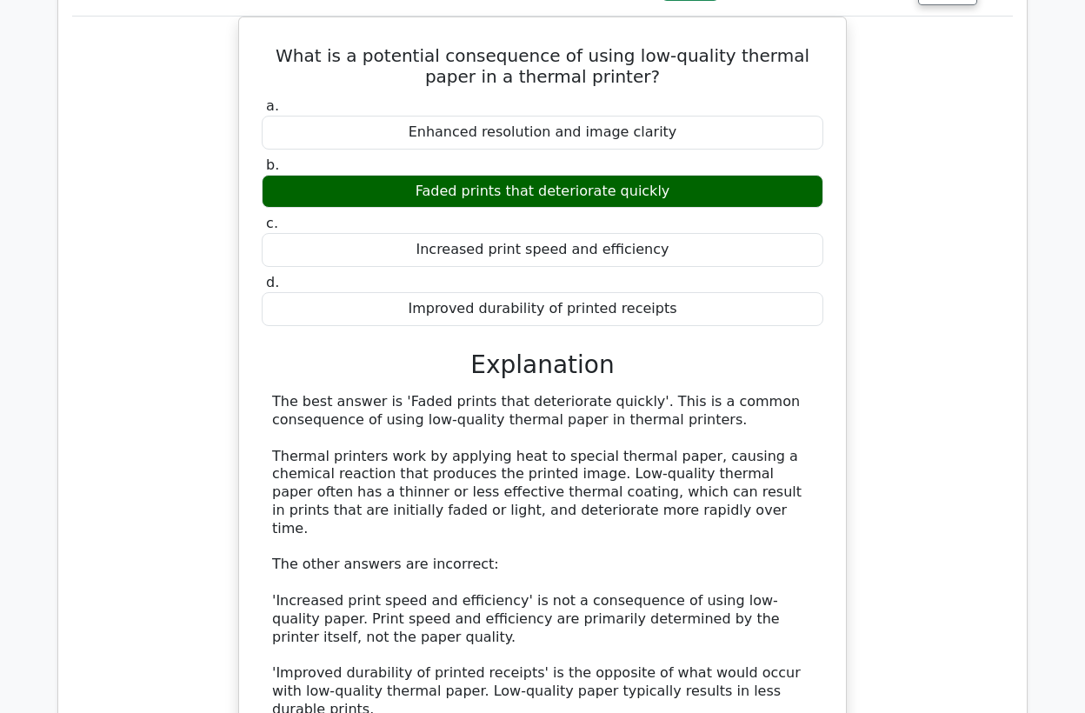
click at [414, 147] on div at bounding box center [414, 147] width 0 height 0
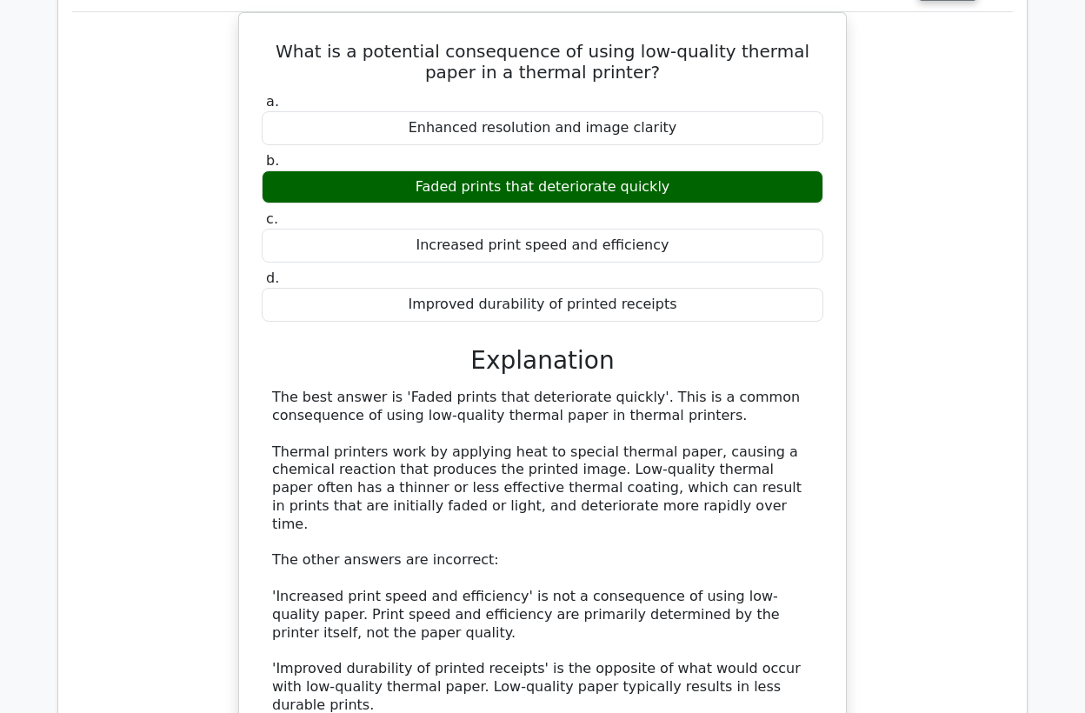
click at [147, 210] on div "What is a potential consequence of using low-quality thermal paper in a thermal…" at bounding box center [542, 472] width 941 height 921
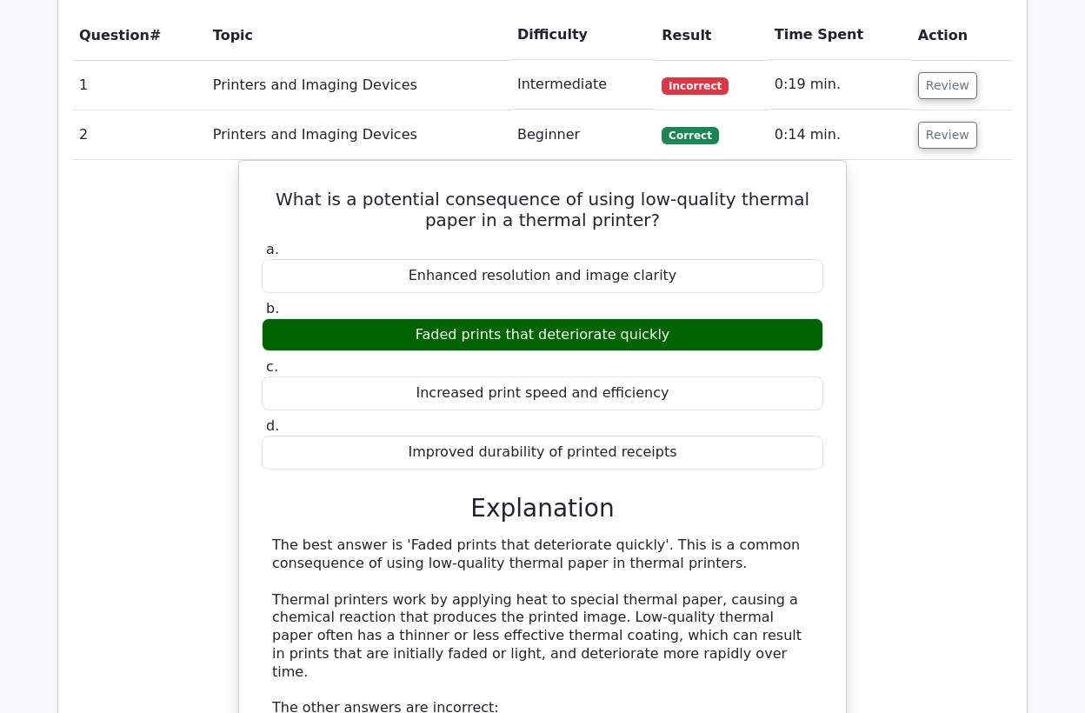
scroll to position [687, 0]
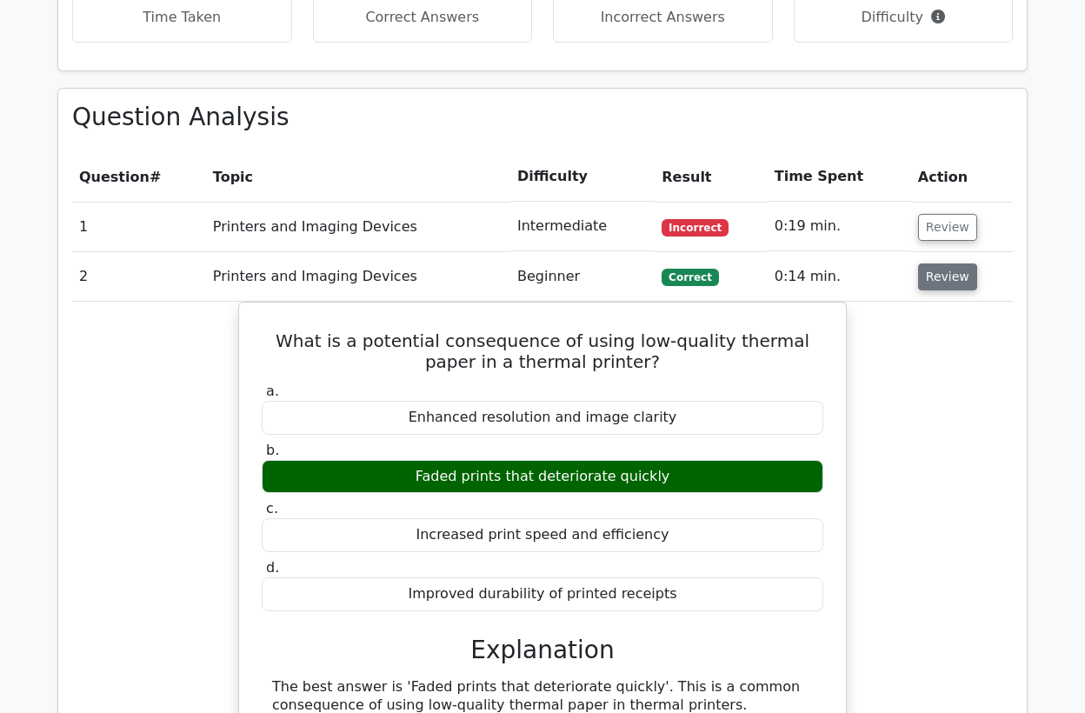
click at [948, 279] on button "Review" at bounding box center [947, 277] width 59 height 27
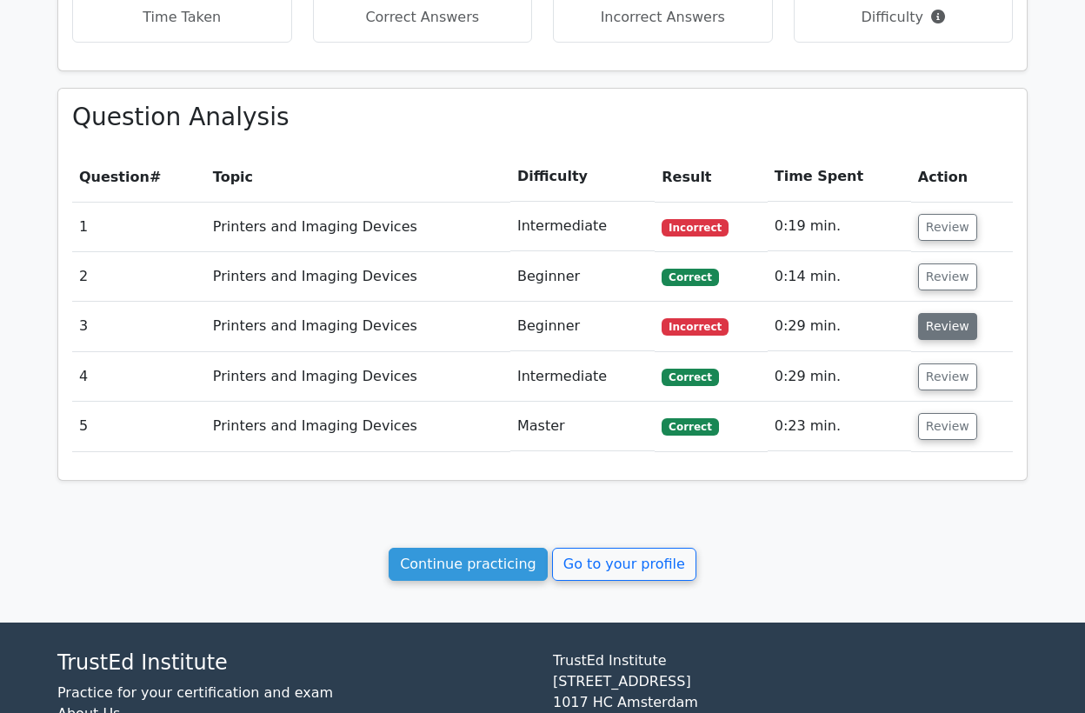
click at [936, 331] on button "Review" at bounding box center [947, 326] width 59 height 27
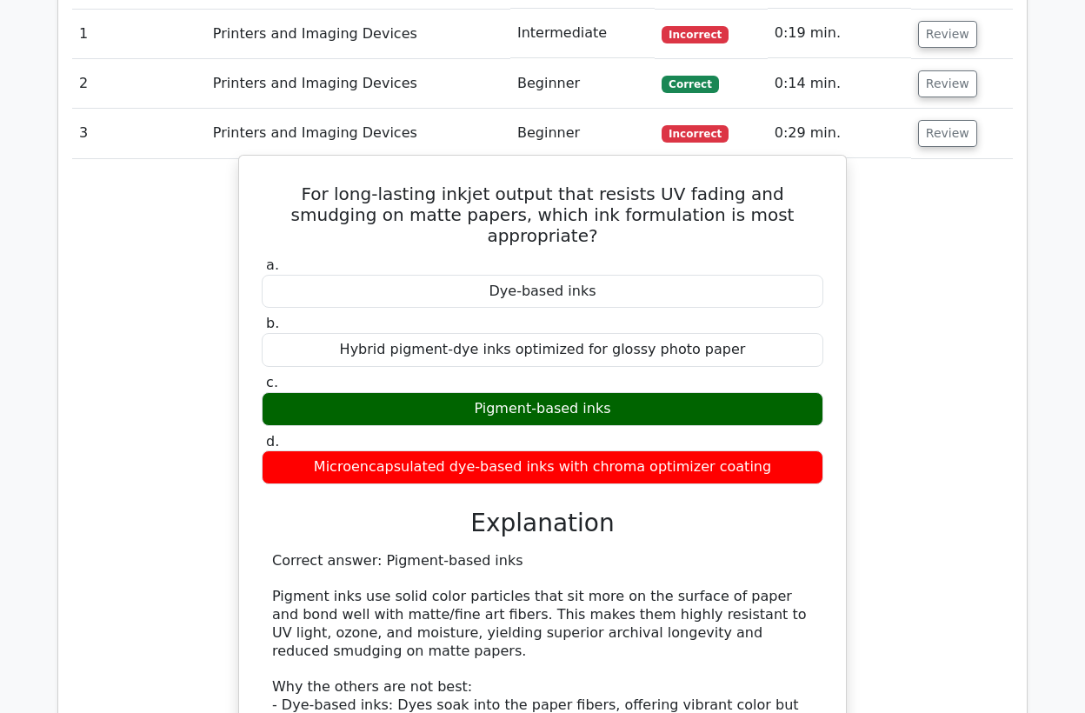
scroll to position [977, 0]
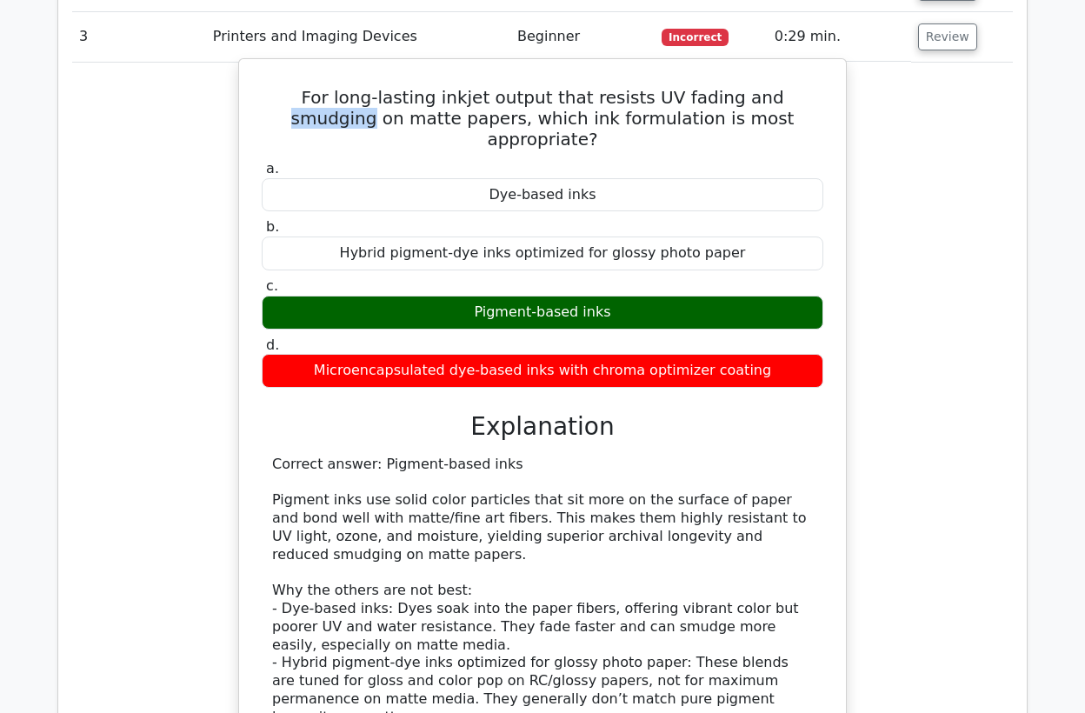
drag, startPoint x: 791, startPoint y: 96, endPoint x: 708, endPoint y: 103, distance: 83.8
click at [708, 103] on h5 "For long-lasting inkjet output that resists UV fading and smudging on matte pap…" at bounding box center [542, 118] width 565 height 63
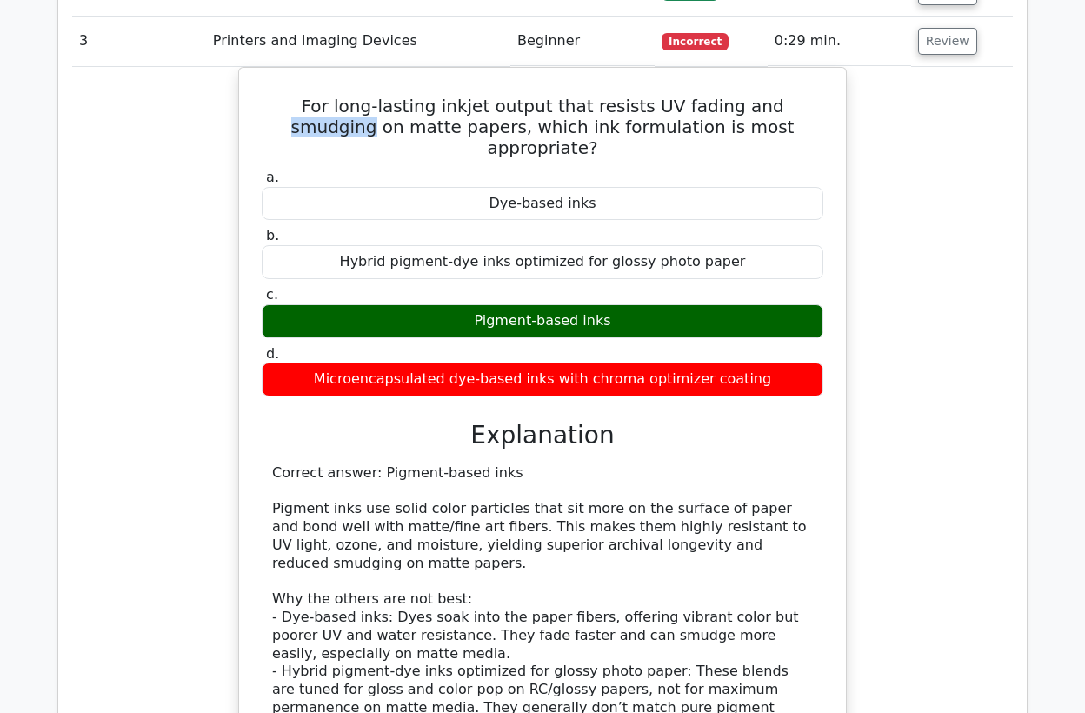
click at [697, 108] on div at bounding box center [697, 108] width 0 height 0
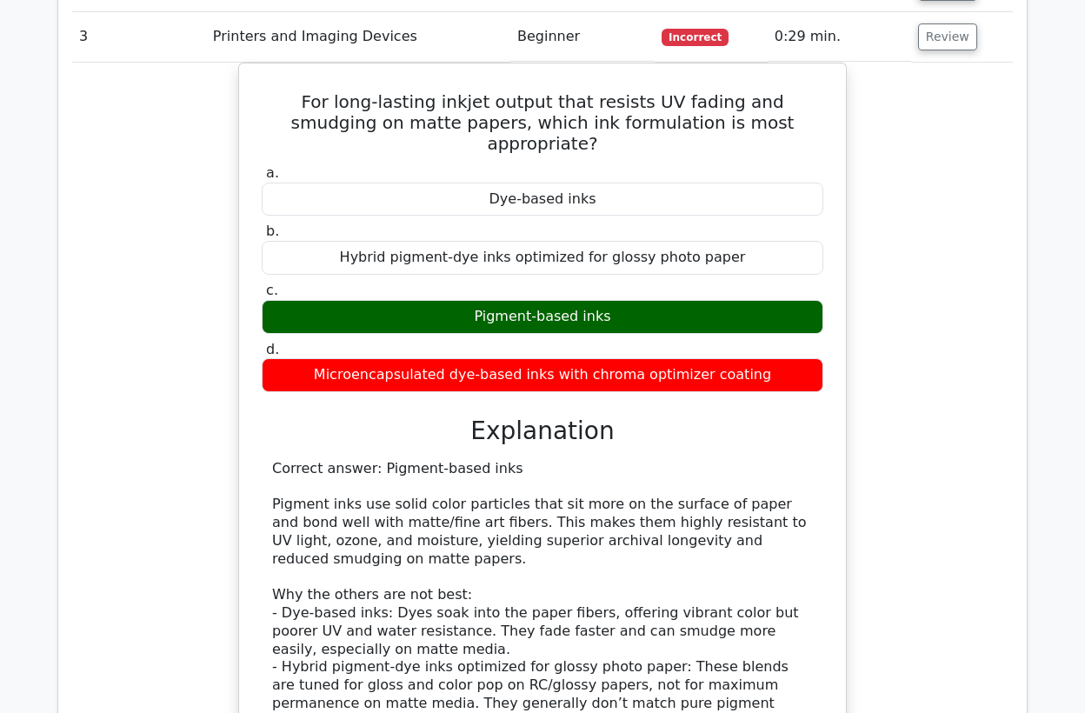
click at [946, 269] on div "For long-lasting inkjet output that resists UV fading and smudging on matte pap…" at bounding box center [542, 480] width 941 height 834
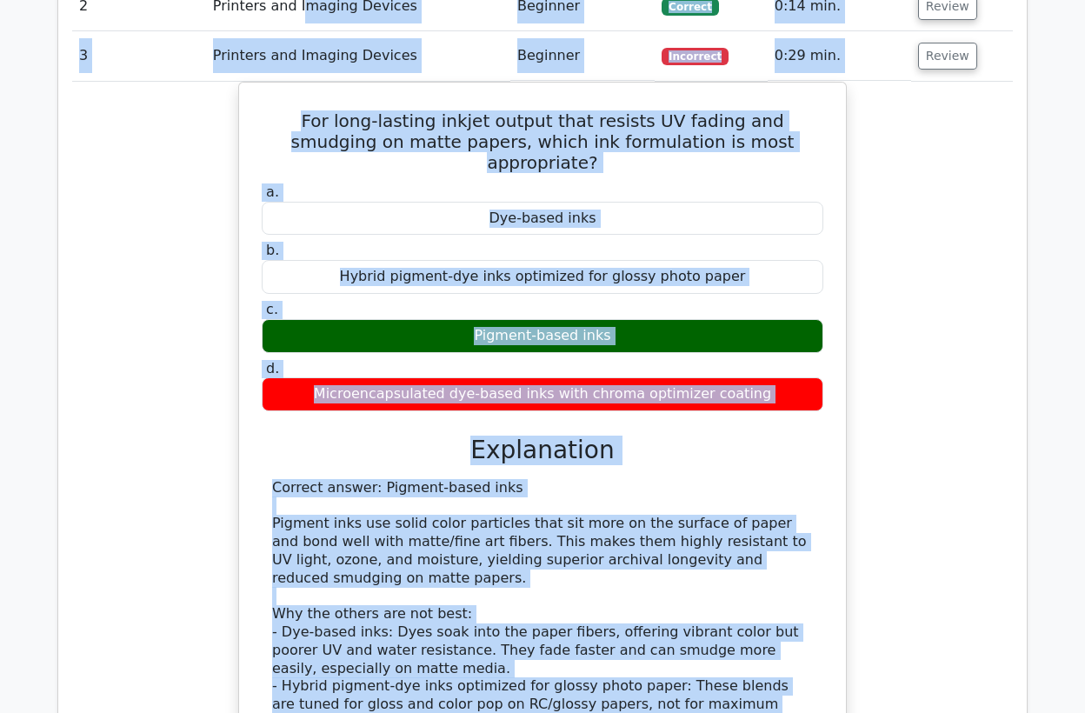
scroll to position [931, 0]
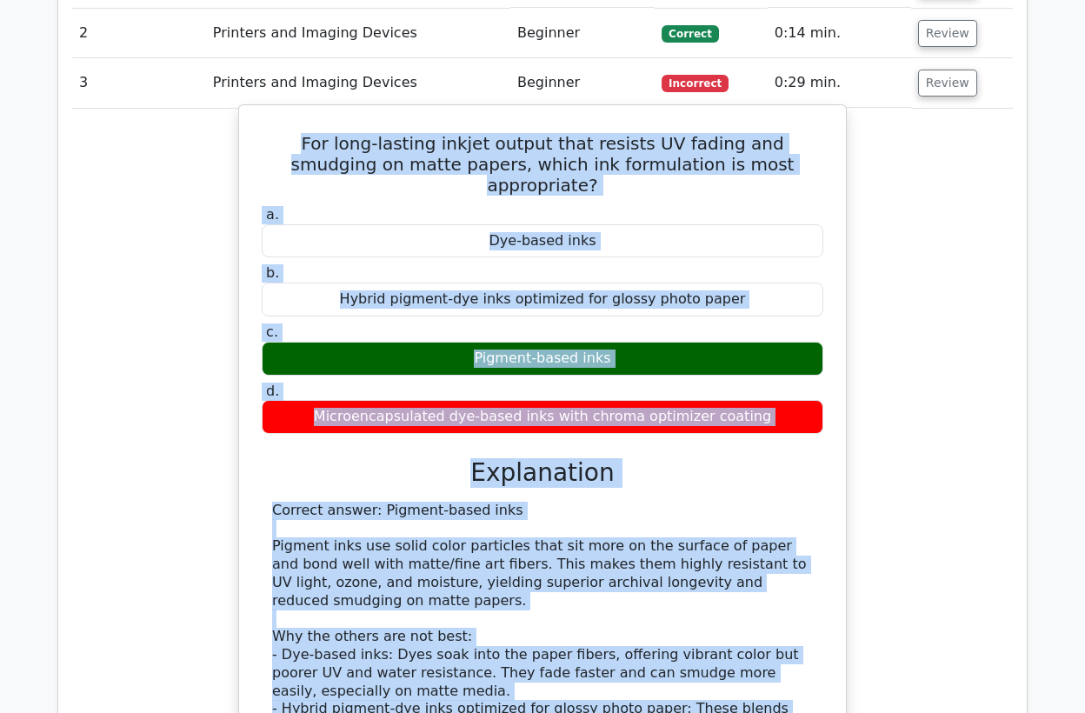
drag, startPoint x: 738, startPoint y: 612, endPoint x: 250, endPoint y: 134, distance: 683.2
click at [250, 134] on div "For long-lasting inkjet output that resists UV fading and smudging on matte pap…" at bounding box center [542, 510] width 593 height 797
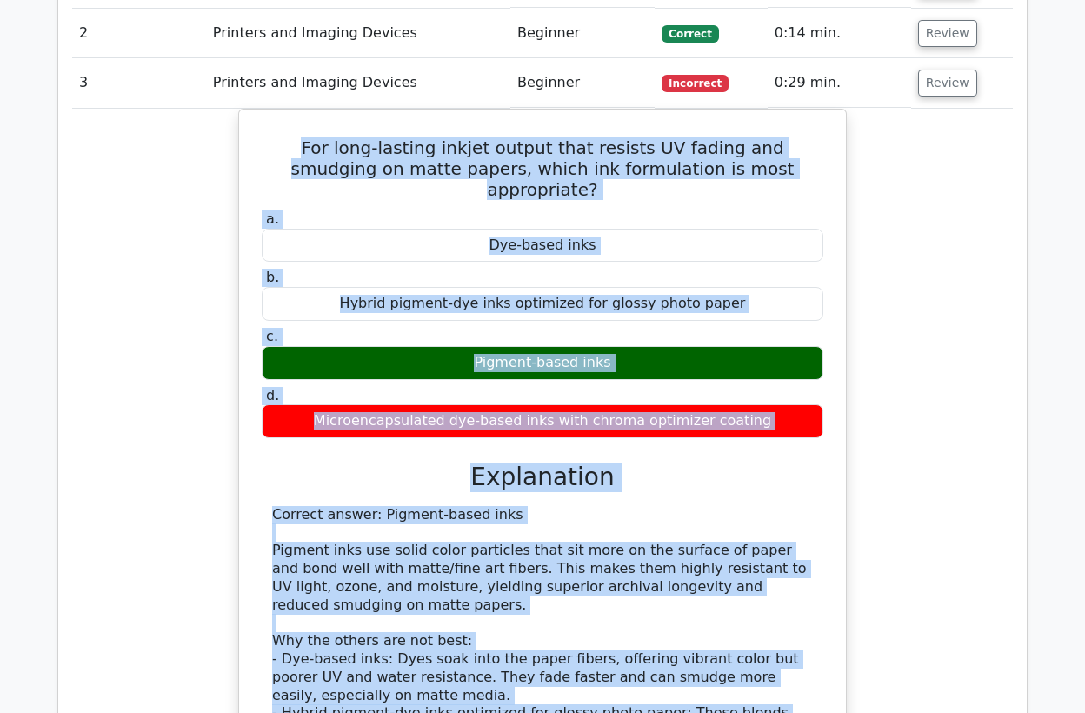
copy div "For long-lasting inkjet output that resists UV fading and smudging on matte pap…"
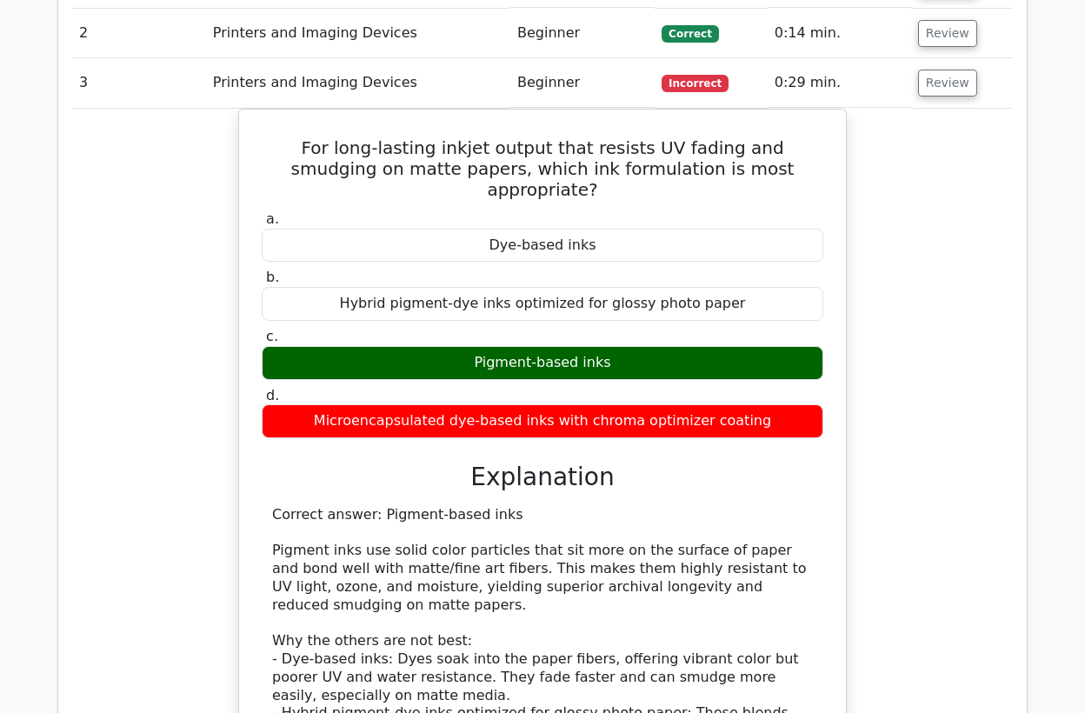
click at [423, 78] on td "Printers and Imaging Devices" at bounding box center [358, 83] width 304 height 50
click at [955, 79] on button "Review" at bounding box center [947, 83] width 59 height 27
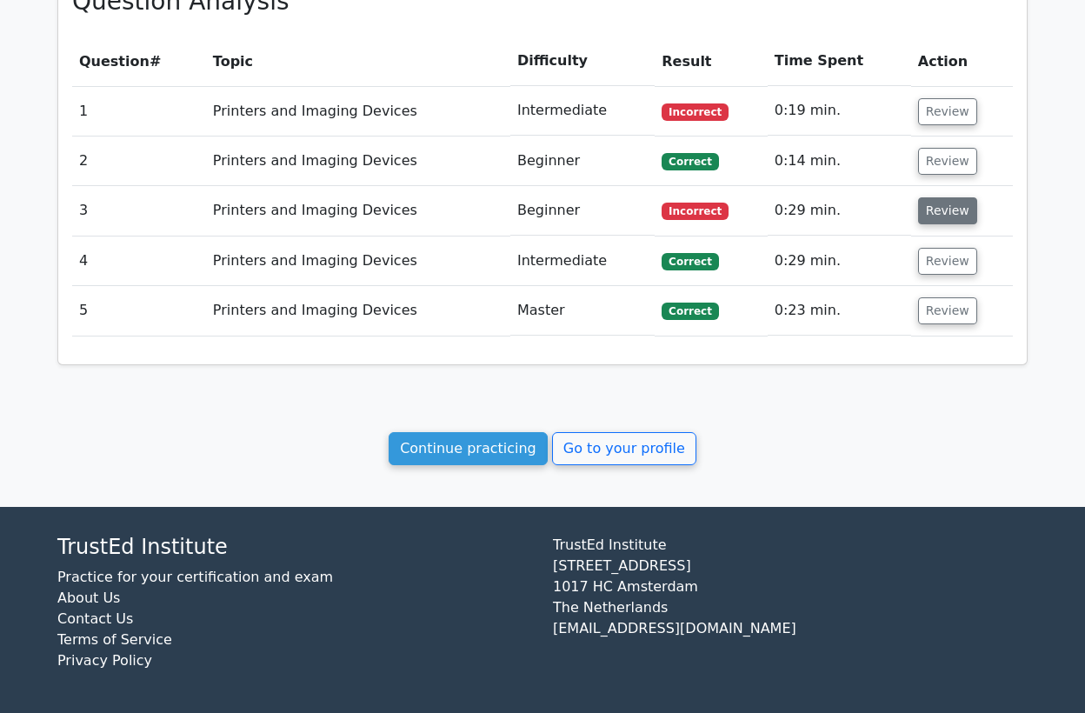
scroll to position [800, 0]
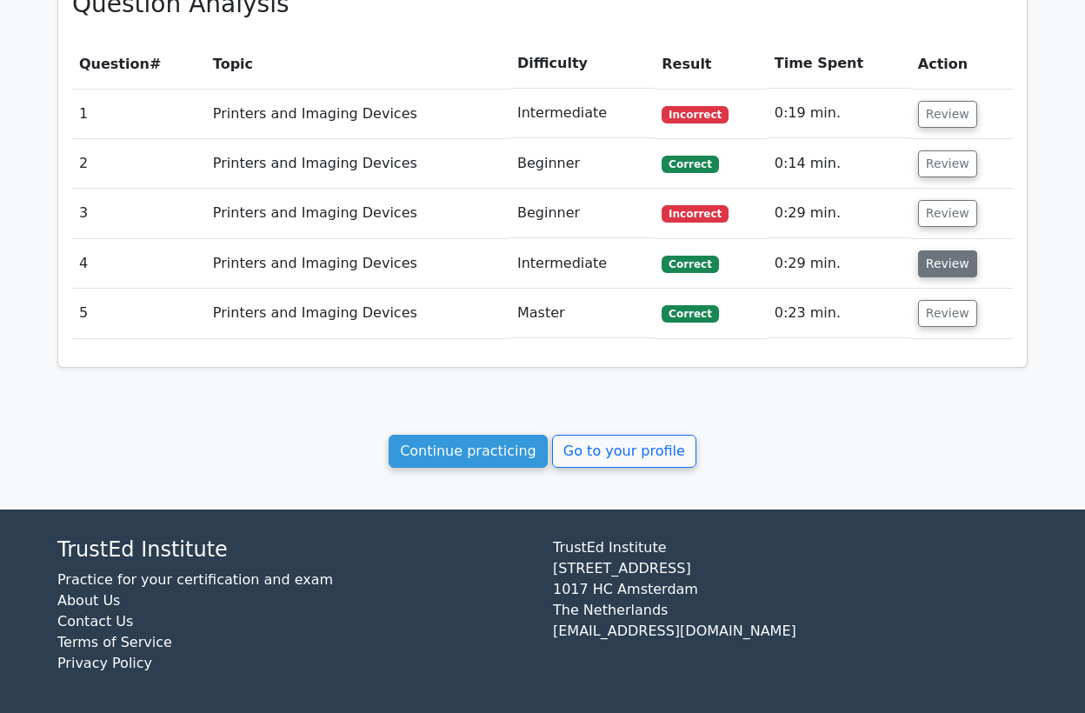
click at [934, 265] on button "Review" at bounding box center [947, 263] width 59 height 27
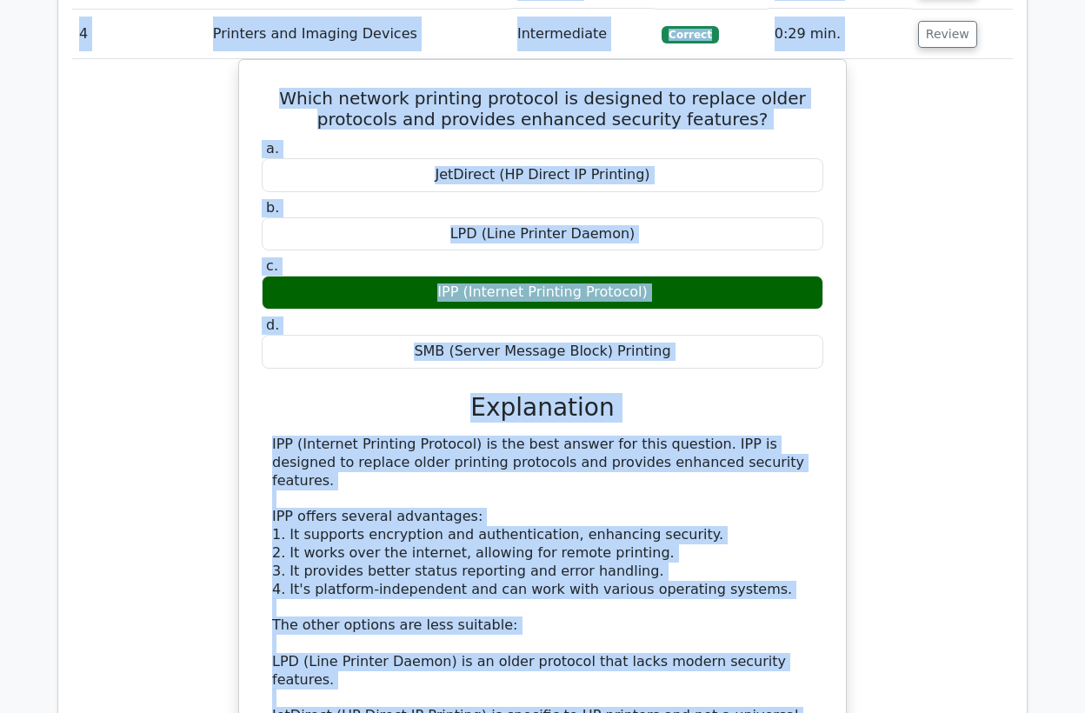
scroll to position [1022, 0]
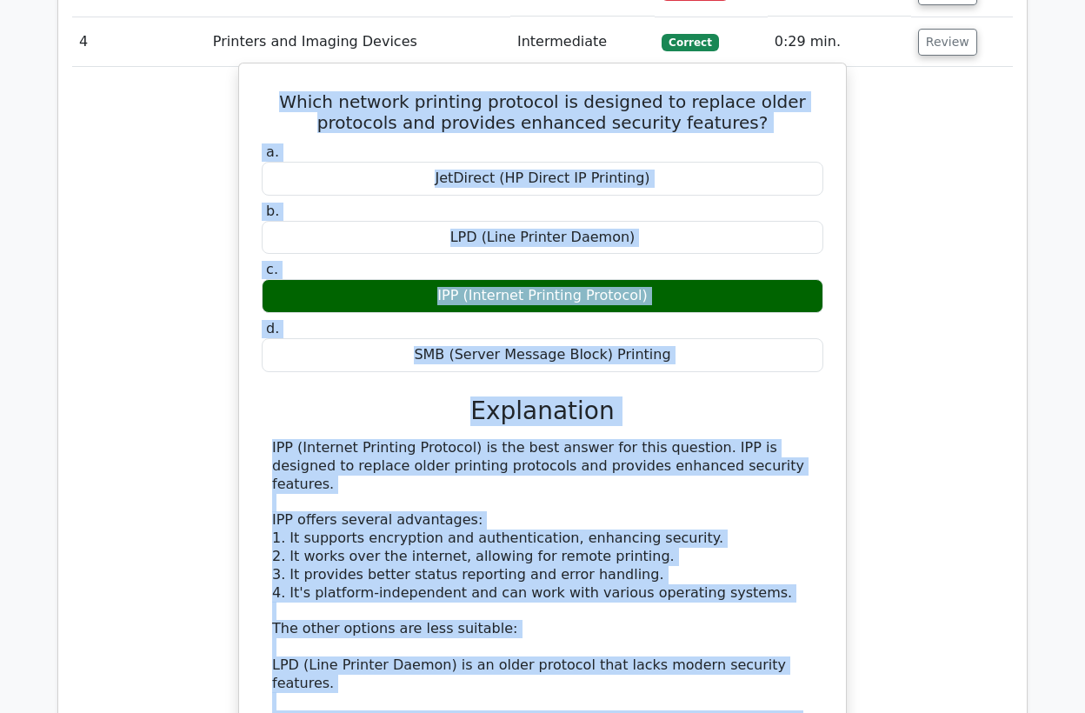
drag, startPoint x: 651, startPoint y: 496, endPoint x: 258, endPoint y: 93, distance: 562.1
click at [258, 93] on div "Which network printing protocol is designed to replace older protocols and prov…" at bounding box center [542, 476] width 593 height 812
copy div "Which network printing protocol is designed to replace older protocols and prov…"
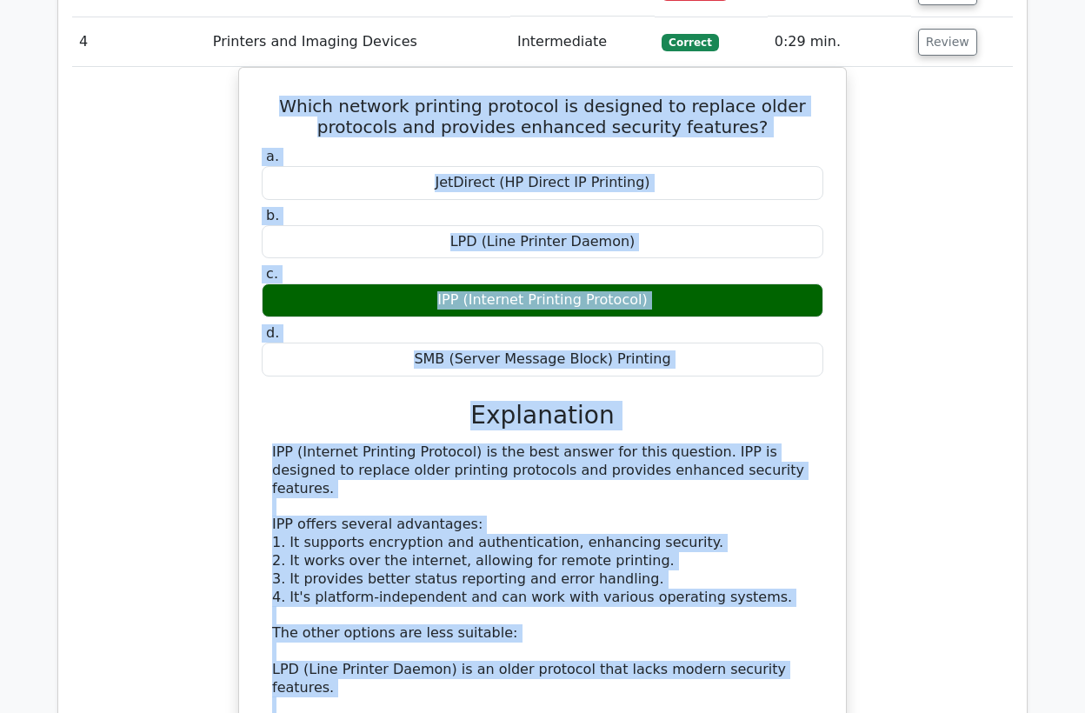
click at [209, 563] on div "Which network printing protocol is designed to replace older protocols and prov…" at bounding box center [542, 491] width 941 height 849
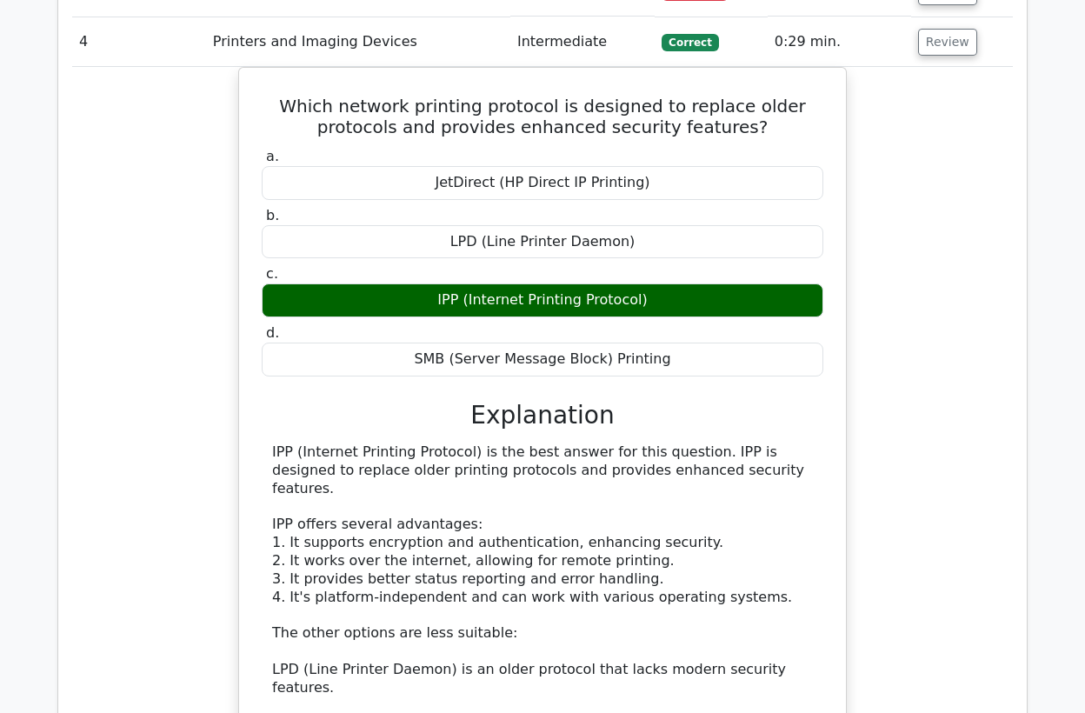
click at [160, 76] on div "Which network printing protocol is designed to replace older protocols and prov…" at bounding box center [542, 491] width 941 height 849
click at [943, 48] on button "Review" at bounding box center [947, 42] width 59 height 27
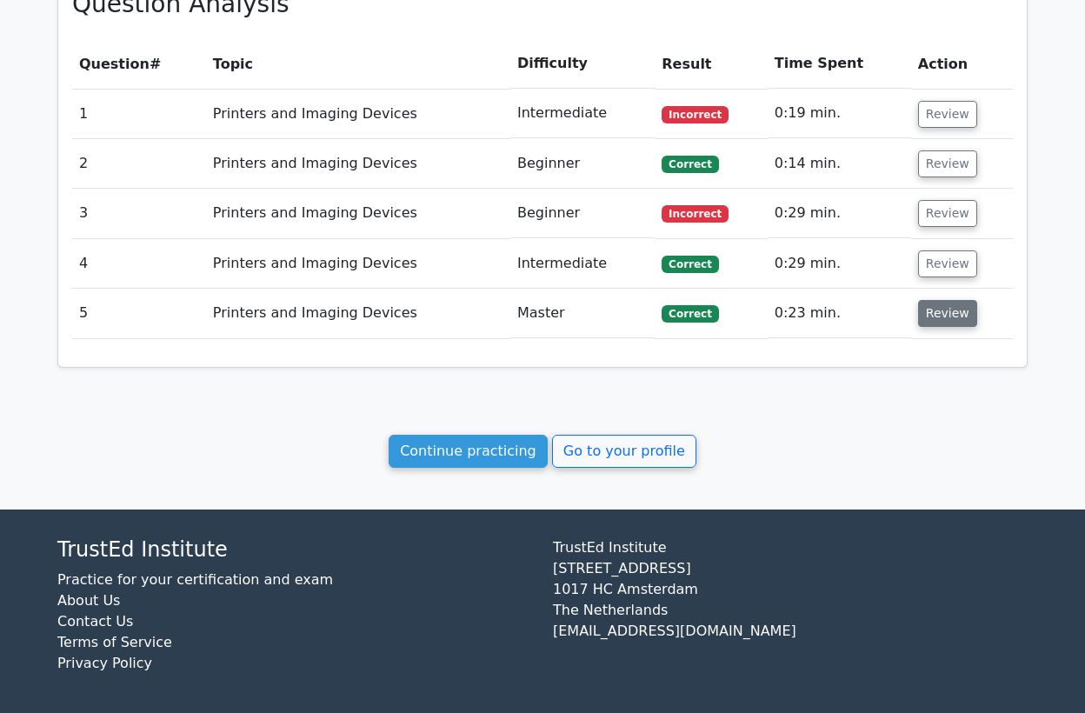
click at [944, 317] on button "Review" at bounding box center [947, 313] width 59 height 27
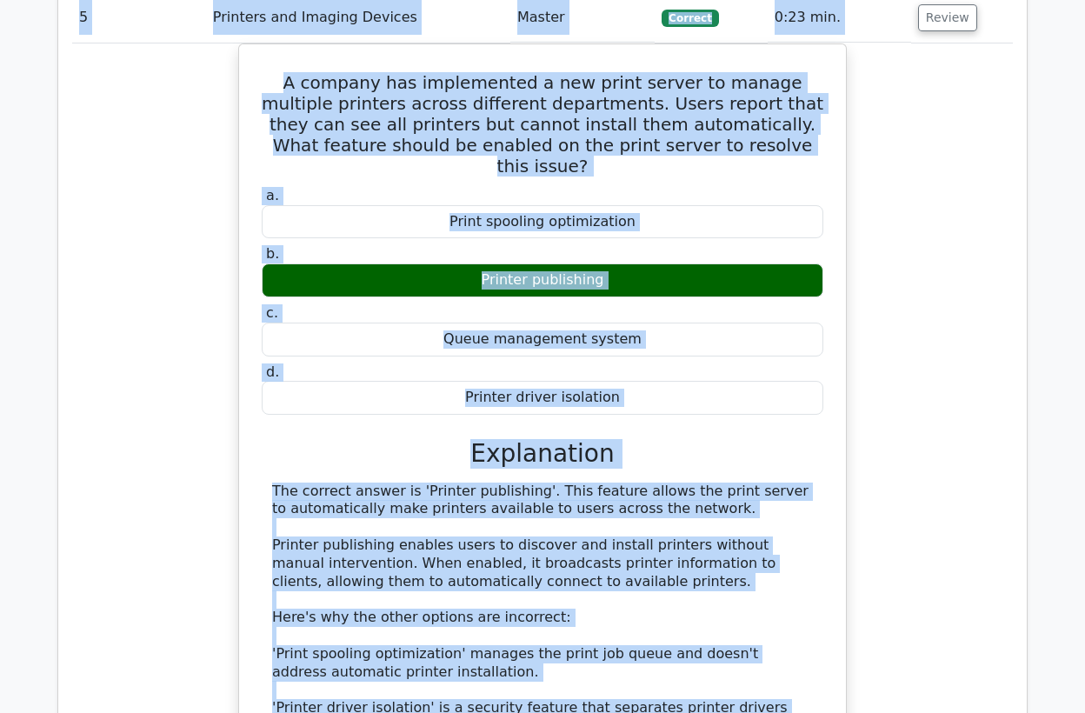
scroll to position [1027, 0]
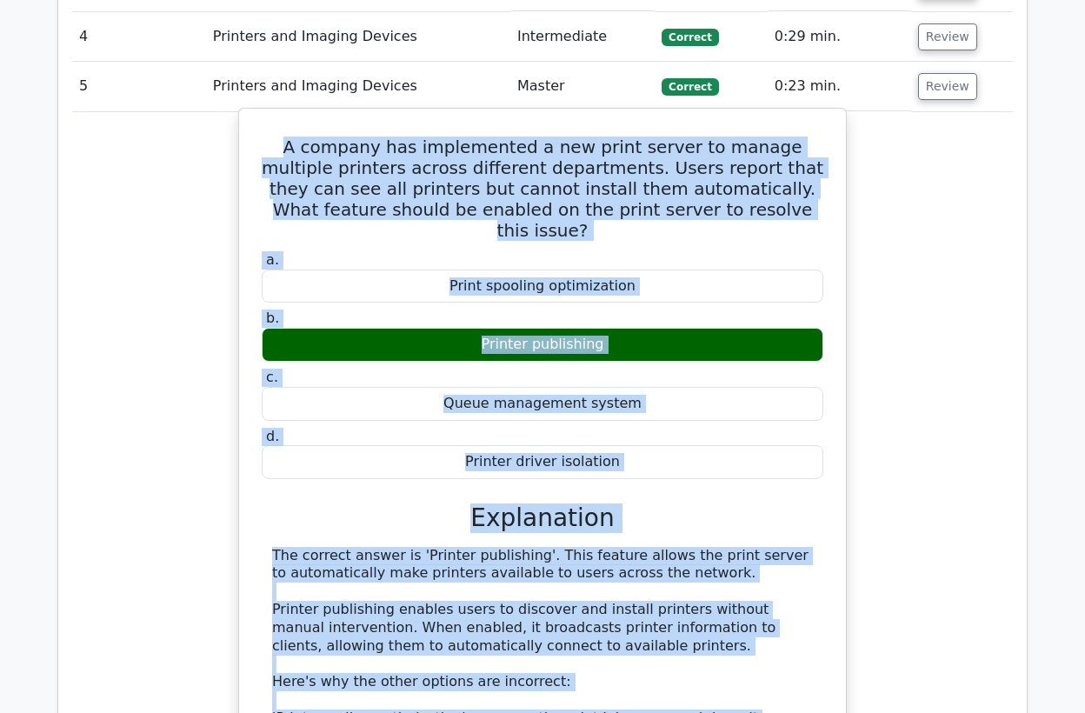
drag, startPoint x: 737, startPoint y: 616, endPoint x: 260, endPoint y: 142, distance: 672.8
click at [260, 142] on div "A company has implemented a new print server to manage multiple printers across…" at bounding box center [542, 562] width 593 height 893
copy div "A company has implemented a new print server to manage multiple printers across…"
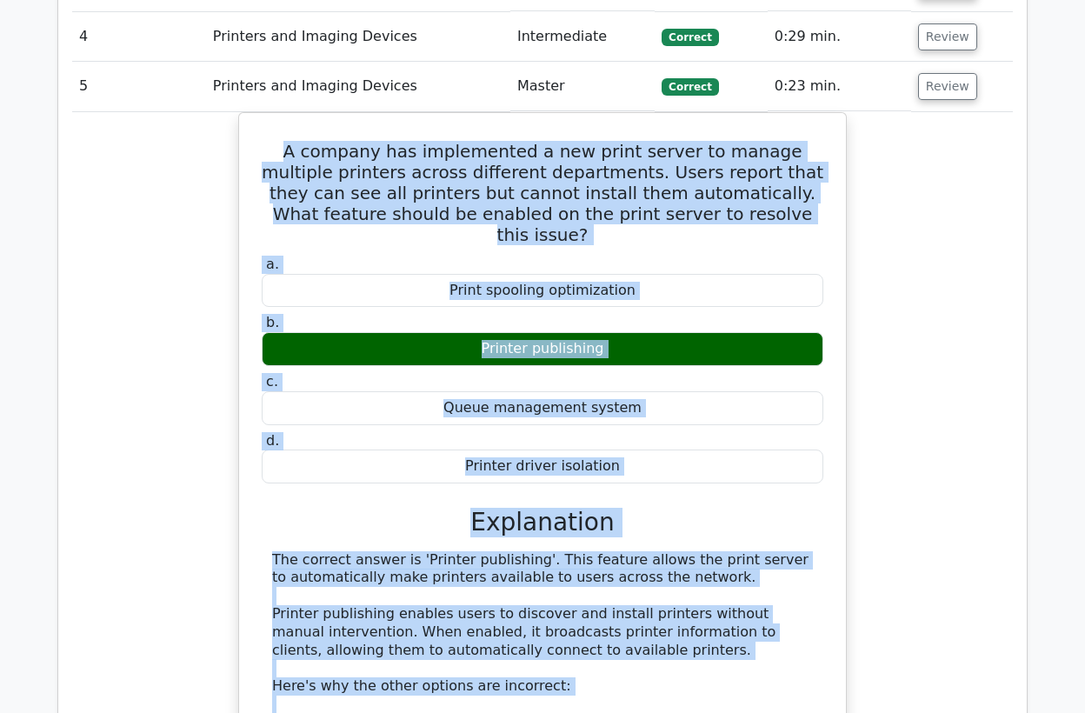
click at [200, 311] on div "A company has implemented a new print server to manage multiple printers across…" at bounding box center [542, 577] width 941 height 930
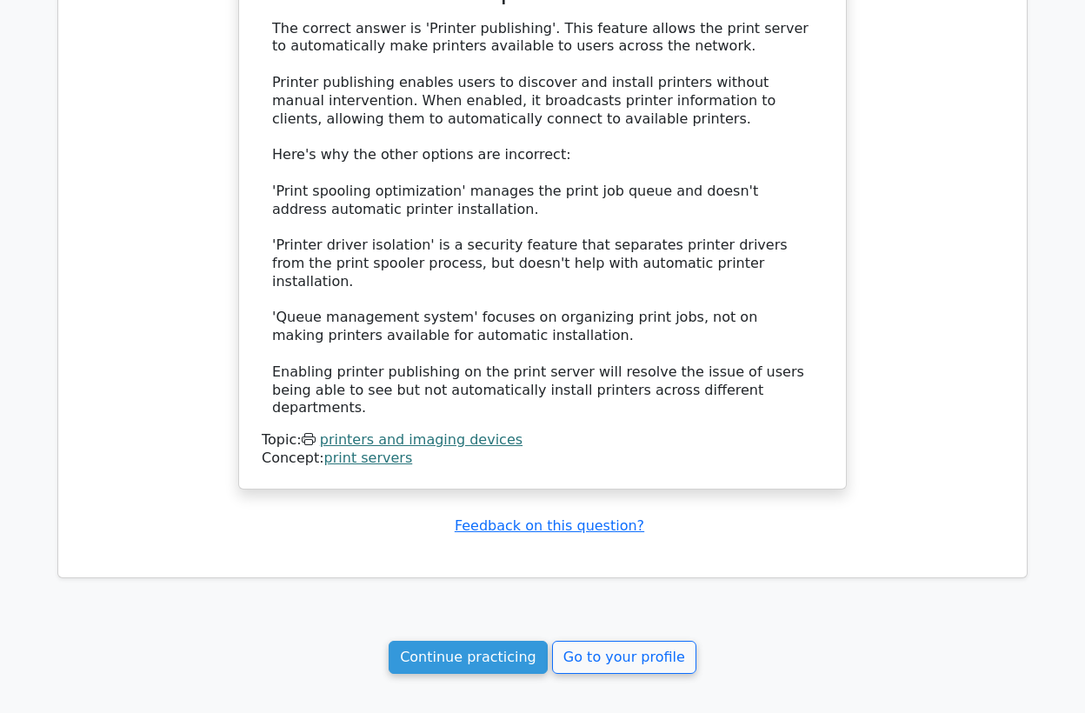
scroll to position [1607, 0]
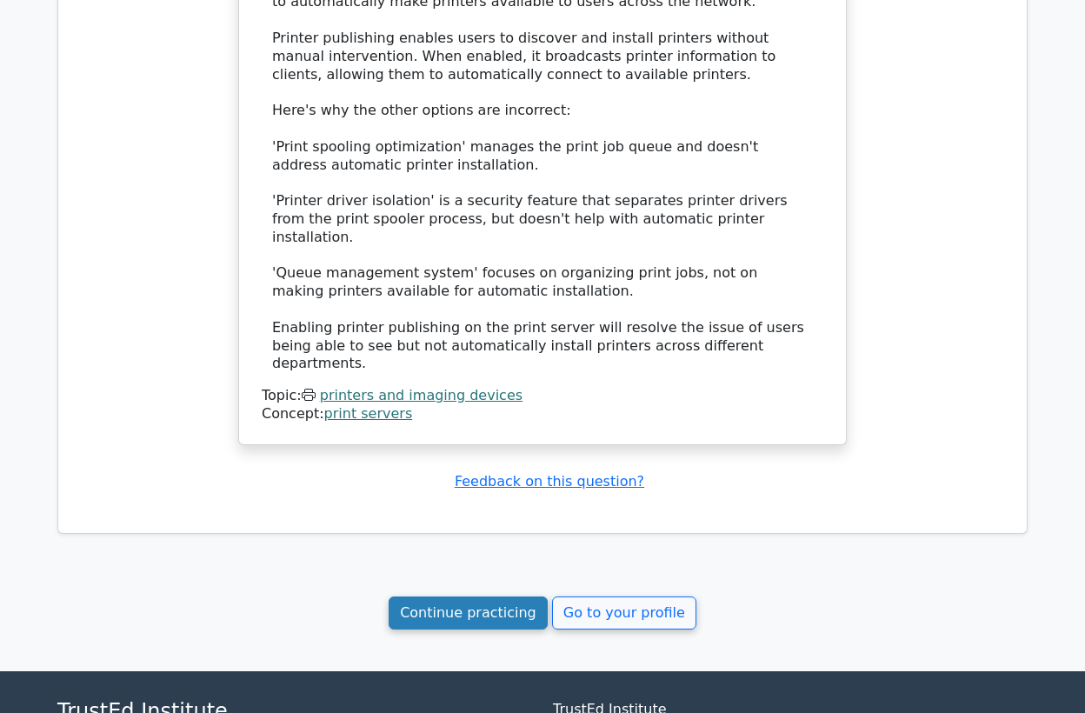
click at [505, 597] on link "Continue practicing" at bounding box center [468, 613] width 159 height 33
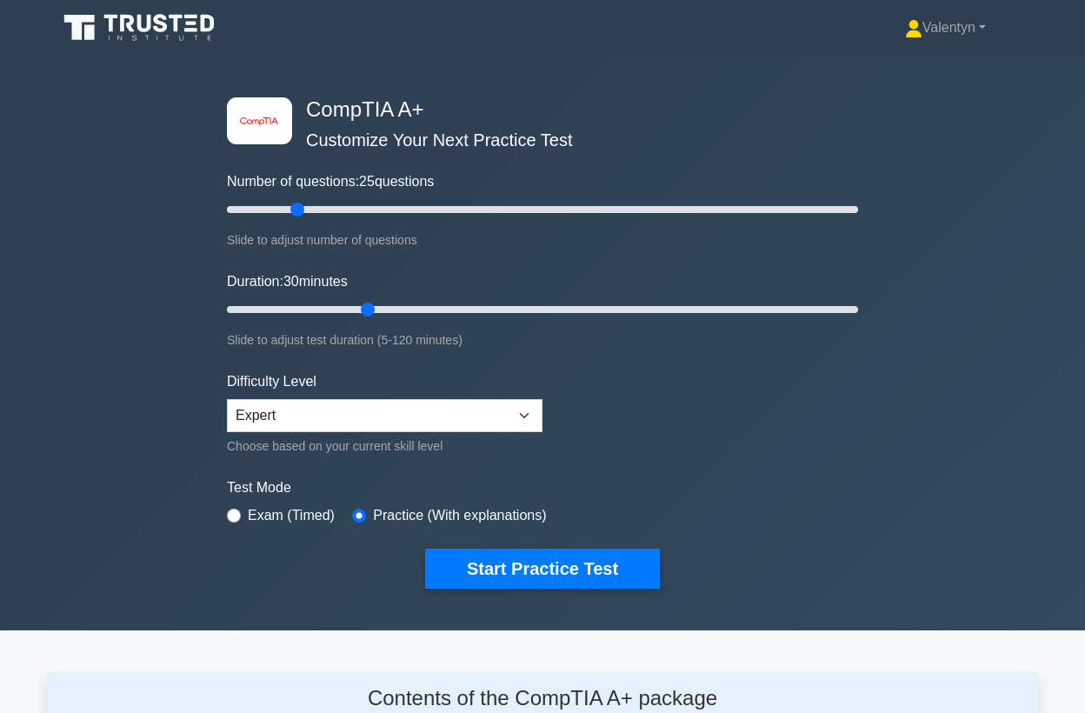
scroll to position [2402, 0]
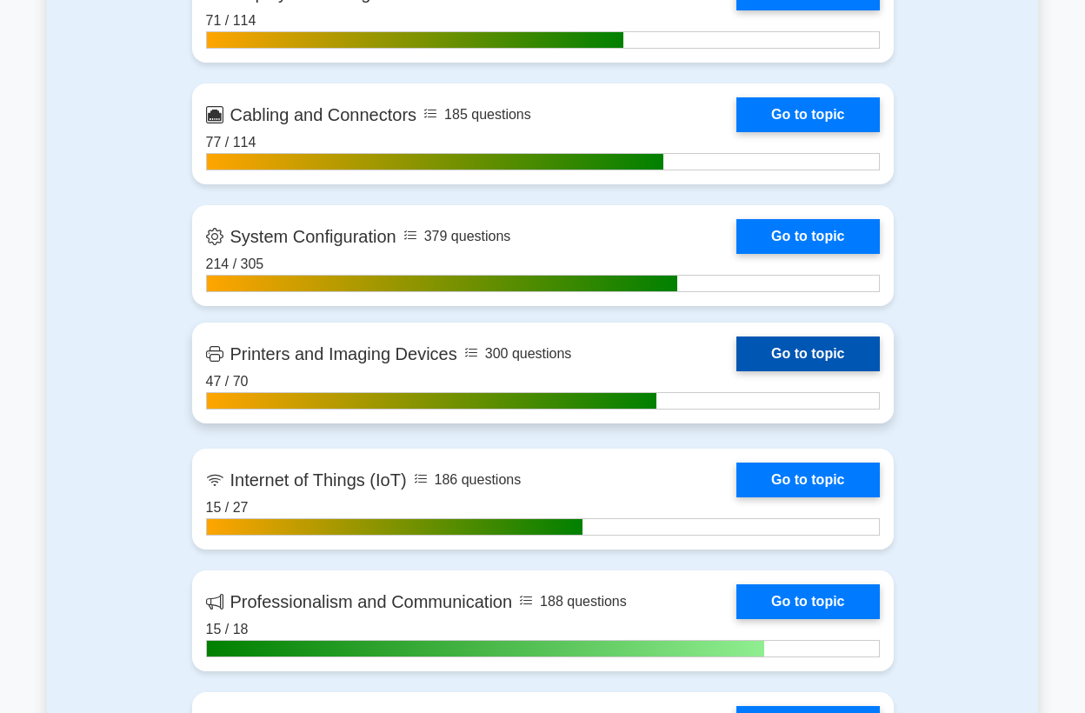
click at [809, 357] on link "Go to topic" at bounding box center [808, 354] width 143 height 35
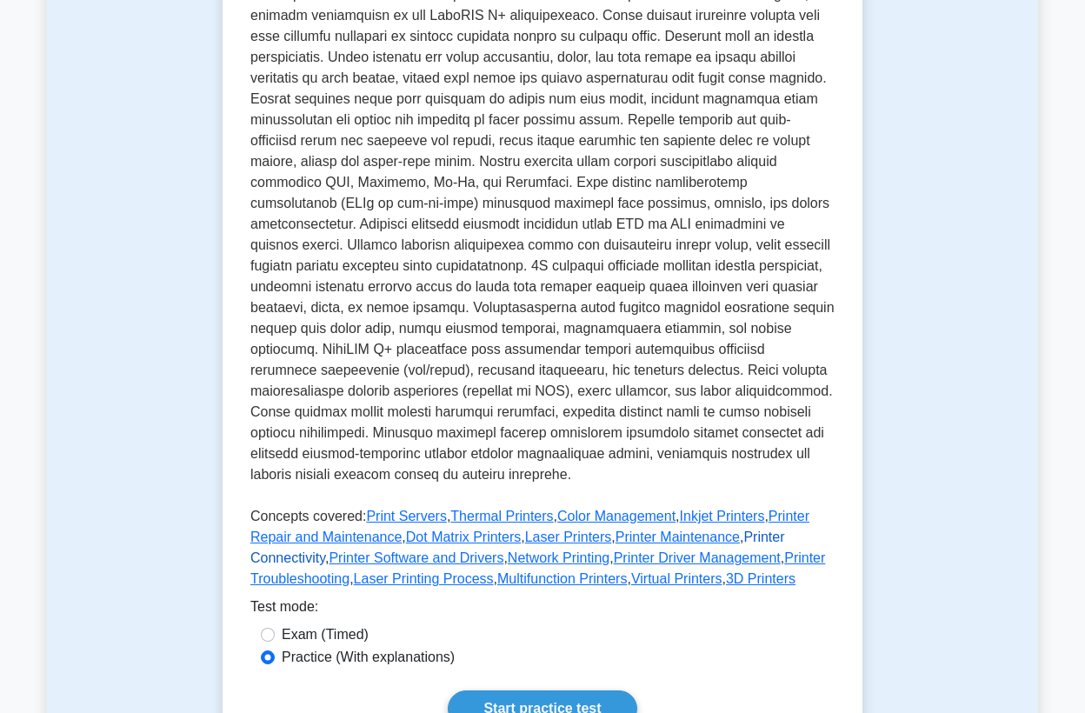
scroll to position [579, 0]
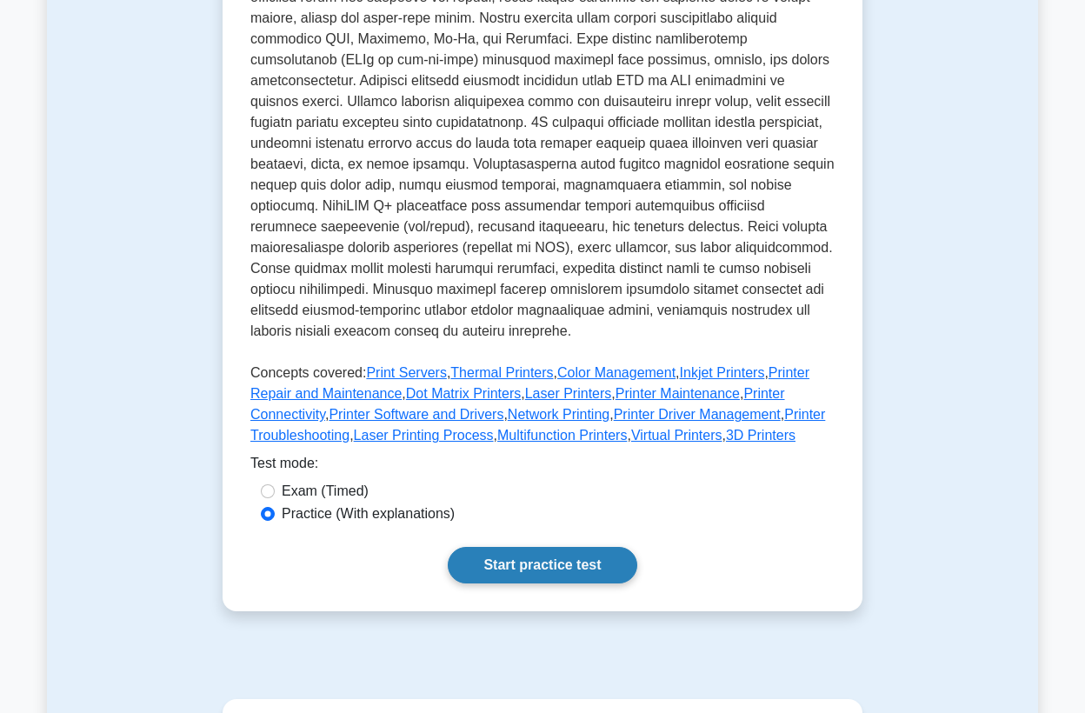
click at [537, 560] on link "Start practice test" at bounding box center [542, 565] width 189 height 37
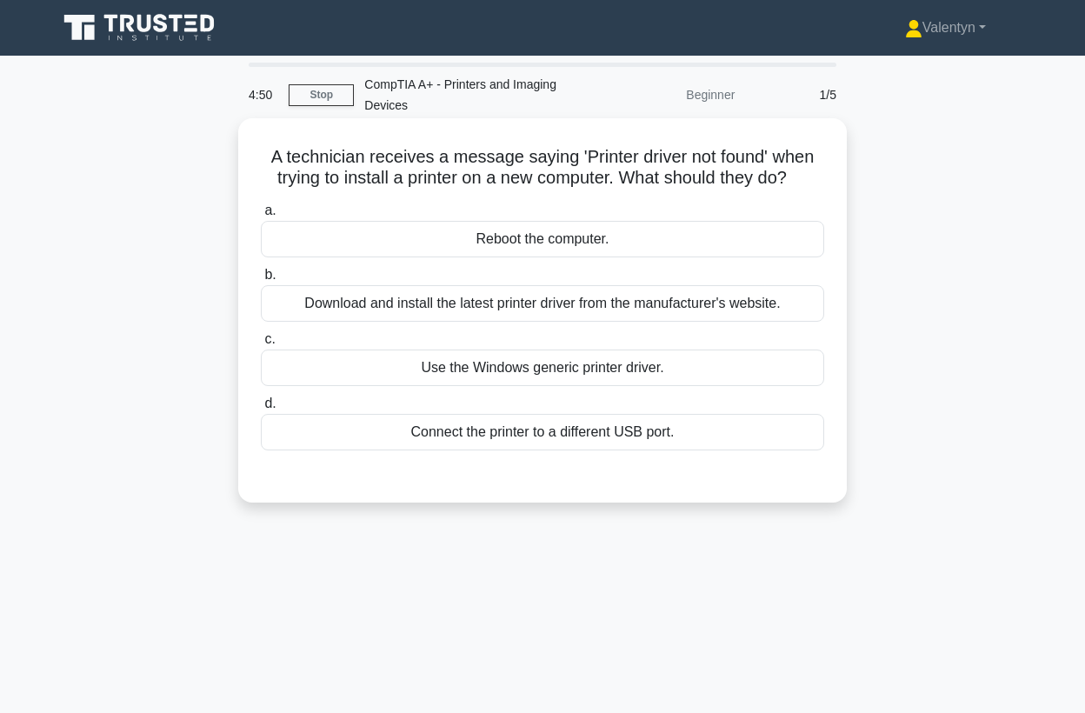
click at [552, 308] on div "Download and install the latest printer driver from the manufacturer's website." at bounding box center [543, 303] width 564 height 37
click at [506, 305] on div "Download and install the latest printer driver from the manufacturer's website." at bounding box center [543, 303] width 564 height 37
click at [261, 281] on input "b. Download and install the latest printer driver from the manufacturer's websi…" at bounding box center [261, 275] width 0 height 11
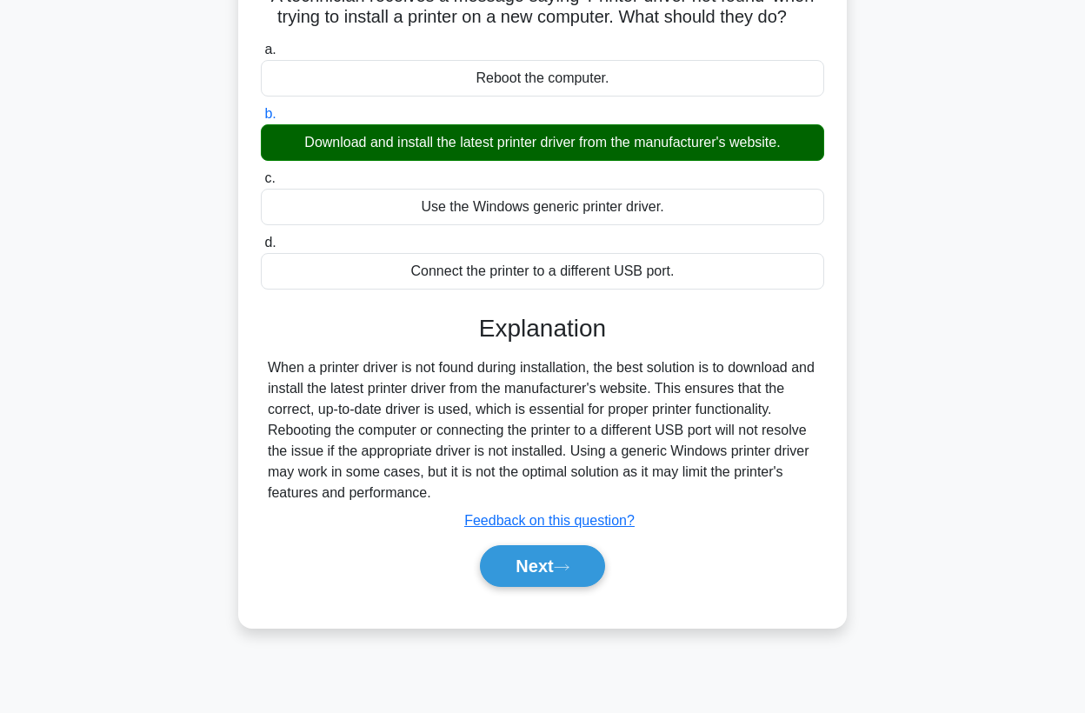
scroll to position [227, 0]
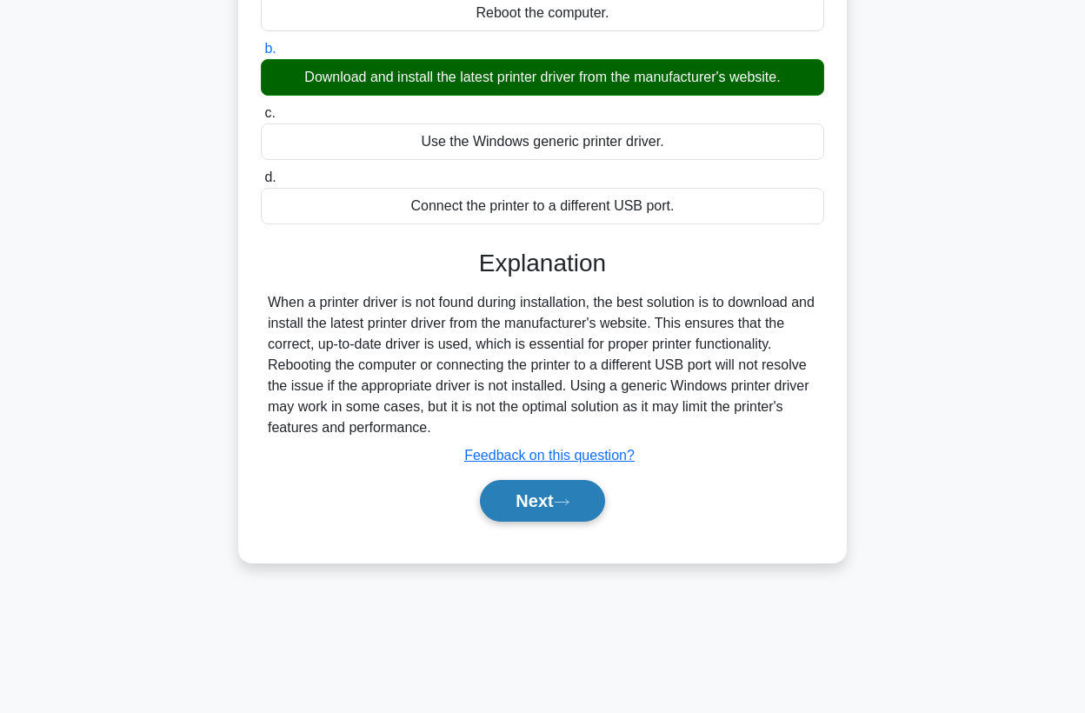
click at [505, 487] on button "Next" at bounding box center [542, 501] width 124 height 42
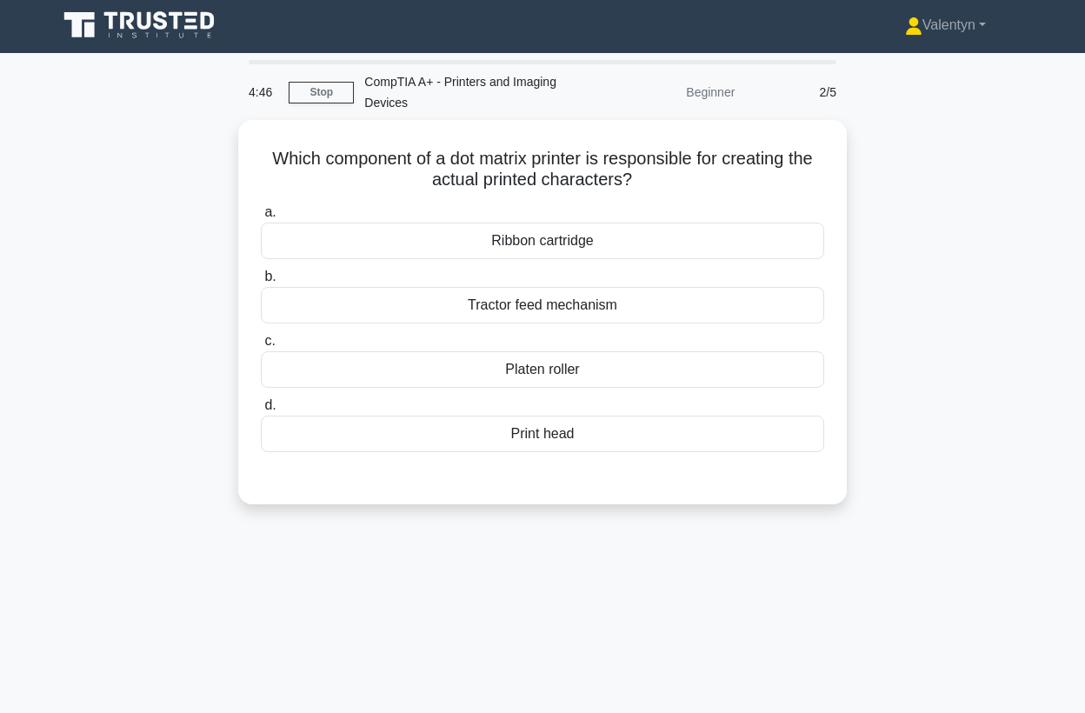
scroll to position [0, 0]
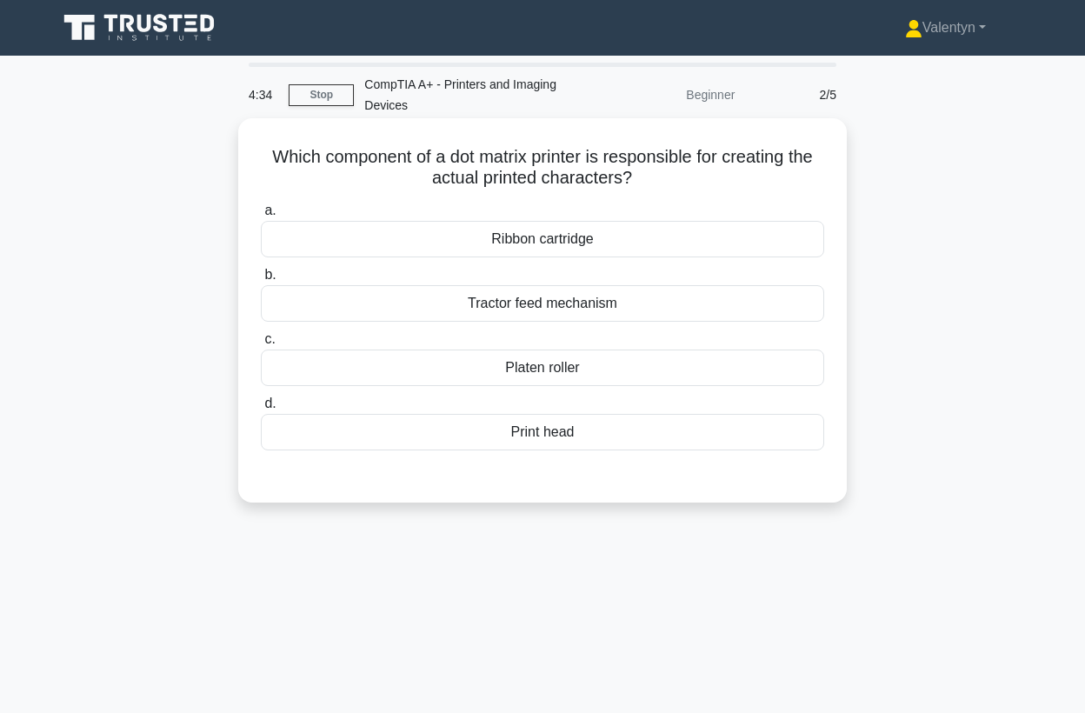
click at [553, 433] on div "Print head" at bounding box center [543, 432] width 564 height 37
click at [261, 410] on input "d. Print head" at bounding box center [261, 403] width 0 height 11
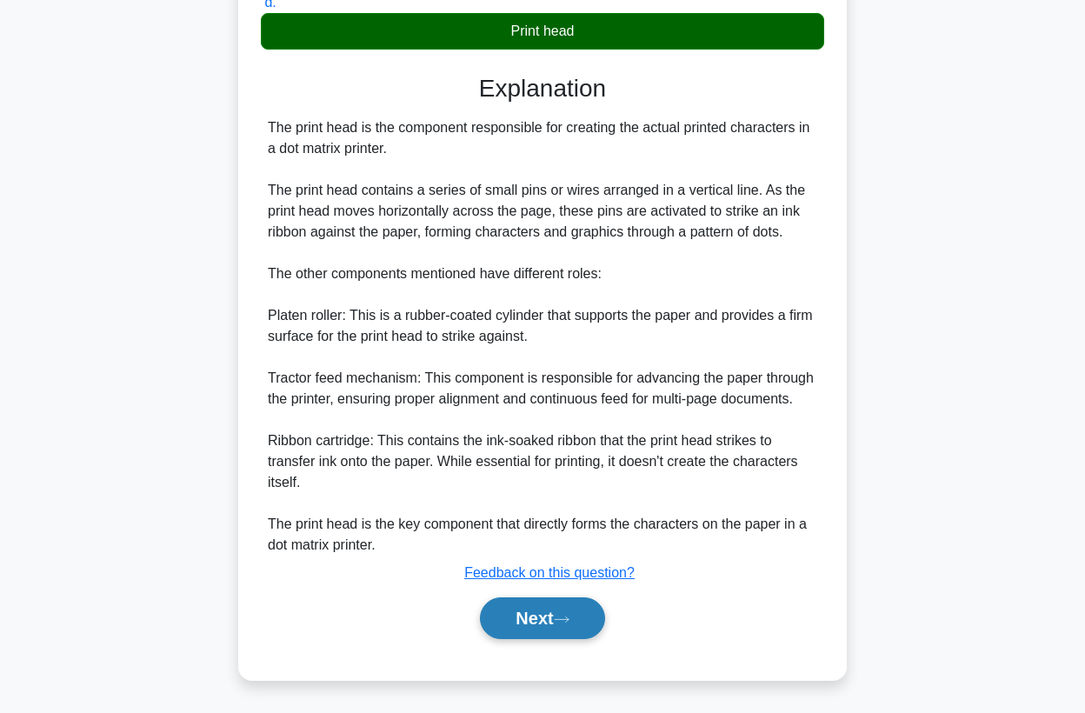
click at [556, 624] on button "Next" at bounding box center [542, 618] width 124 height 42
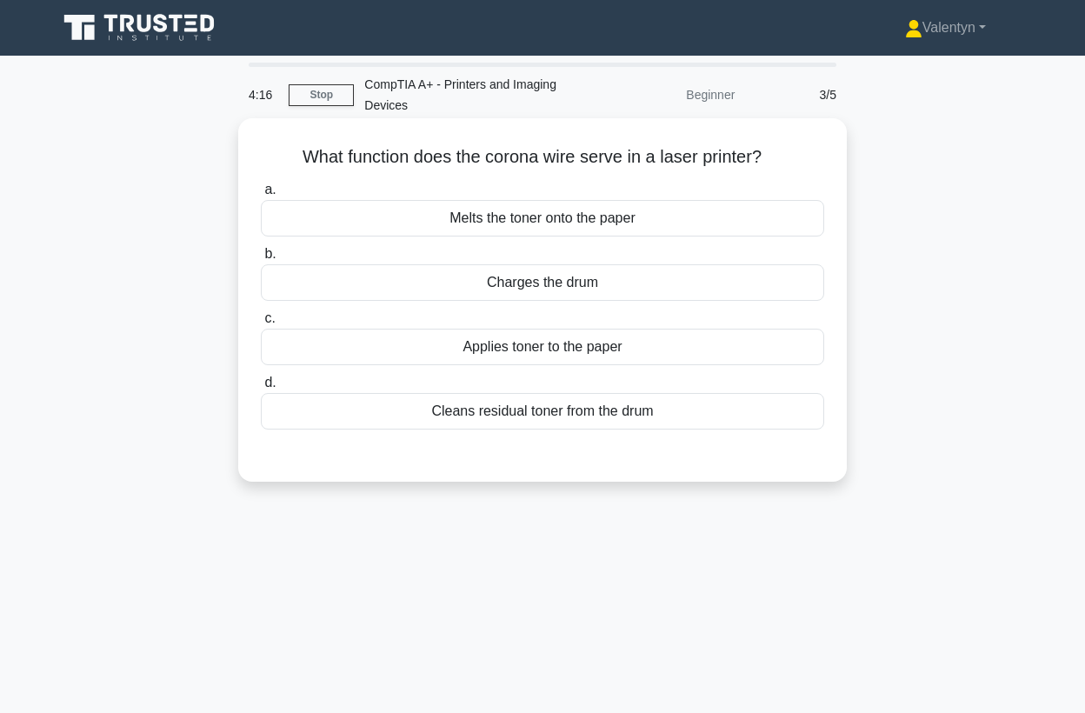
click at [554, 412] on div "Cleans residual toner from the drum" at bounding box center [543, 411] width 564 height 37
click at [261, 389] on input "d. Cleans residual toner from the drum" at bounding box center [261, 382] width 0 height 11
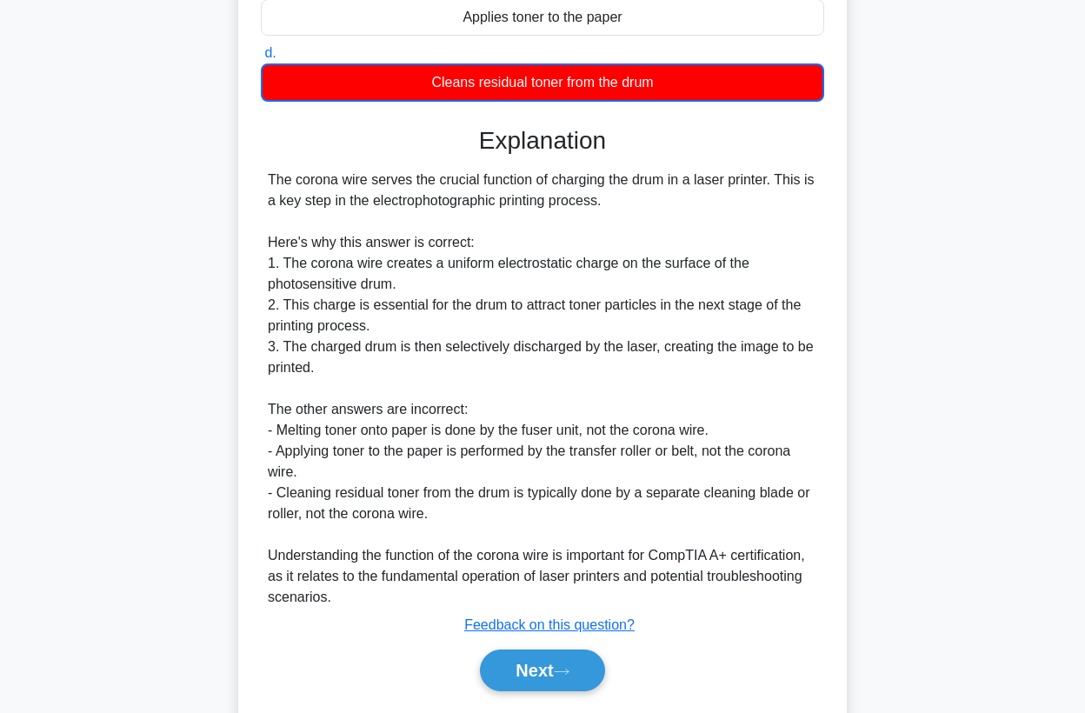
scroll to position [382, 0]
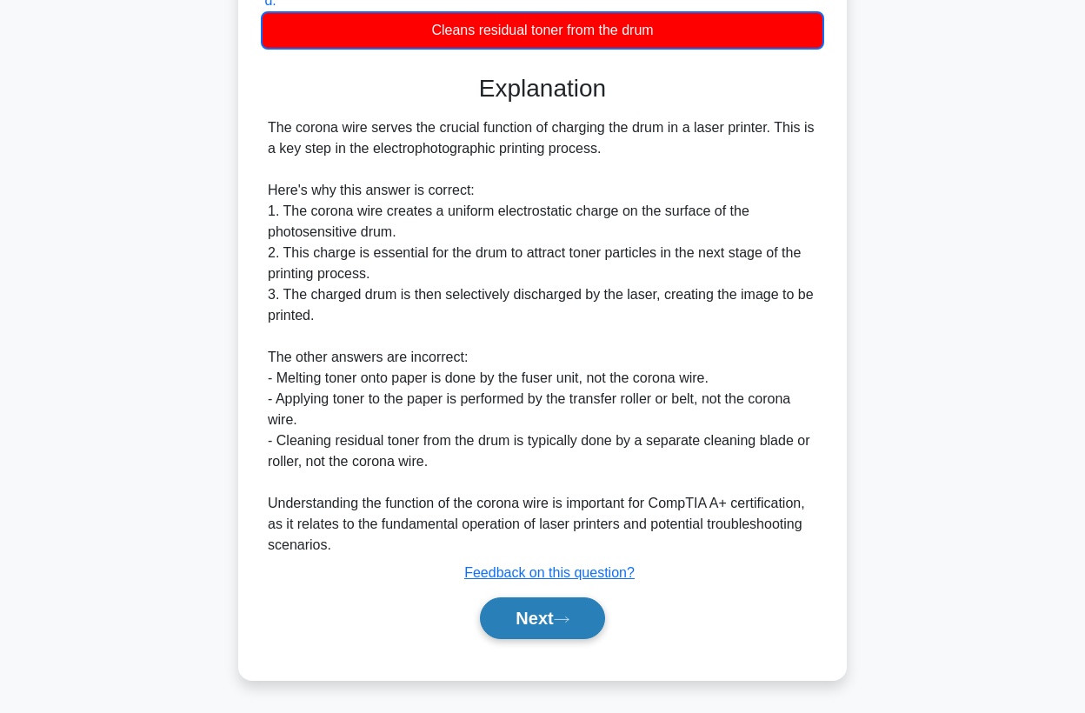
click at [526, 610] on button "Next" at bounding box center [542, 618] width 124 height 42
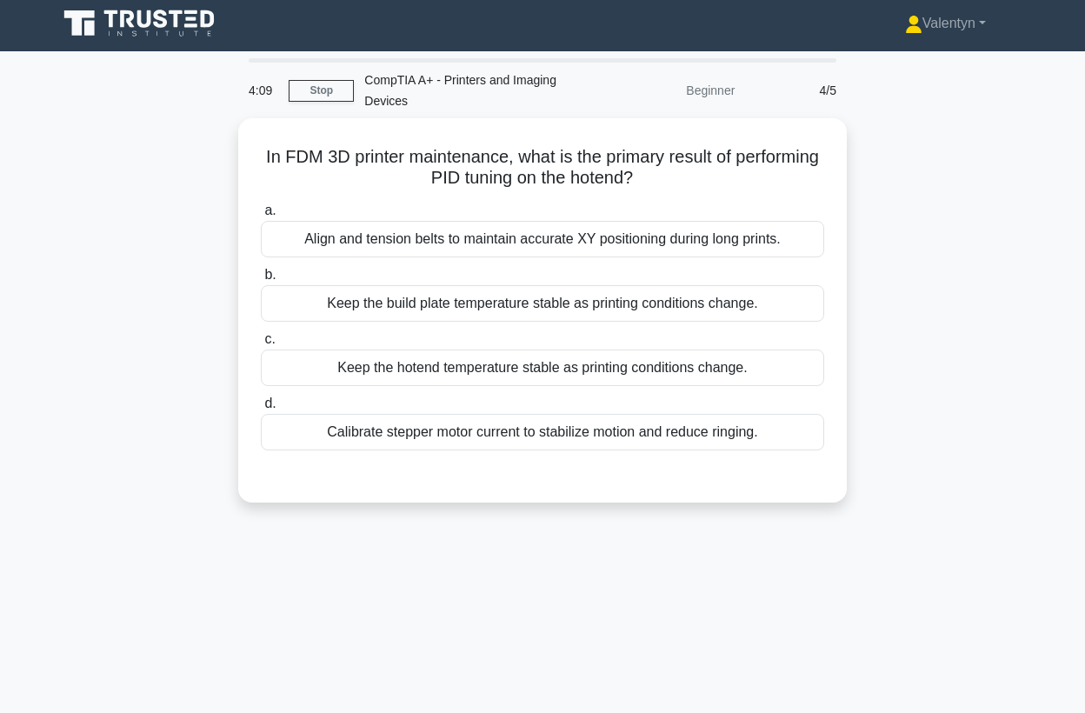
scroll to position [0, 0]
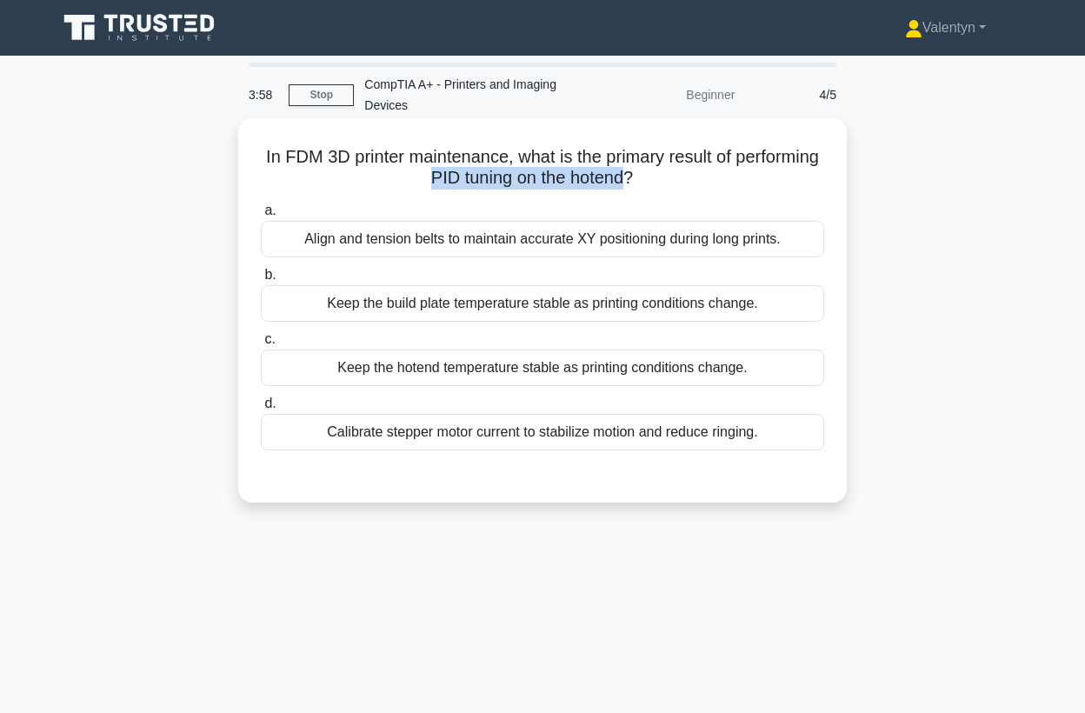
drag, startPoint x: 675, startPoint y: 177, endPoint x: 472, endPoint y: 190, distance: 203.1
click at [472, 190] on h5 "In FDM 3D printer maintenance, what is the primary result of performing PID tun…" at bounding box center [542, 167] width 567 height 43
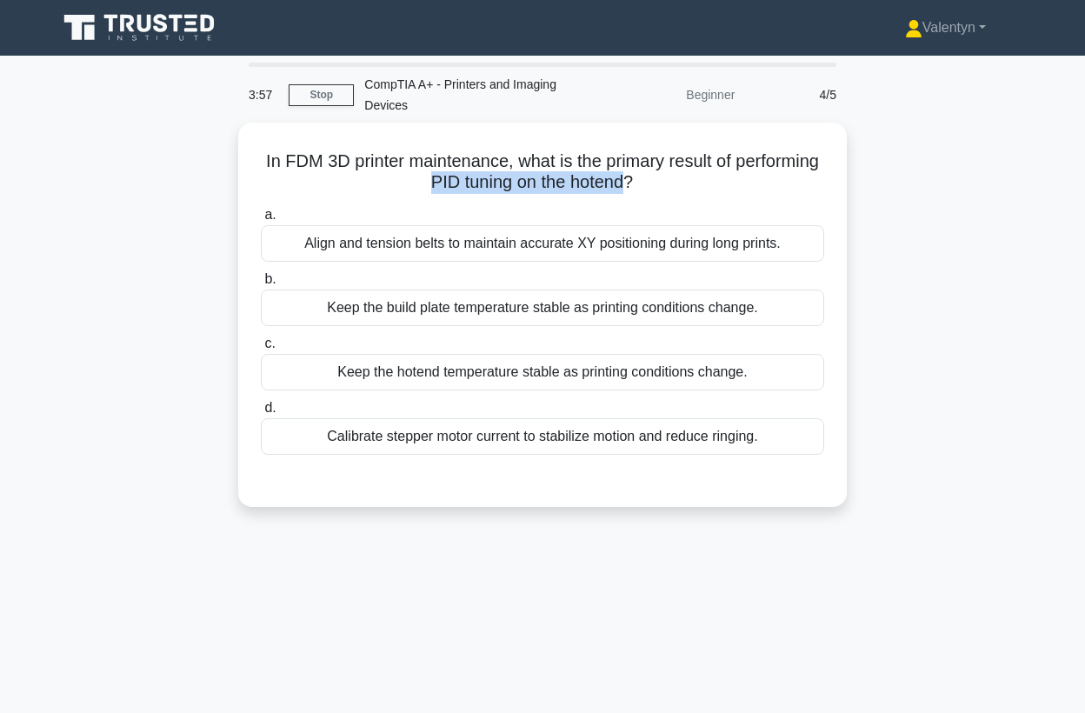
click at [461, 190] on div at bounding box center [461, 190] width 0 height 0
click at [878, 290] on div "In FDM 3D printer maintenance, what is the primary result of performing PID tun…" at bounding box center [542, 325] width 991 height 405
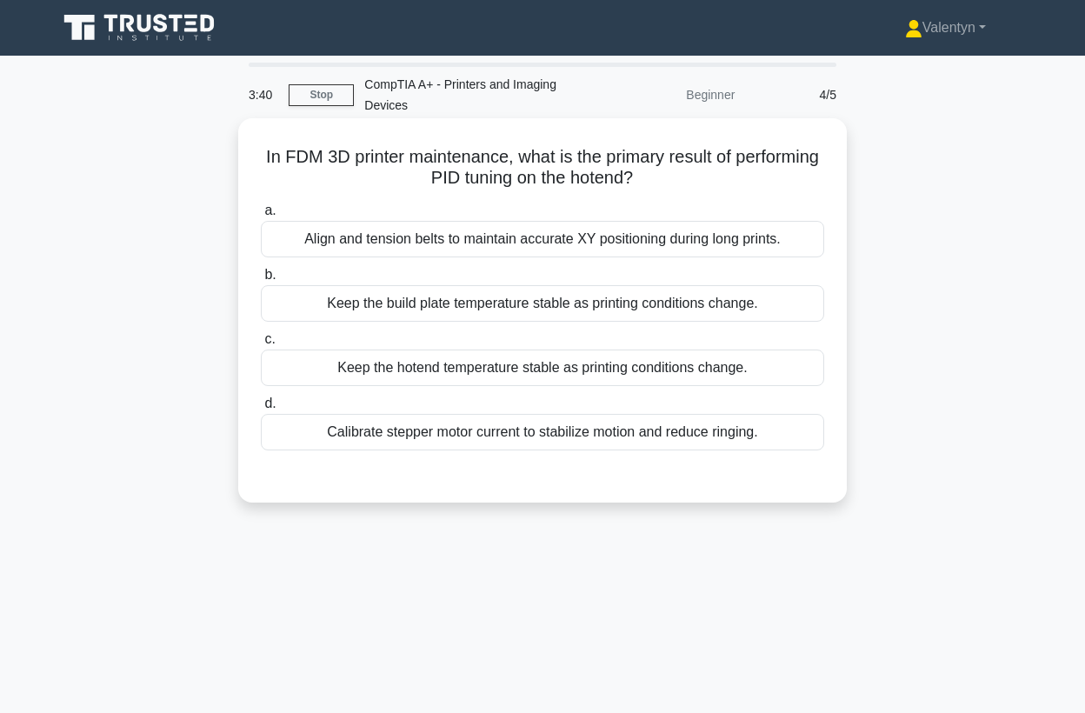
click at [530, 308] on div "Keep the build plate temperature stable as printing conditions change." at bounding box center [543, 303] width 564 height 37
click at [261, 281] on input "b. Keep the build plate temperature stable as printing conditions change." at bounding box center [261, 275] width 0 height 11
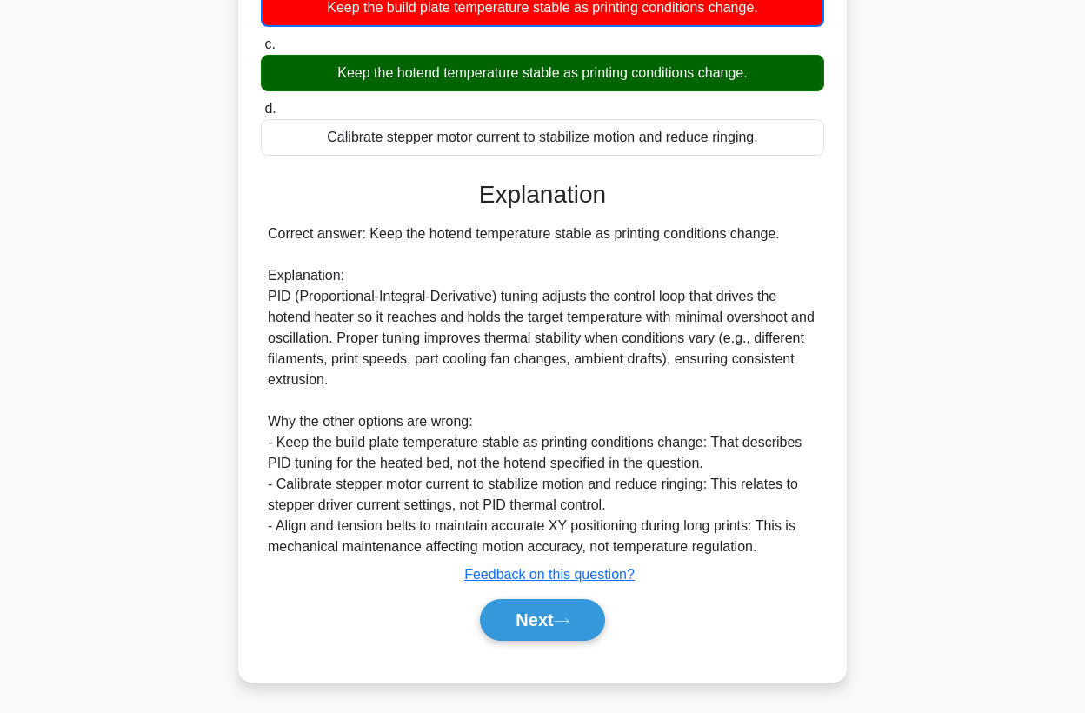
scroll to position [298, 0]
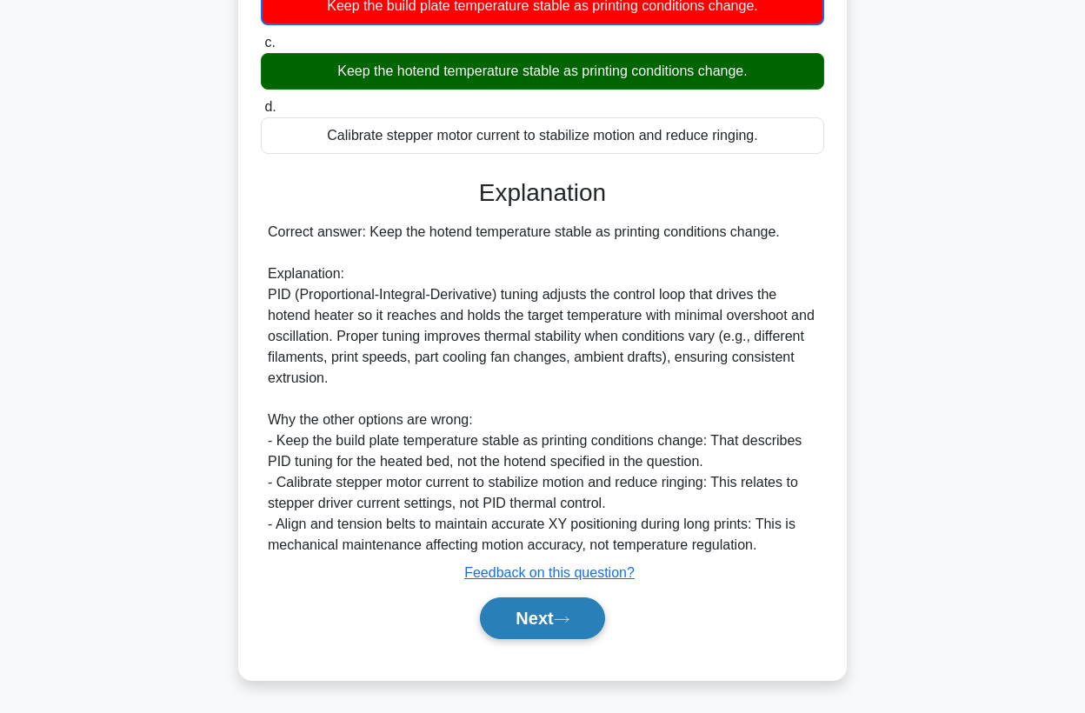
click at [521, 621] on button "Next" at bounding box center [542, 618] width 124 height 42
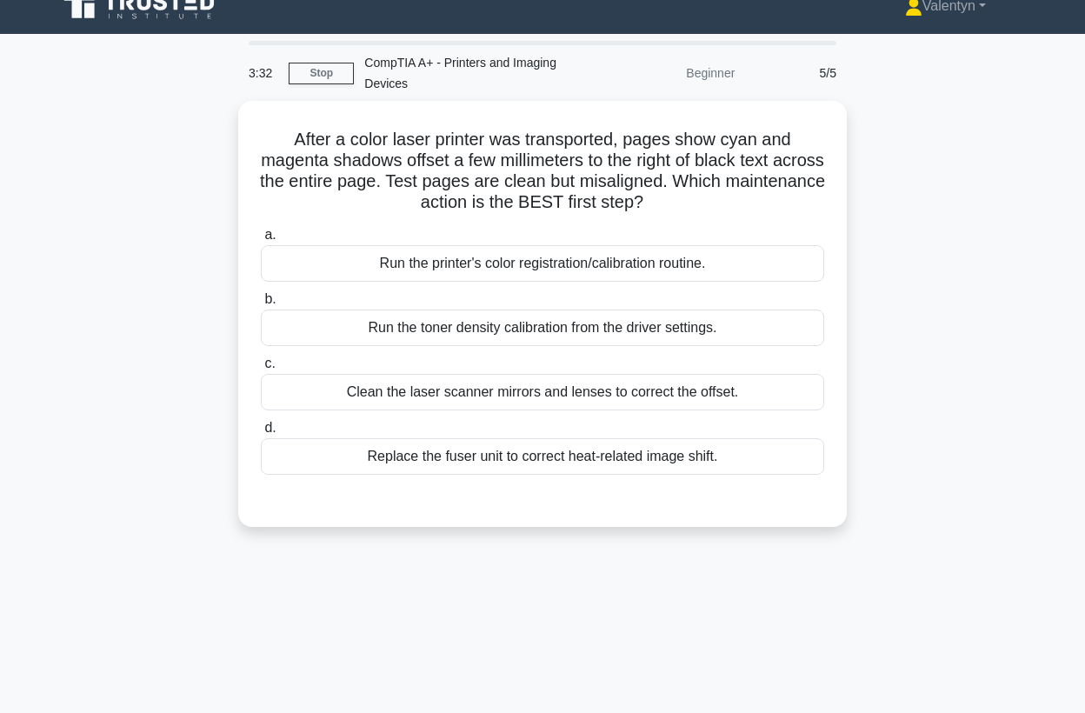
scroll to position [0, 0]
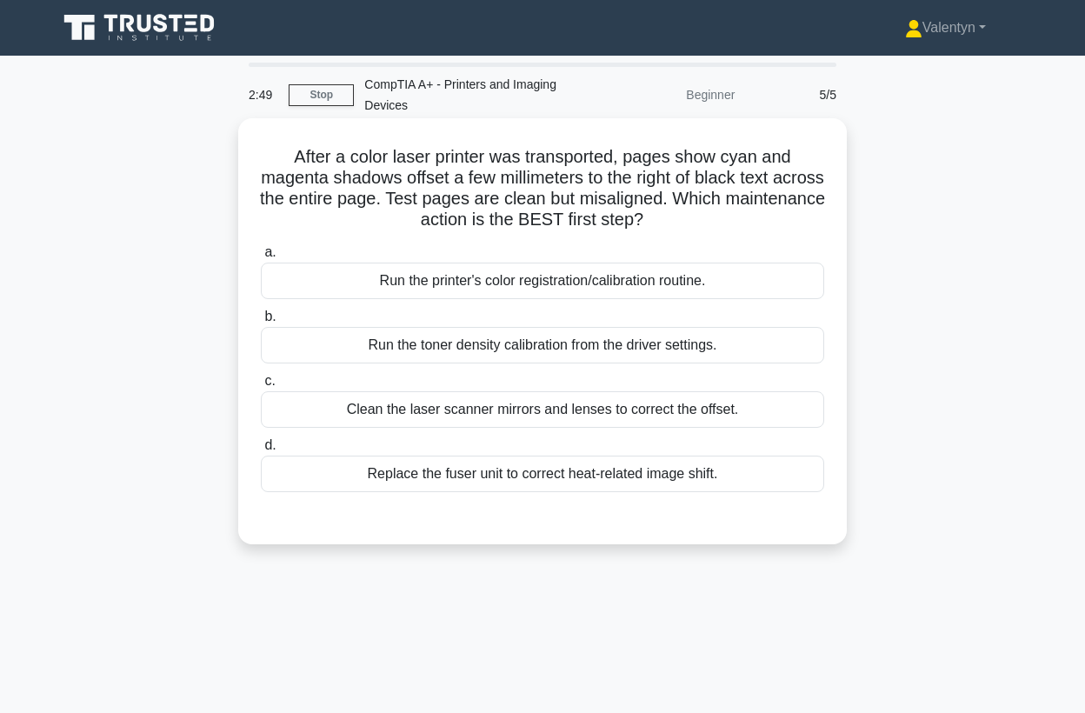
click at [562, 346] on div "Run the toner density calibration from the driver settings." at bounding box center [543, 345] width 564 height 37
click at [261, 323] on input "b. Run the toner density calibration from the driver settings." at bounding box center [261, 316] width 0 height 11
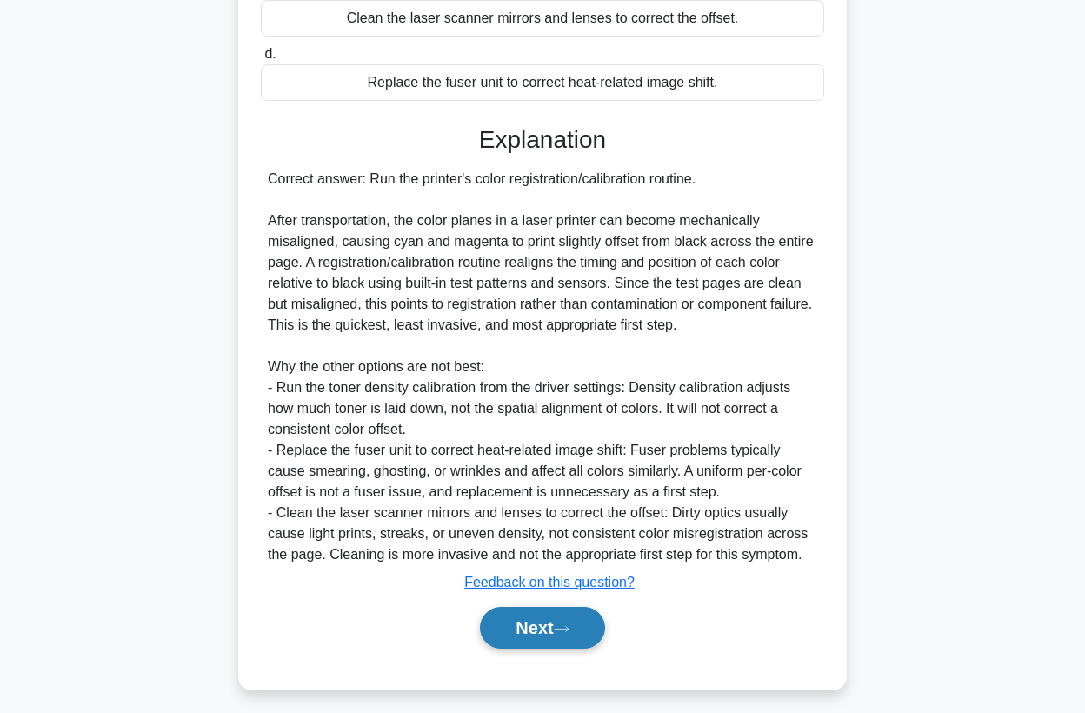
scroll to position [403, 0]
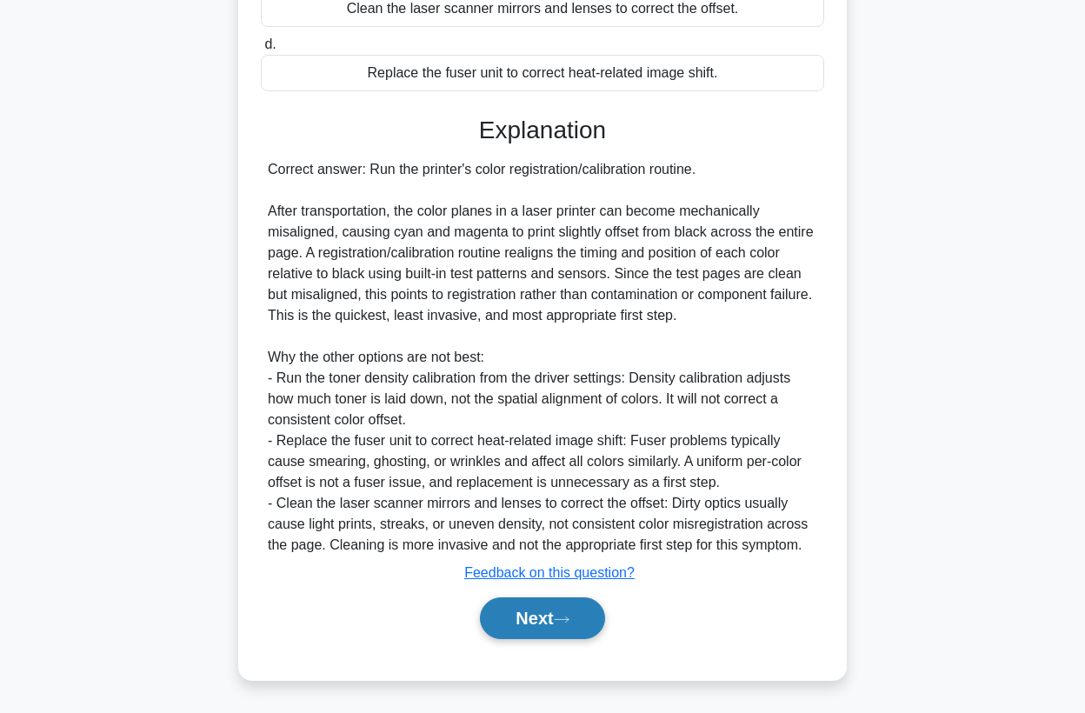
click at [531, 619] on button "Next" at bounding box center [542, 618] width 124 height 42
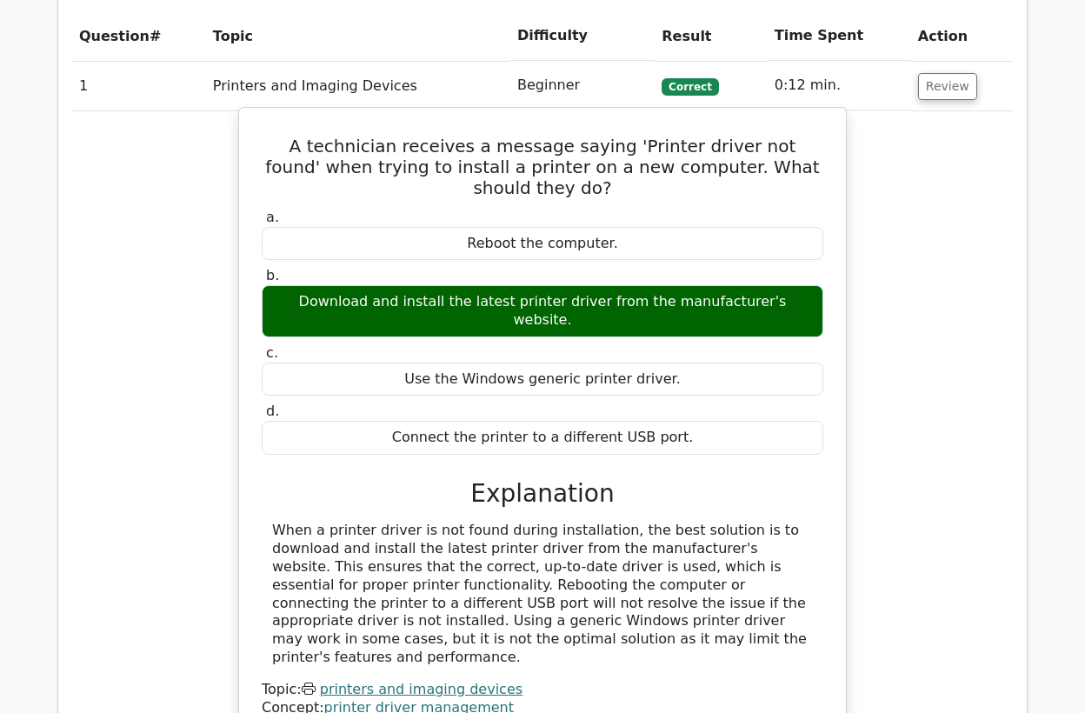
scroll to position [870, 0]
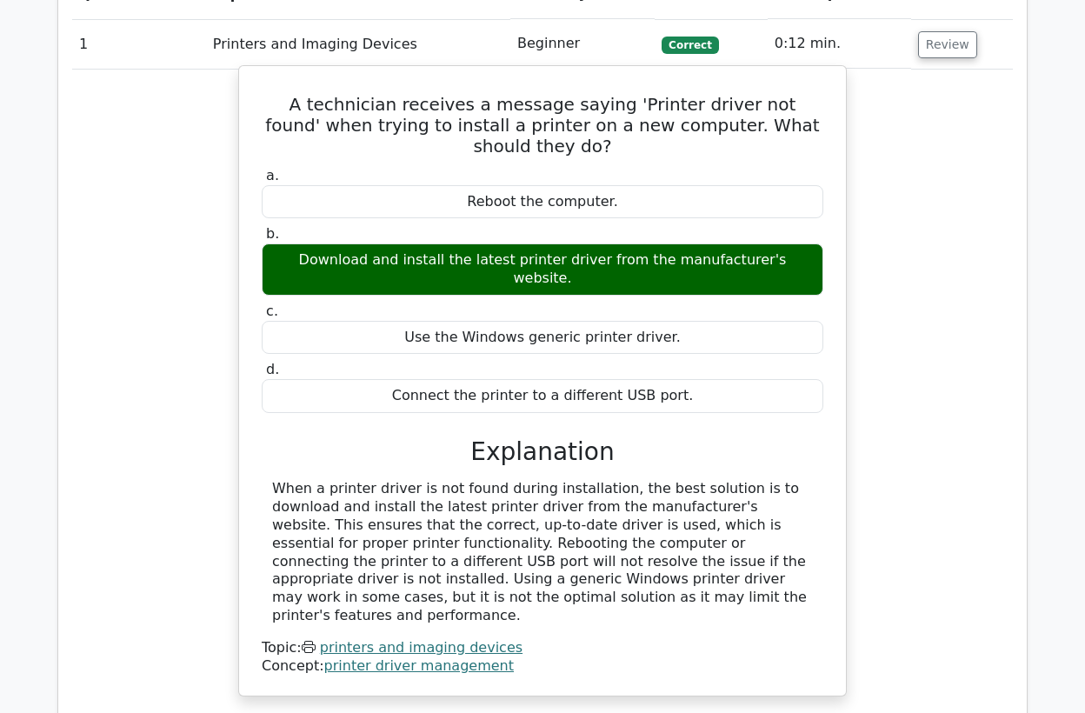
drag, startPoint x: 511, startPoint y: 550, endPoint x: 256, endPoint y: 105, distance: 512.7
click at [256, 105] on div "A technician receives a message saying 'Printer driver not found' when trying t…" at bounding box center [542, 381] width 593 height 617
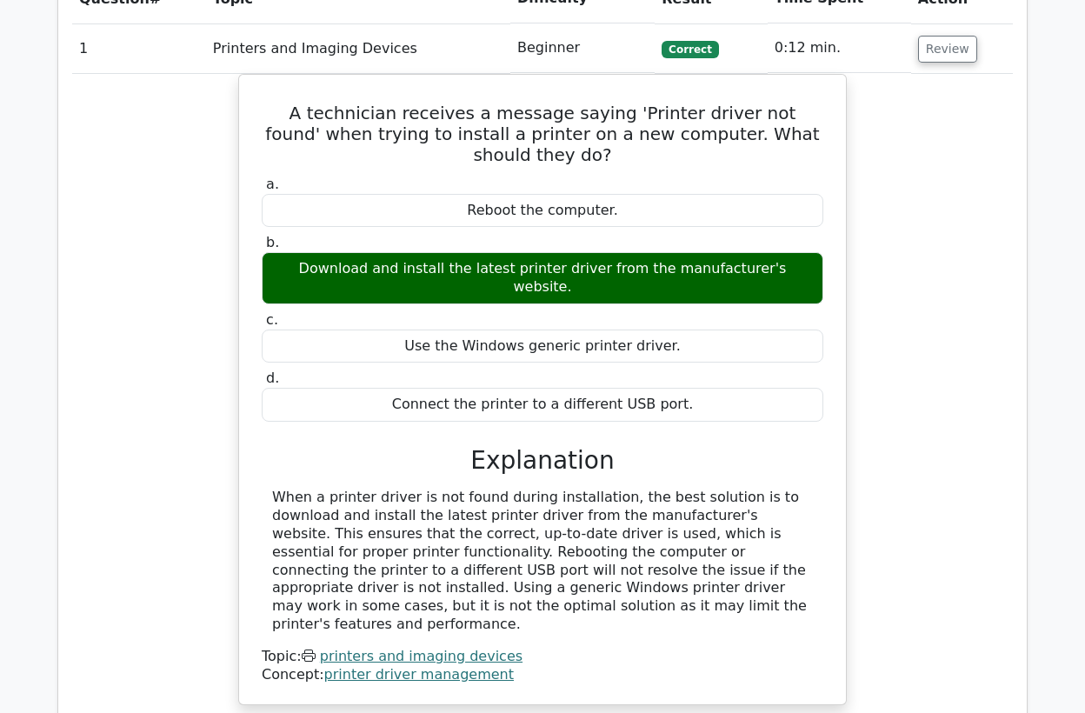
copy div "A technician receives a message saying 'Printer driver not found' when trying t…"
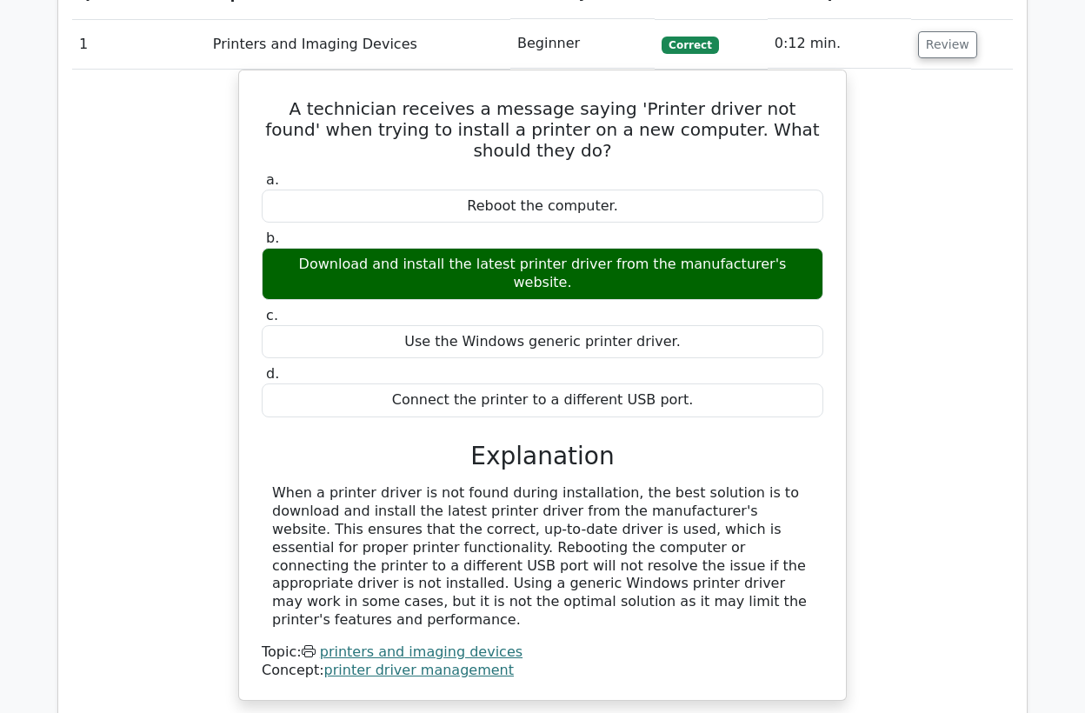
drag, startPoint x: 138, startPoint y: 283, endPoint x: 150, endPoint y: 264, distance: 21.9
click at [138, 282] on div "A technician receives a message saying 'Printer driver not found' when trying t…" at bounding box center [542, 396] width 941 height 653
click at [977, 274] on div "A technician receives a message saying 'Printer driver not found' when trying t…" at bounding box center [542, 396] width 941 height 653
click at [947, 44] on button "Review" at bounding box center [947, 44] width 59 height 27
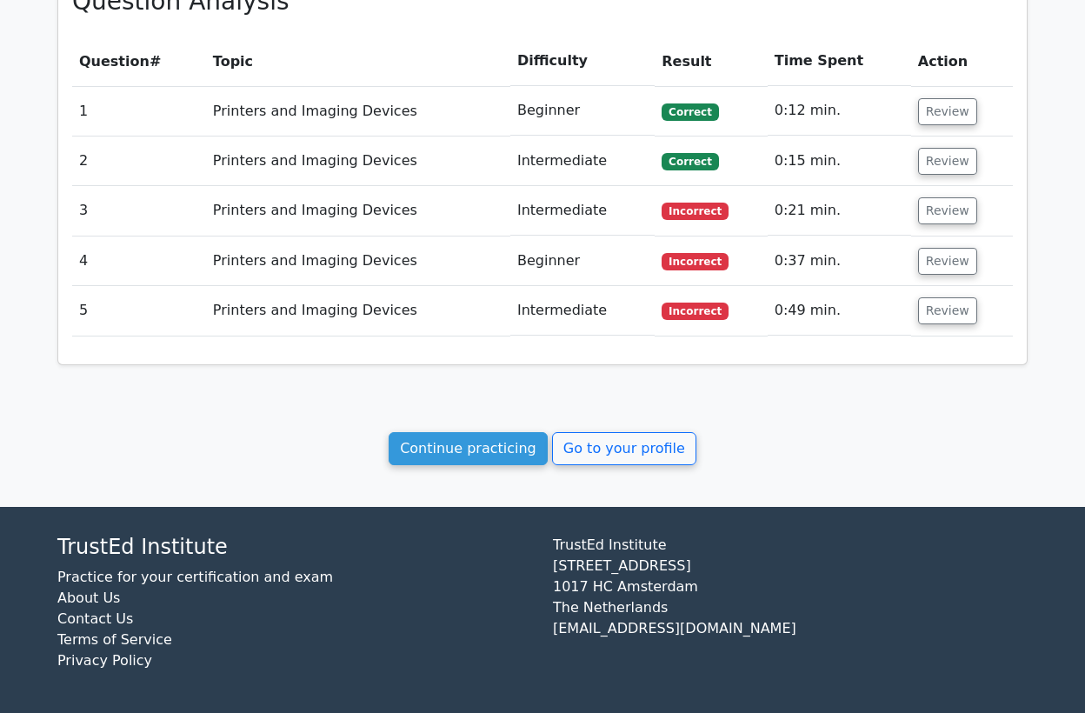
scroll to position [800, 0]
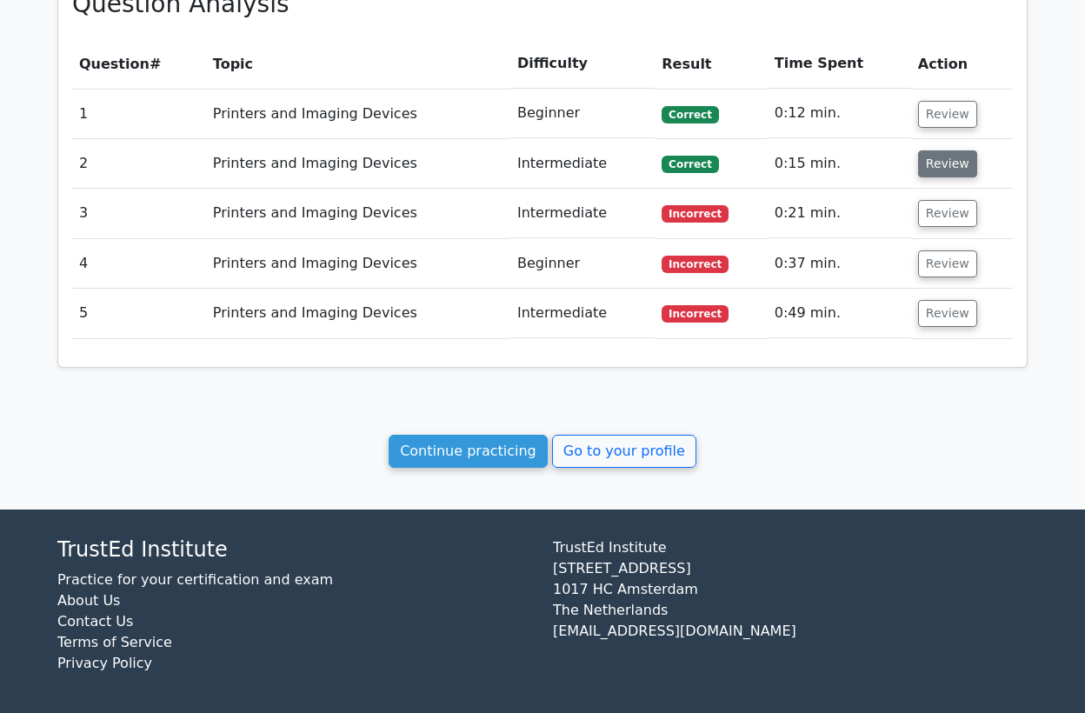
drag, startPoint x: 938, startPoint y: 158, endPoint x: 925, endPoint y: 170, distance: 16.6
click at [938, 159] on button "Review" at bounding box center [947, 163] width 59 height 27
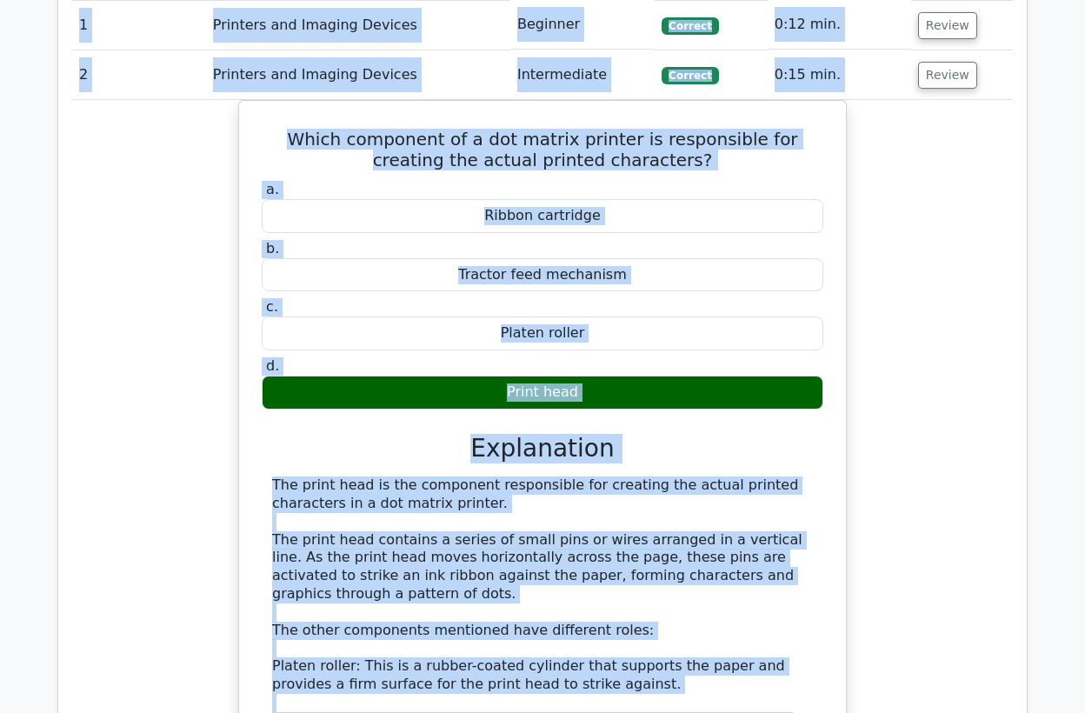
scroll to position [776, 0]
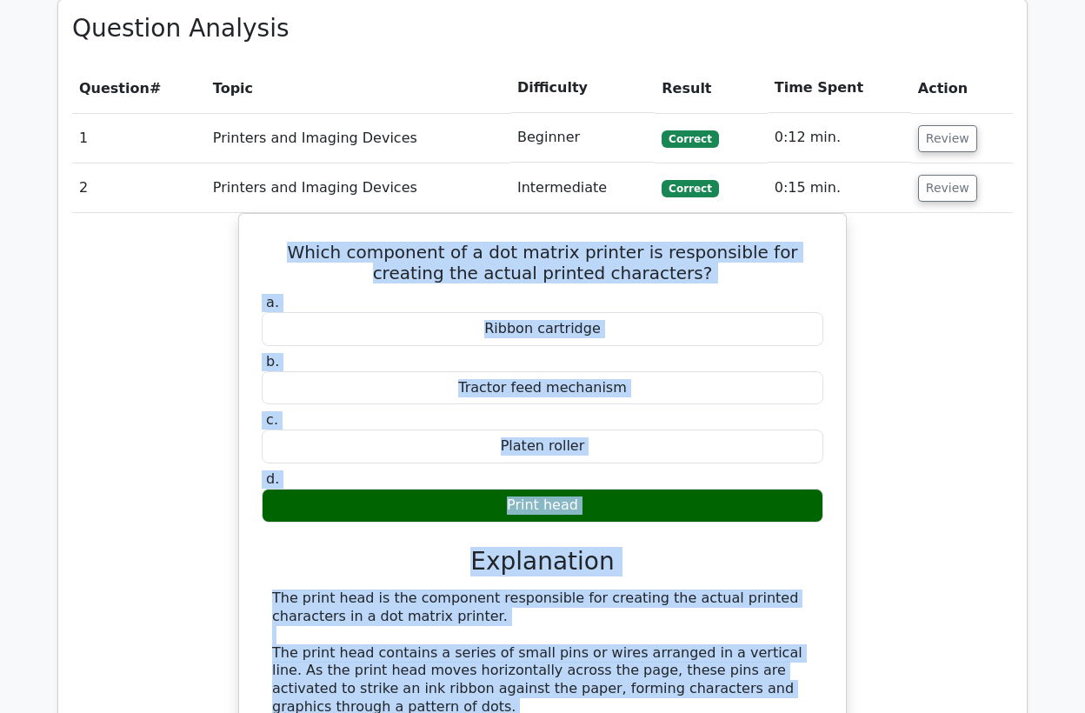
drag, startPoint x: 394, startPoint y: 559, endPoint x: 237, endPoint y: 242, distance: 354.3
click at [237, 242] on div "Which component of a dot matrix printer is responsible for creating the actual …" at bounding box center [542, 655] width 941 height 885
copy div "Which component of a dot matrix printer is responsible for creating the actual …"
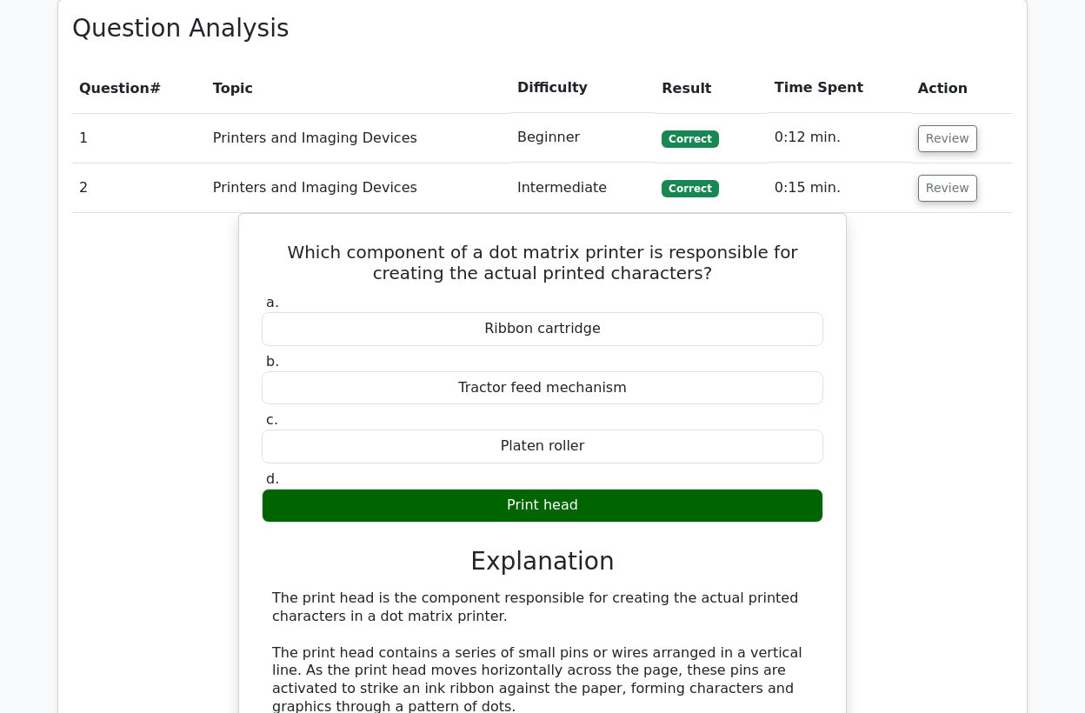
click at [240, 187] on td "Printers and Imaging Devices" at bounding box center [358, 188] width 304 height 50
click at [952, 190] on button "Review" at bounding box center [947, 188] width 59 height 27
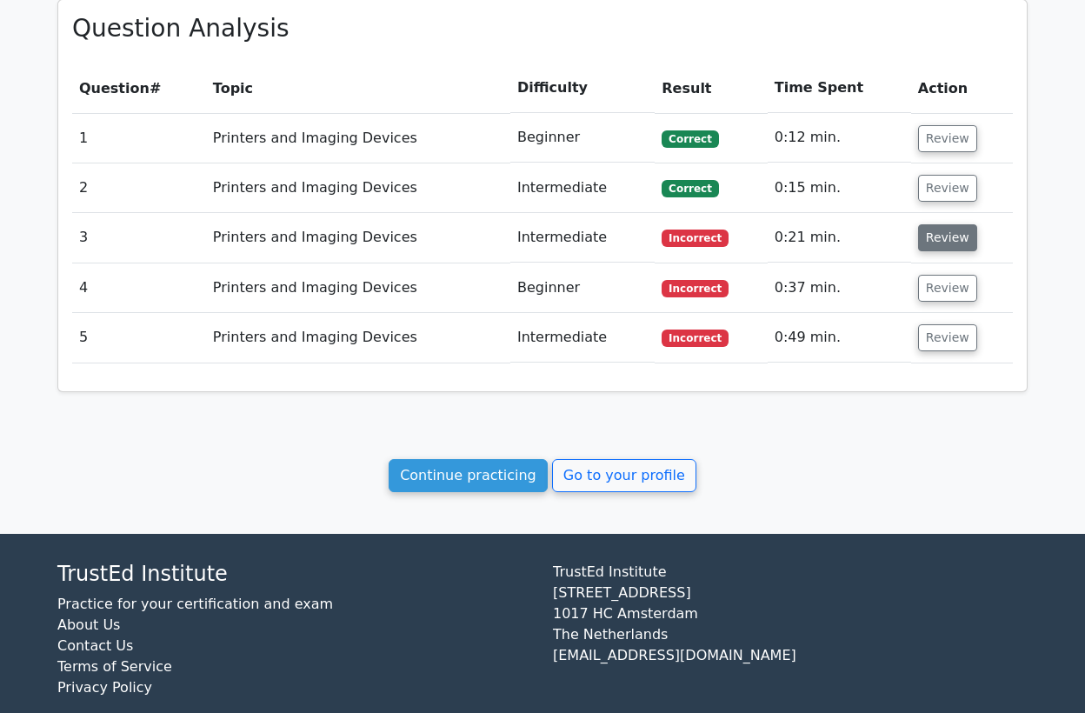
click at [933, 231] on button "Review" at bounding box center [947, 237] width 59 height 27
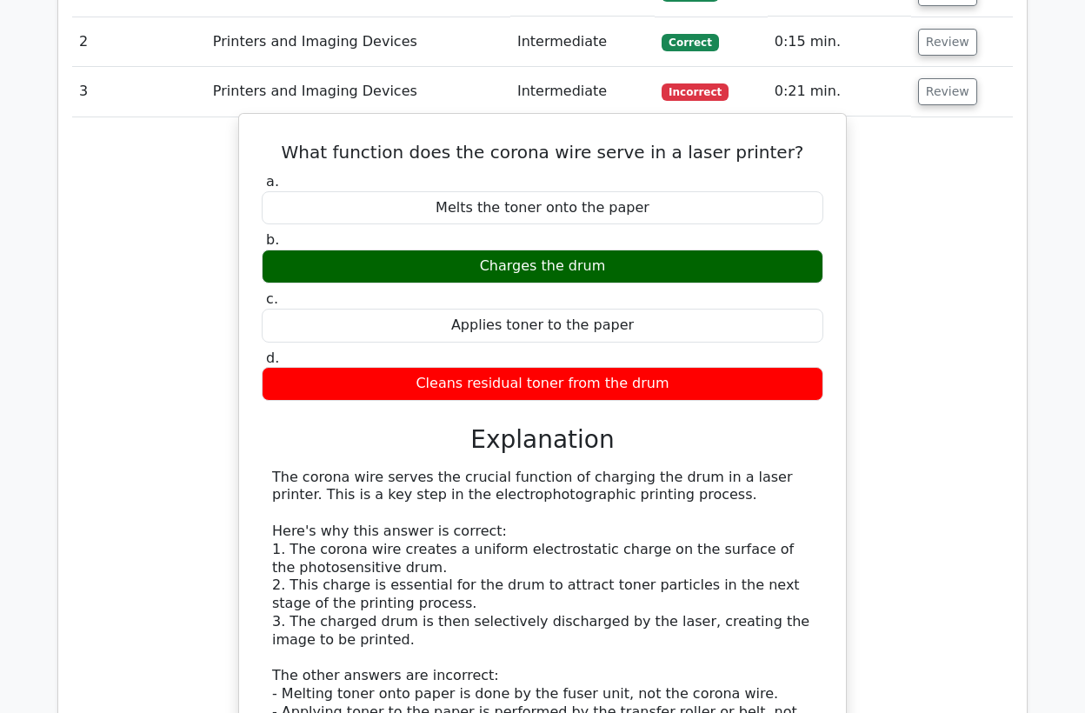
scroll to position [969, 0]
